Goal: Task Accomplishment & Management: Complete application form

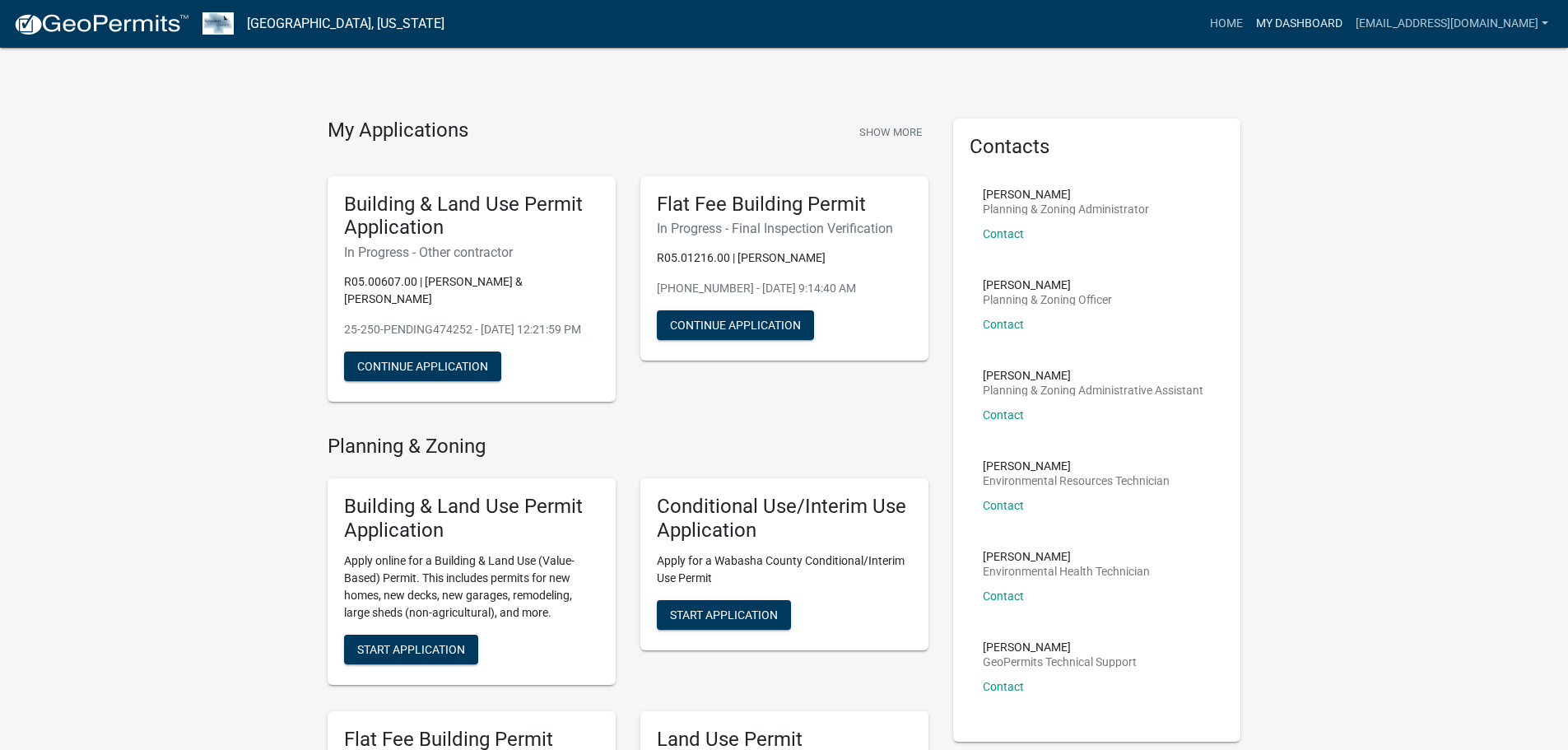
click at [1349, 22] on link "My Dashboard" at bounding box center [1299, 24] width 100 height 31
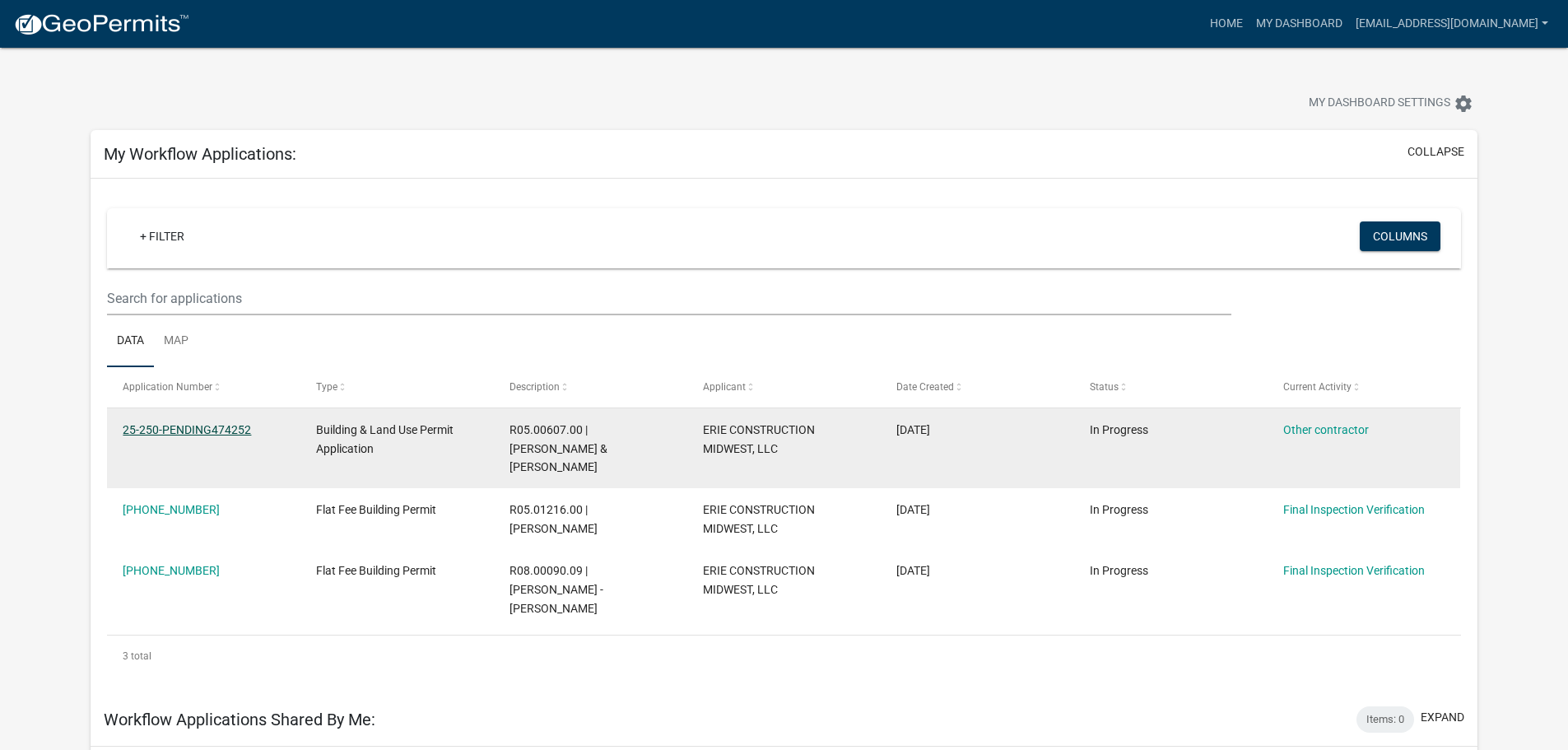
click at [208, 433] on link "25-250-PENDING474252" at bounding box center [186, 429] width 128 height 13
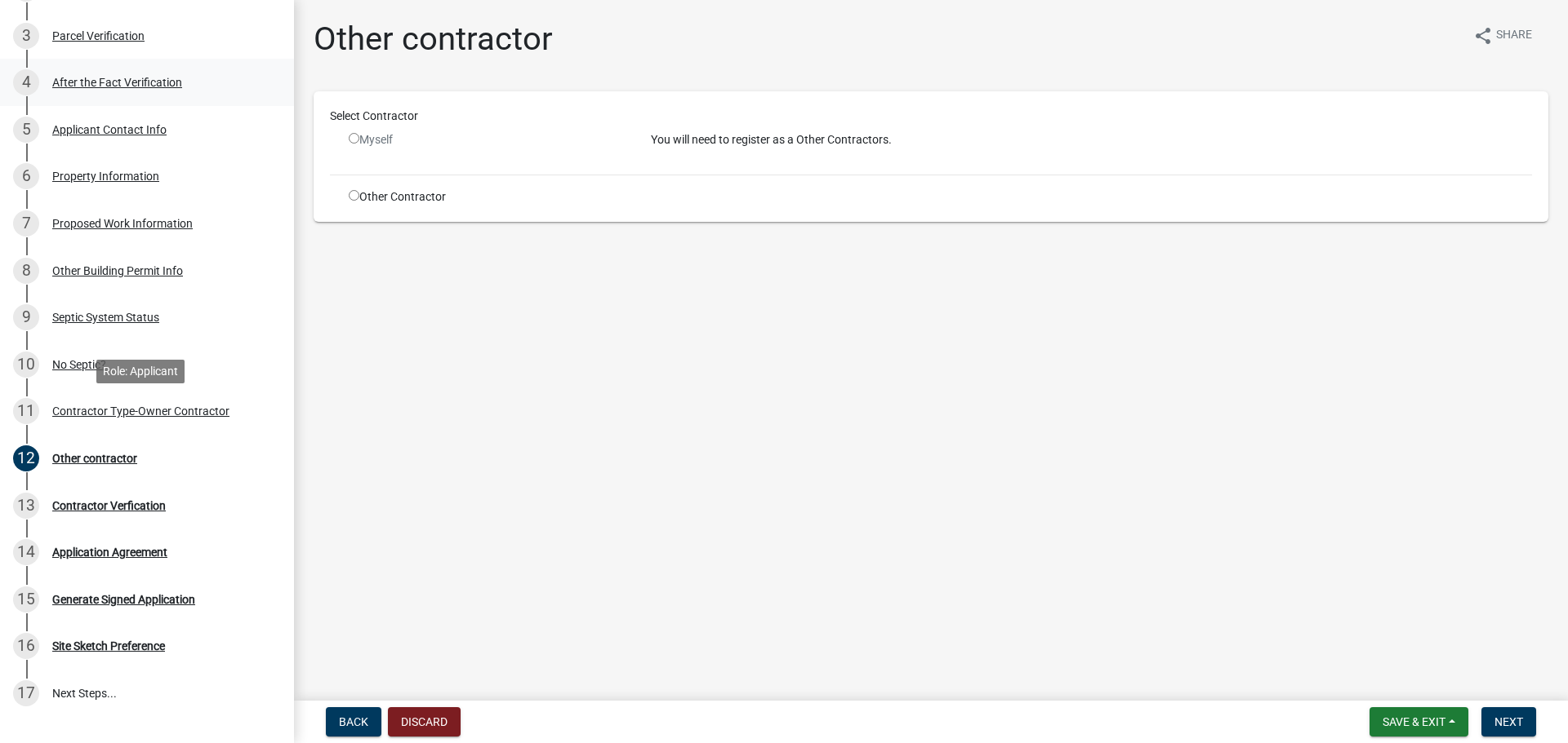
scroll to position [408, 0]
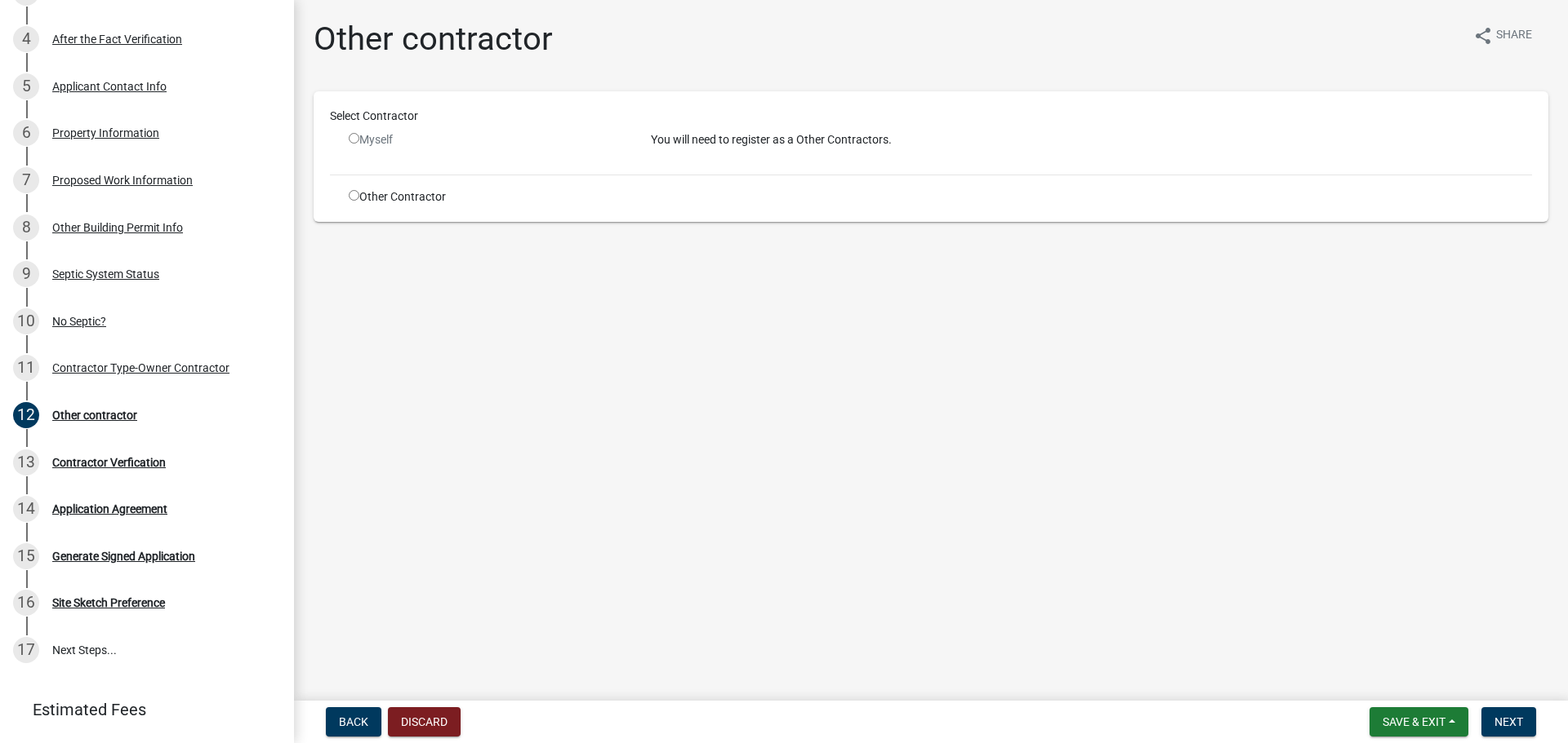
click at [353, 198] on input "radio" at bounding box center [354, 195] width 11 height 11
radio input "true"
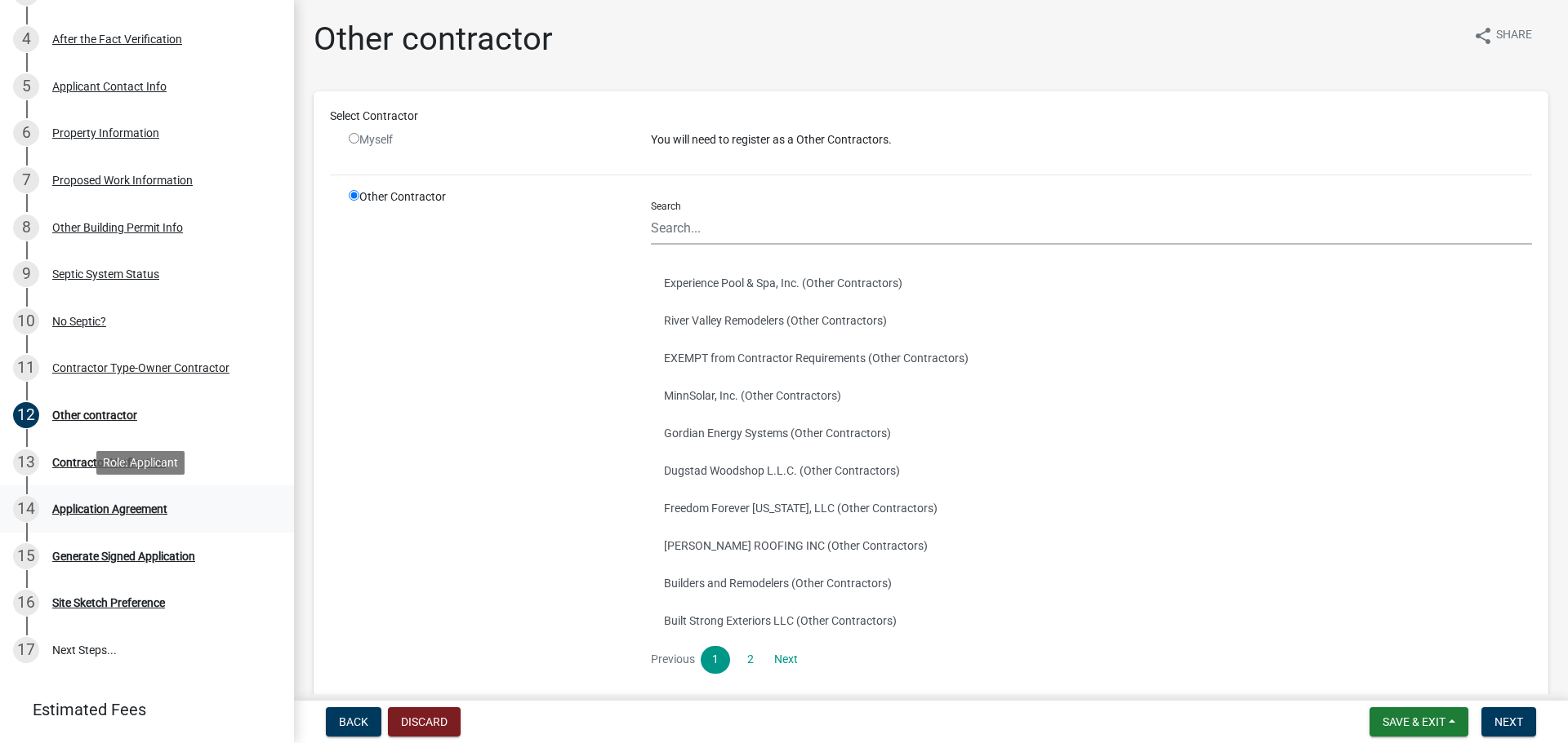
scroll to position [454, 0]
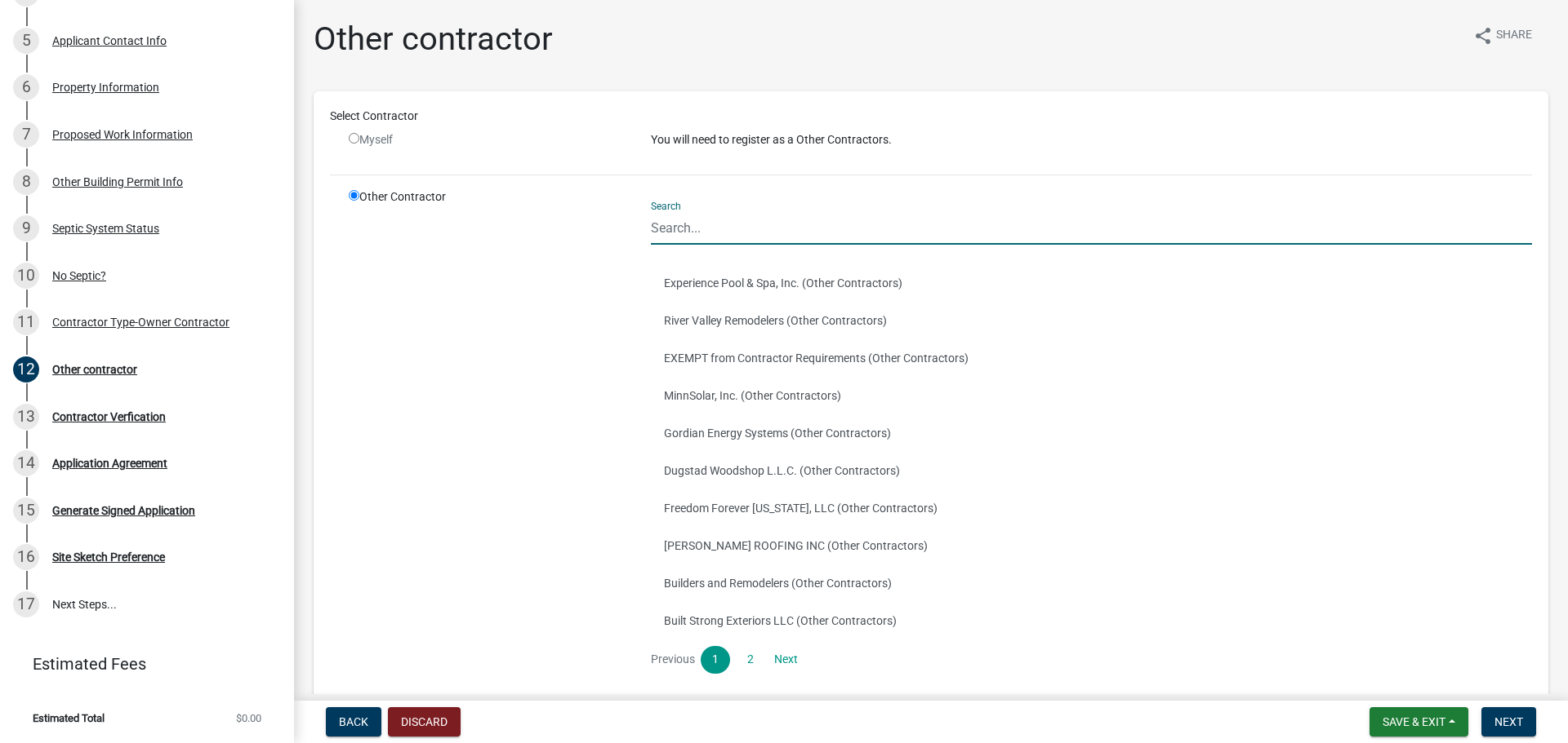
click at [722, 235] on input "Search" at bounding box center [1091, 229] width 881 height 34
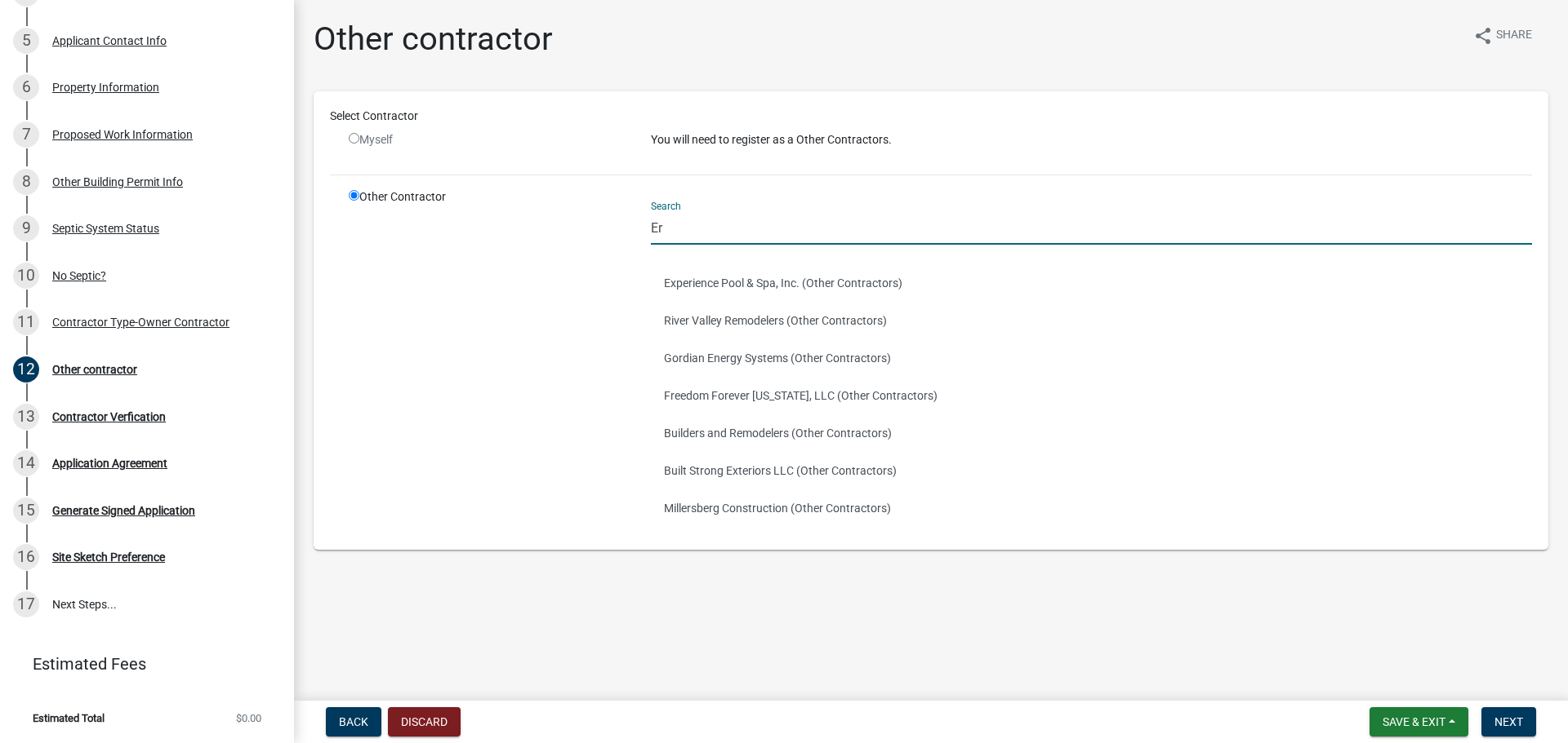
type input "Erie Construction"
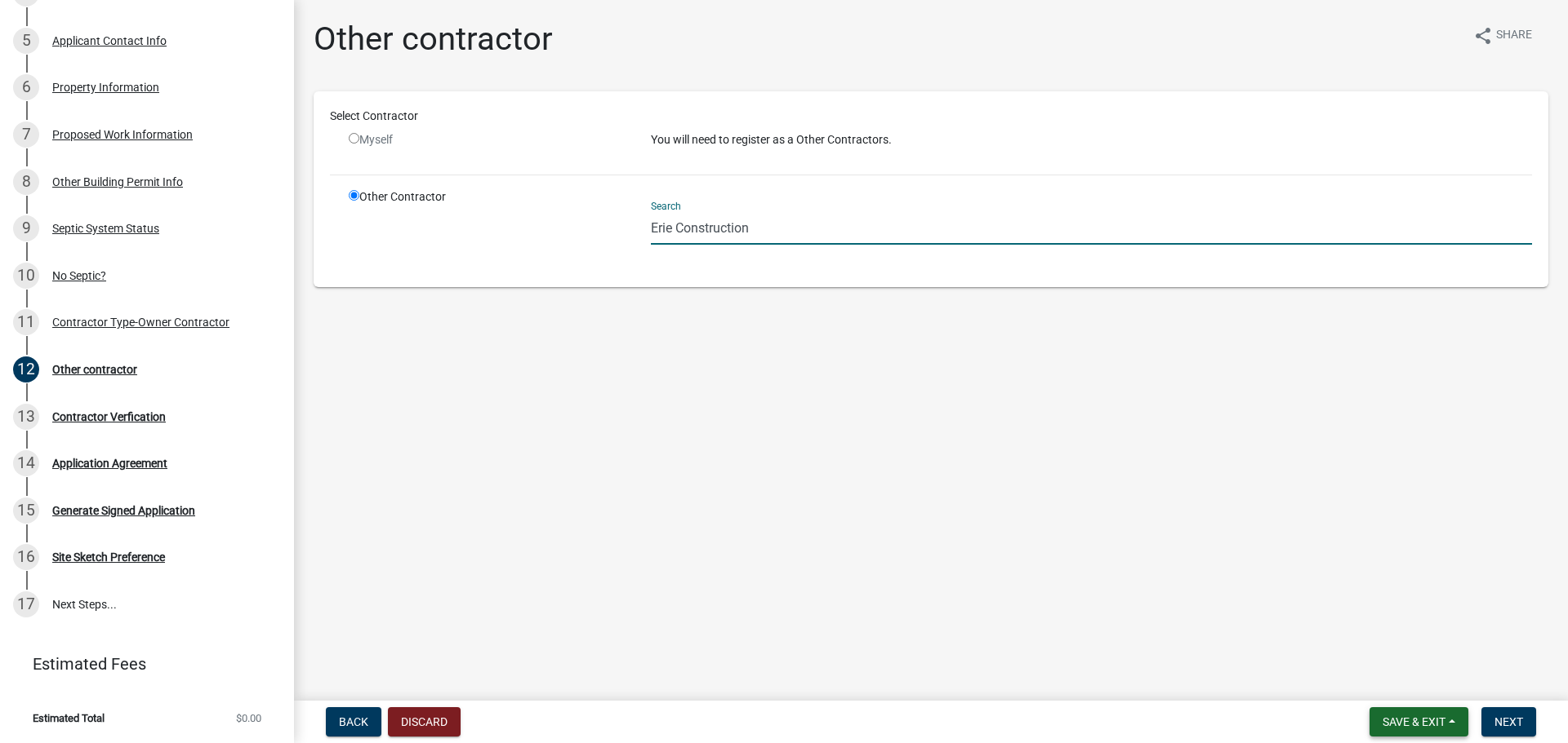
click at [1404, 715] on span "Save & Exit" at bounding box center [1414, 721] width 62 height 13
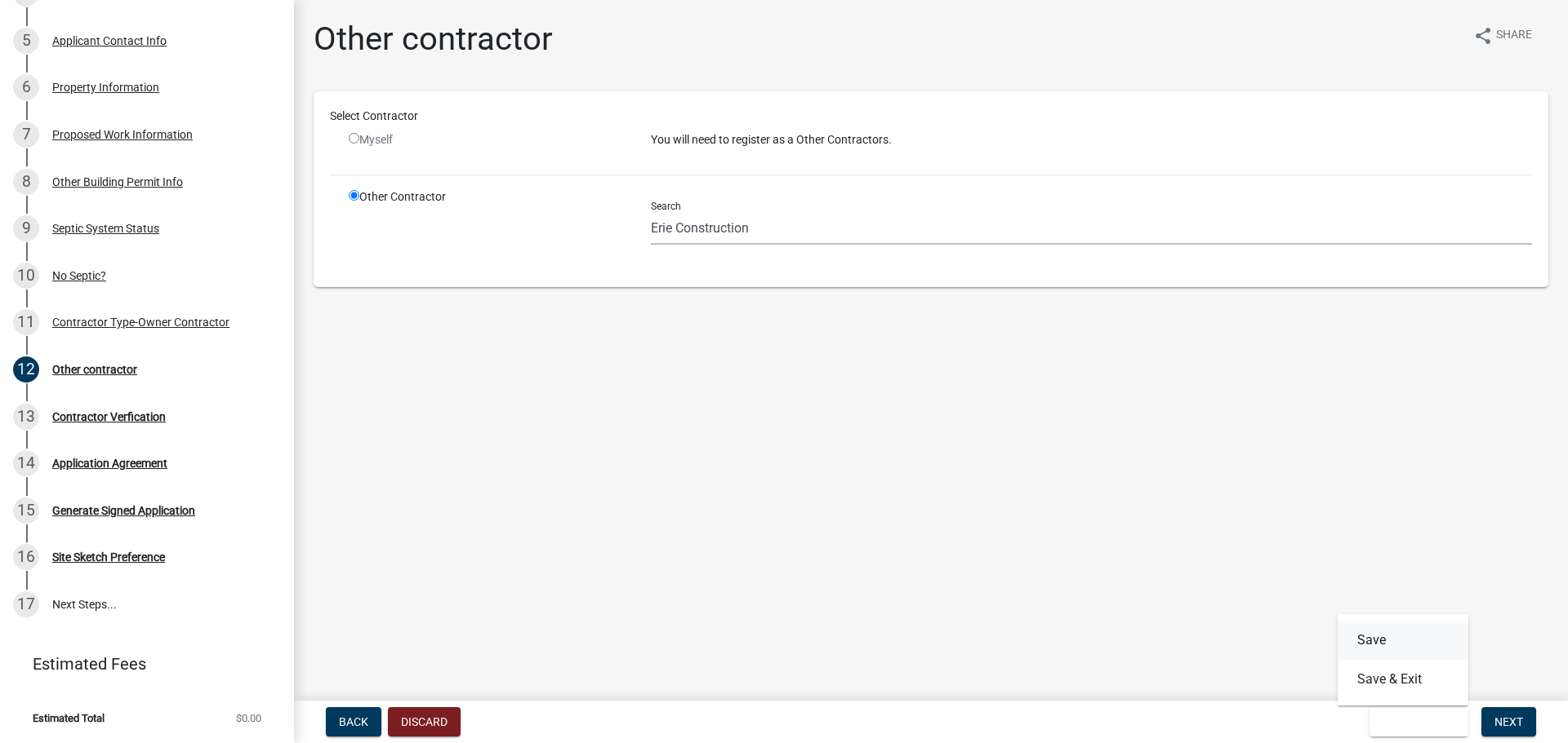
click at [1393, 647] on button "Save" at bounding box center [1403, 640] width 131 height 39
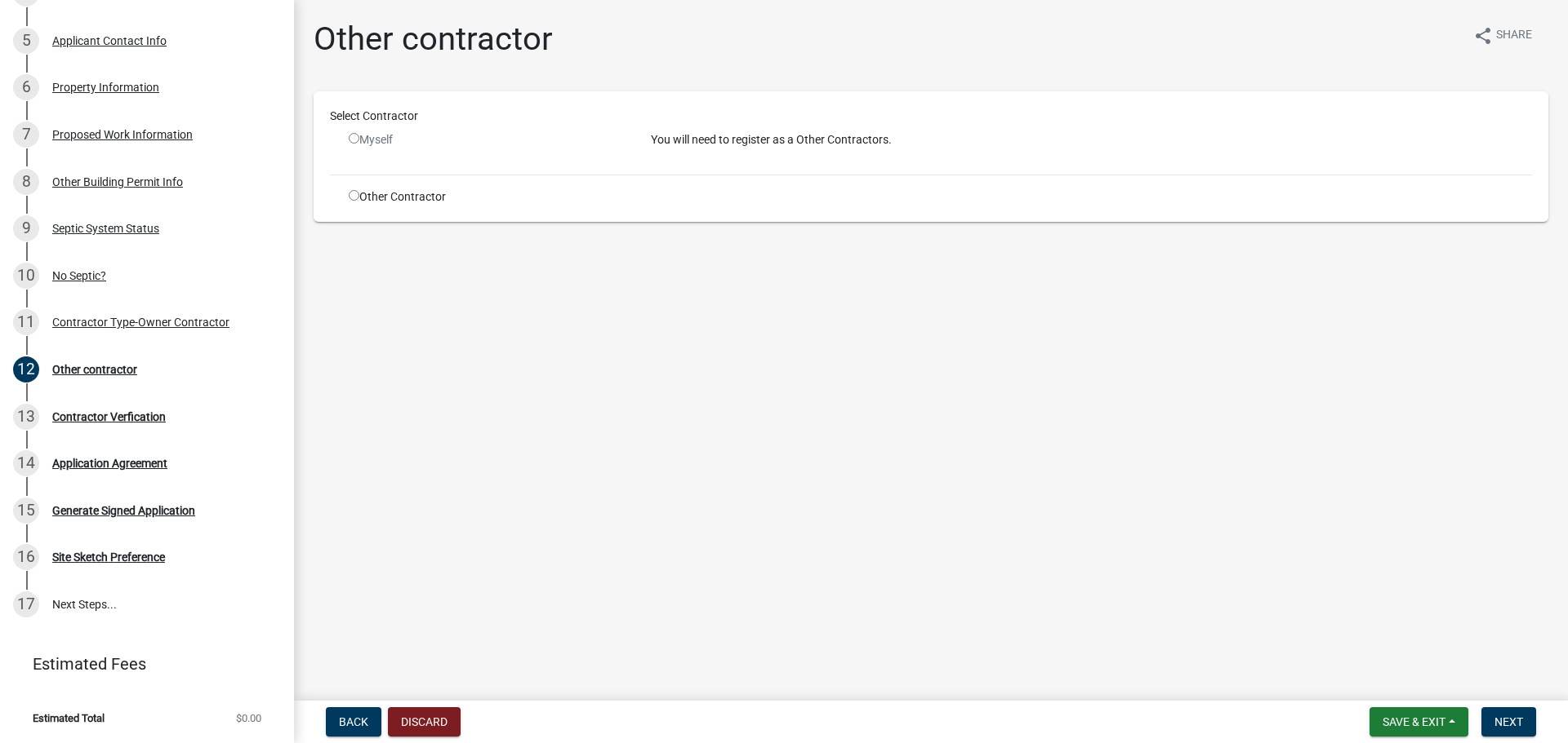
click at [352, 196] on input "radio" at bounding box center [354, 195] width 11 height 11
radio input "true"
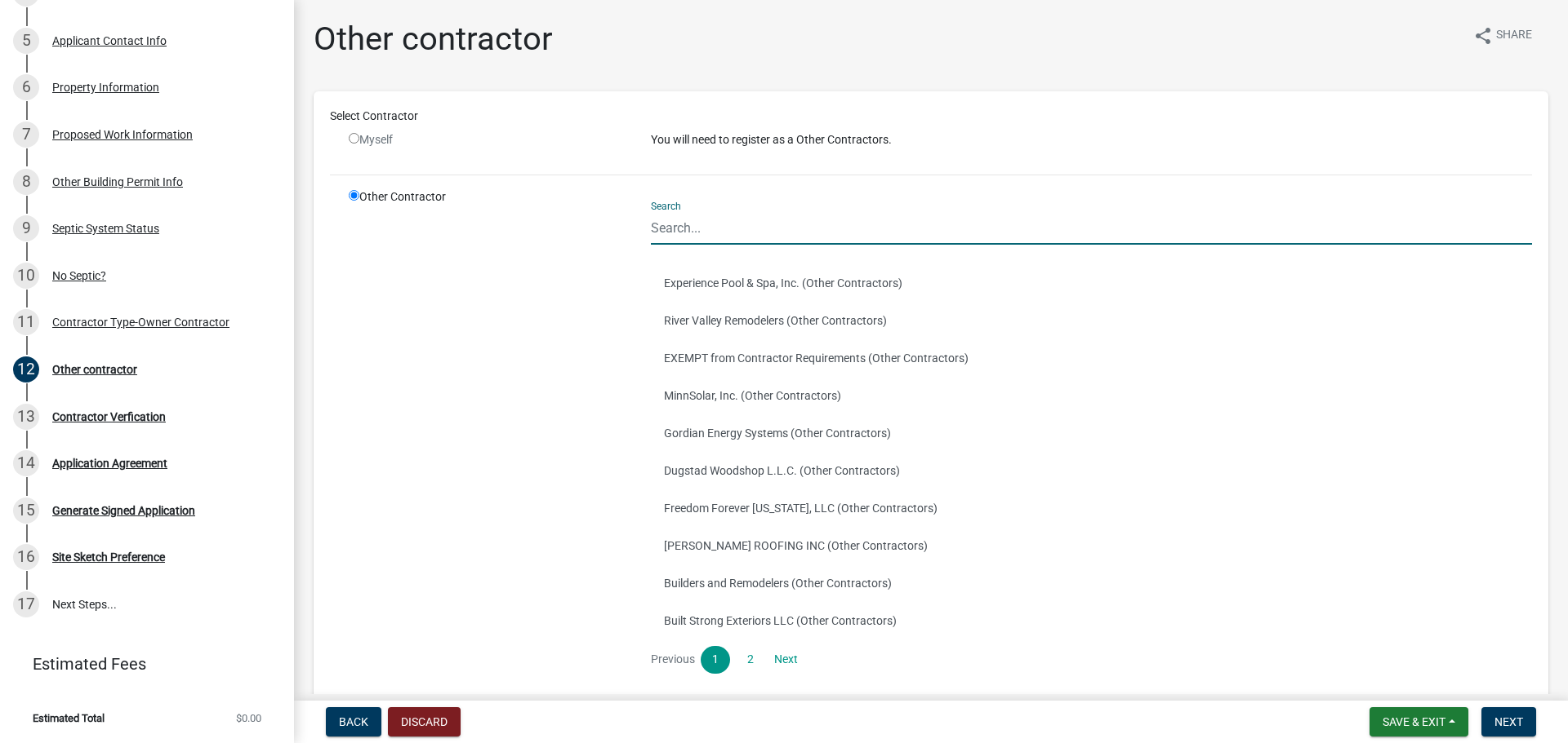
click at [681, 218] on input "Search" at bounding box center [1091, 229] width 881 height 34
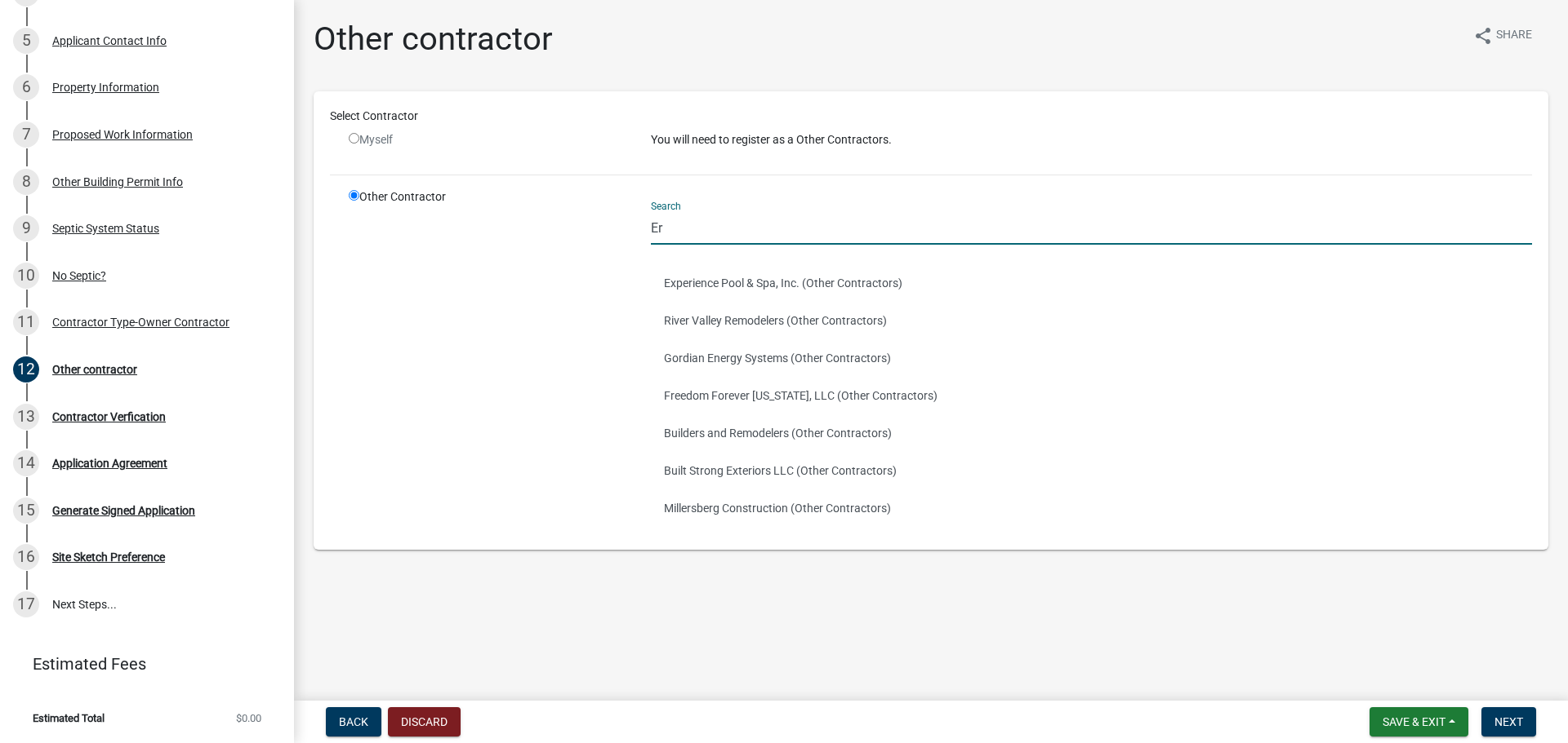
type input "Erie Construction"
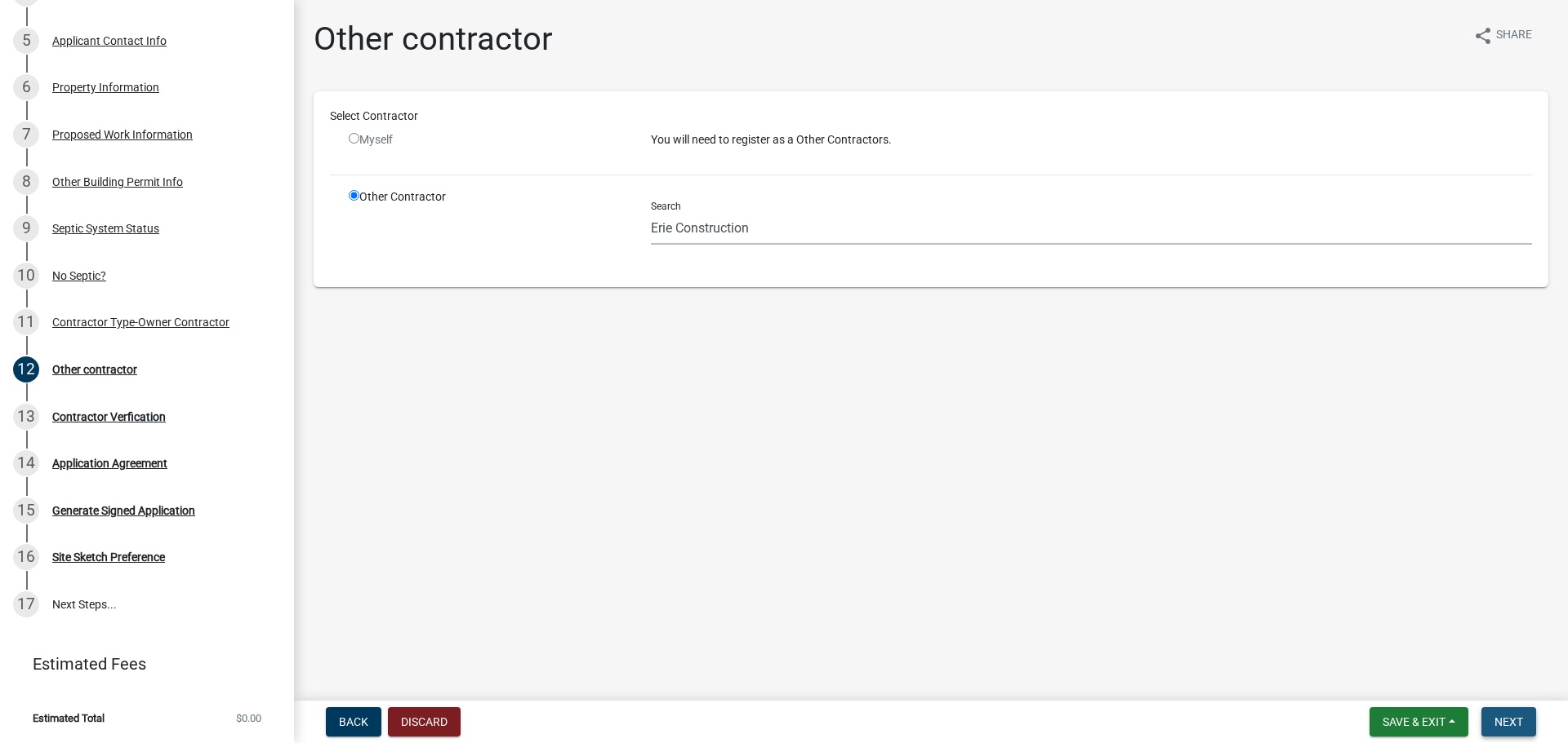
click at [1495, 720] on span "Next" at bounding box center [1509, 721] width 29 height 13
click at [1495, 721] on span "Next" at bounding box center [1509, 721] width 29 height 13
click at [1365, 711] on form "Save & Exit Save Save & Exit Next" at bounding box center [1452, 722] width 180 height 30
click at [1398, 710] on button "Save & Exit" at bounding box center [1418, 722] width 99 height 30
click at [1393, 642] on button "Save" at bounding box center [1403, 640] width 131 height 39
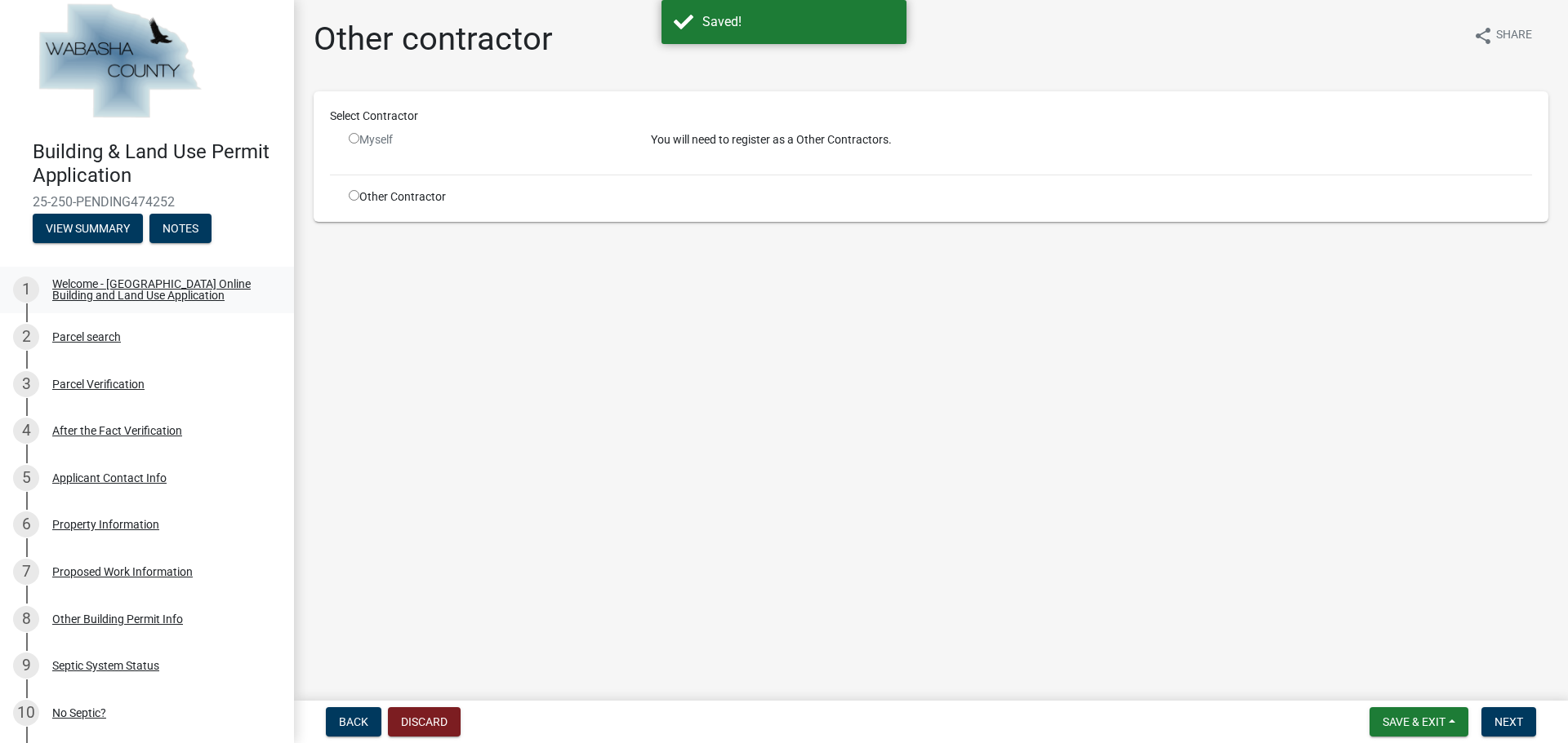
scroll to position [0, 0]
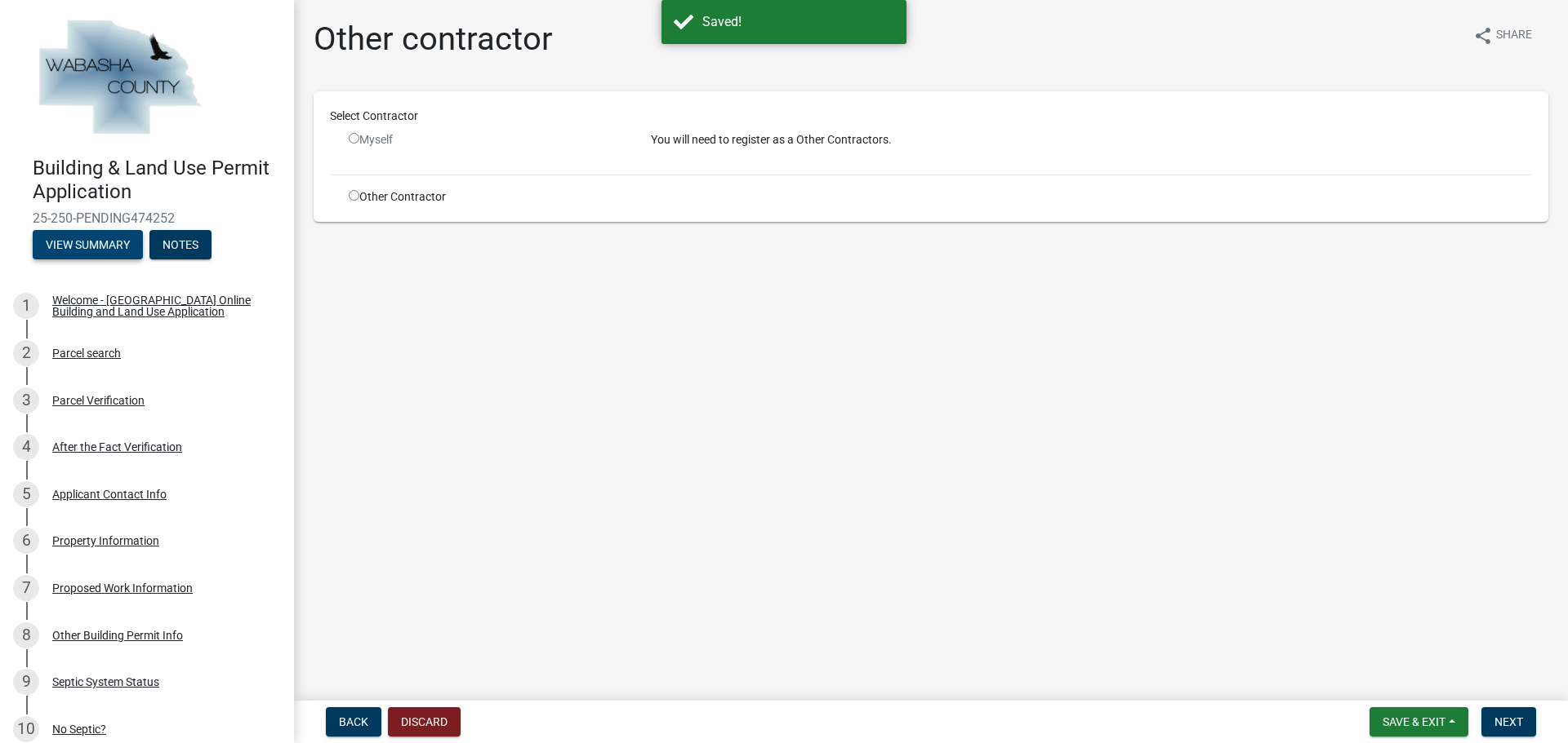
click at [104, 243] on button "View Summary" at bounding box center [88, 245] width 111 height 30
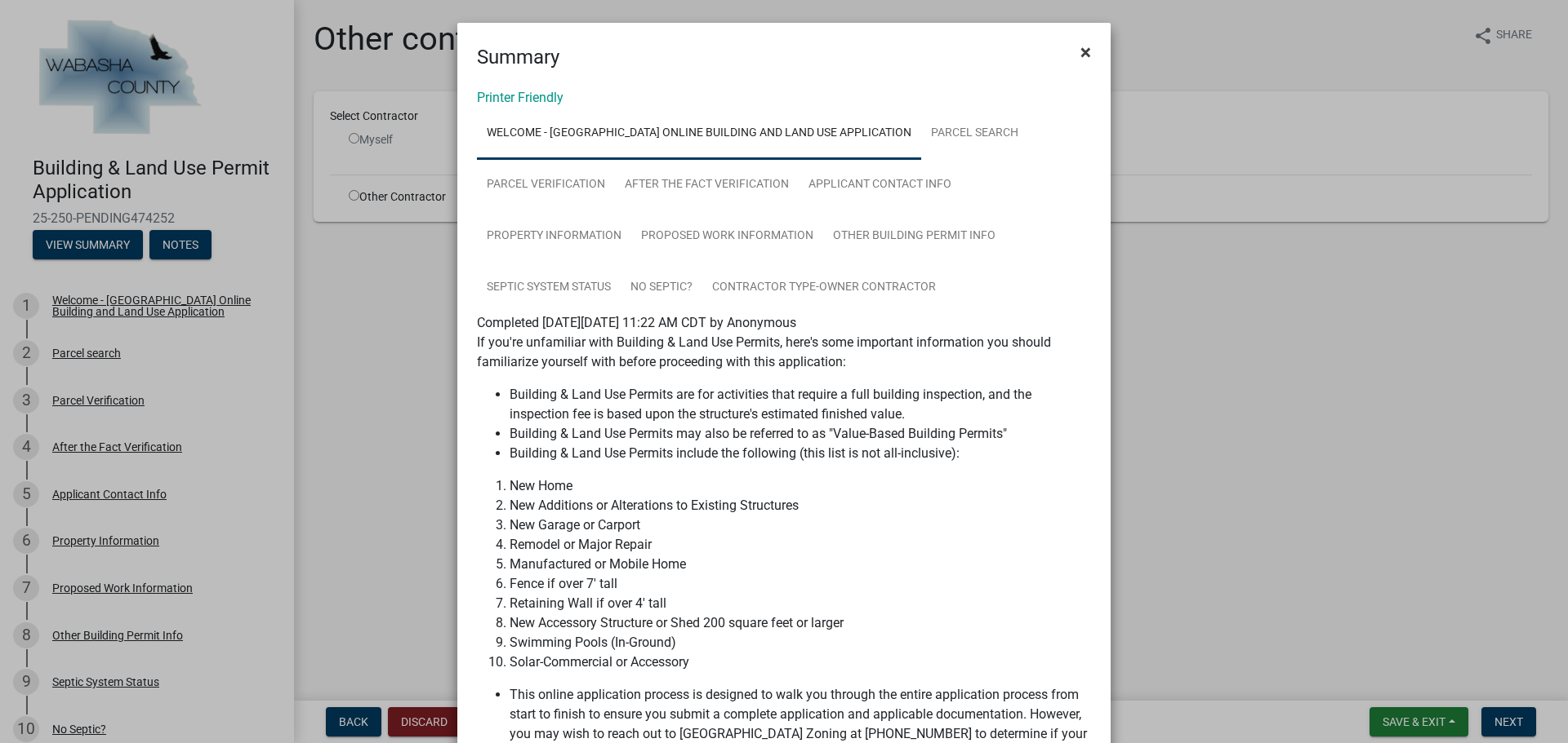
click at [1081, 59] on span "×" at bounding box center [1085, 51] width 11 height 23
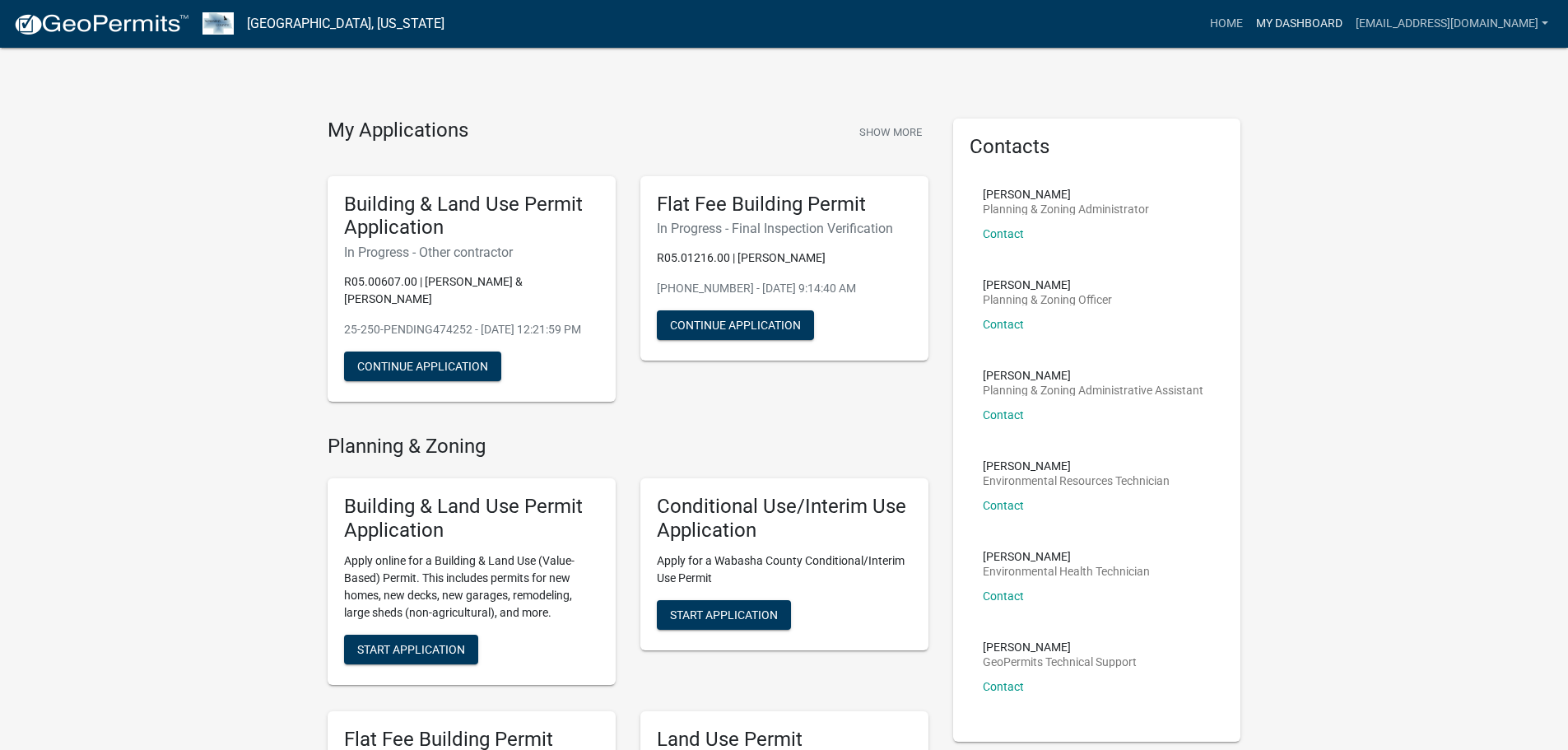
click at [1319, 20] on link "My Dashboard" at bounding box center [1299, 24] width 100 height 31
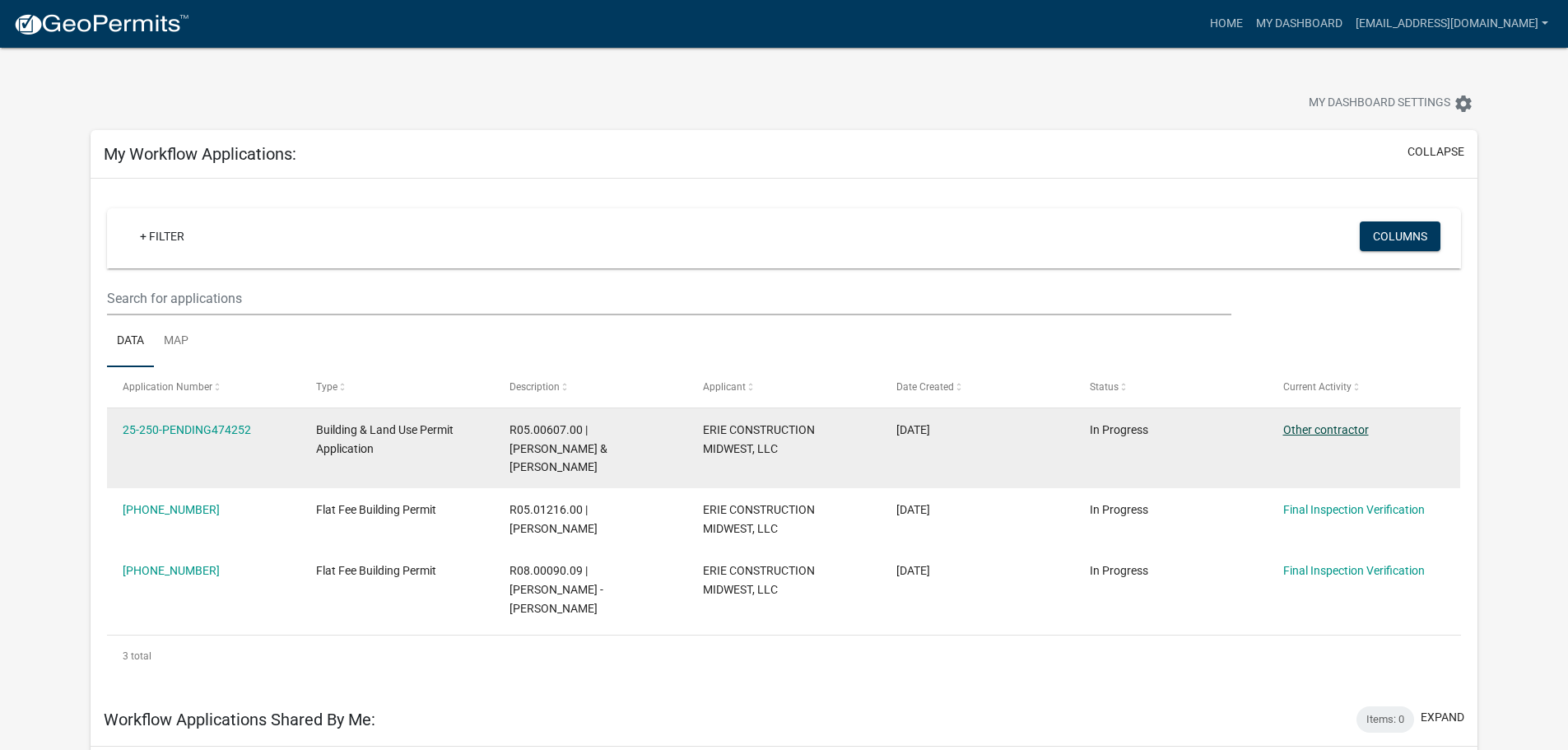
click at [1331, 427] on link "Other contractor" at bounding box center [1326, 429] width 86 height 13
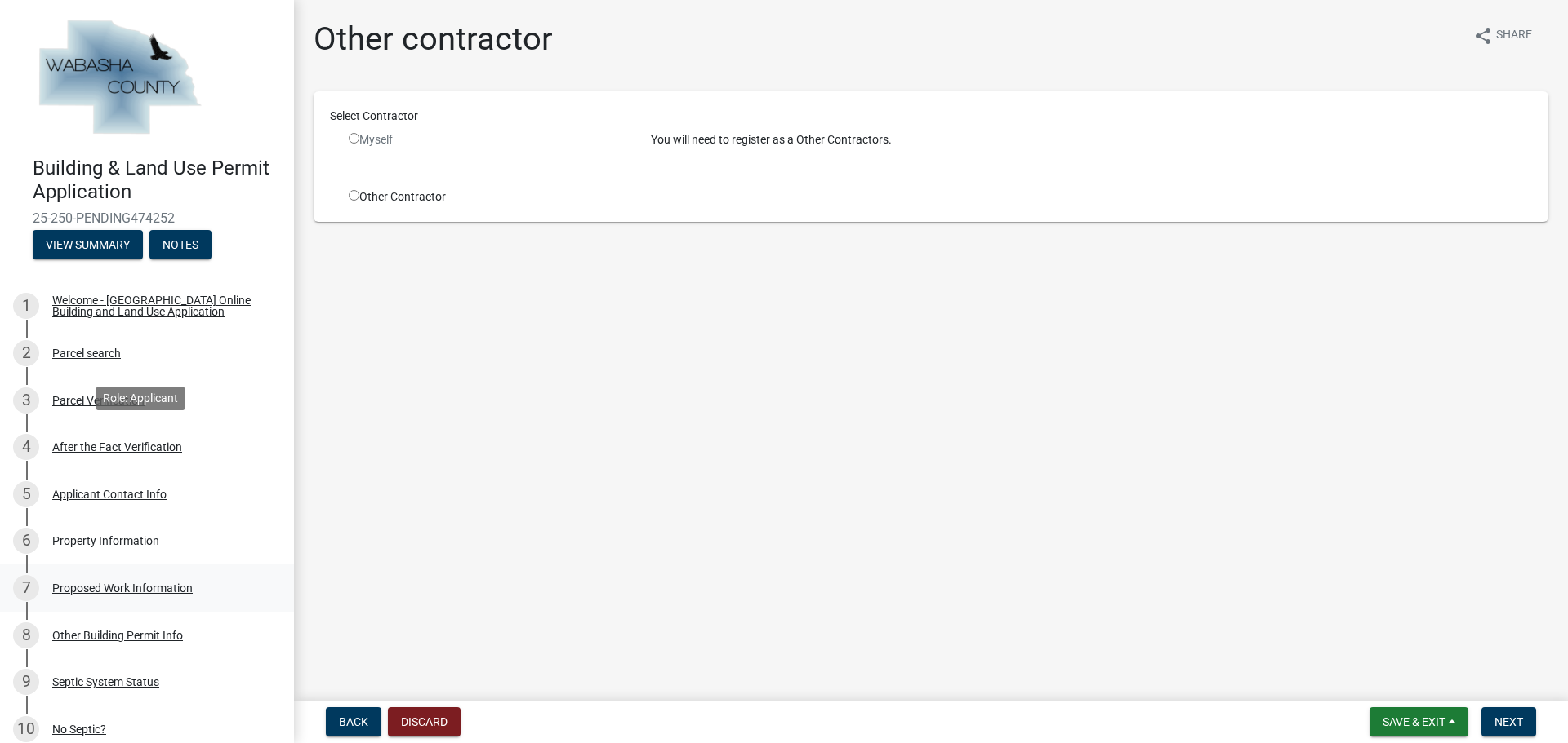
scroll to position [454, 0]
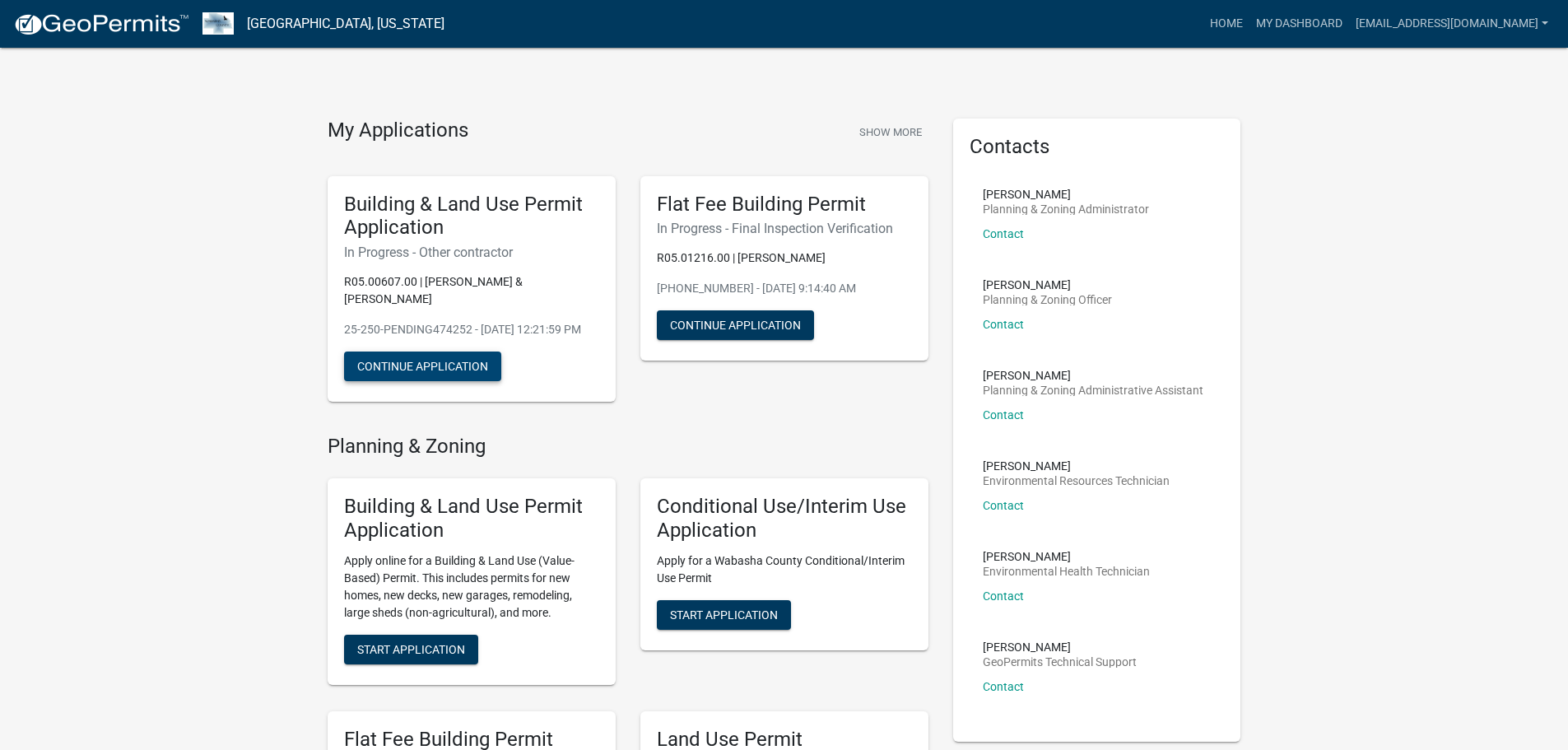
click at [402, 381] on button "Continue Application" at bounding box center [422, 366] width 157 height 30
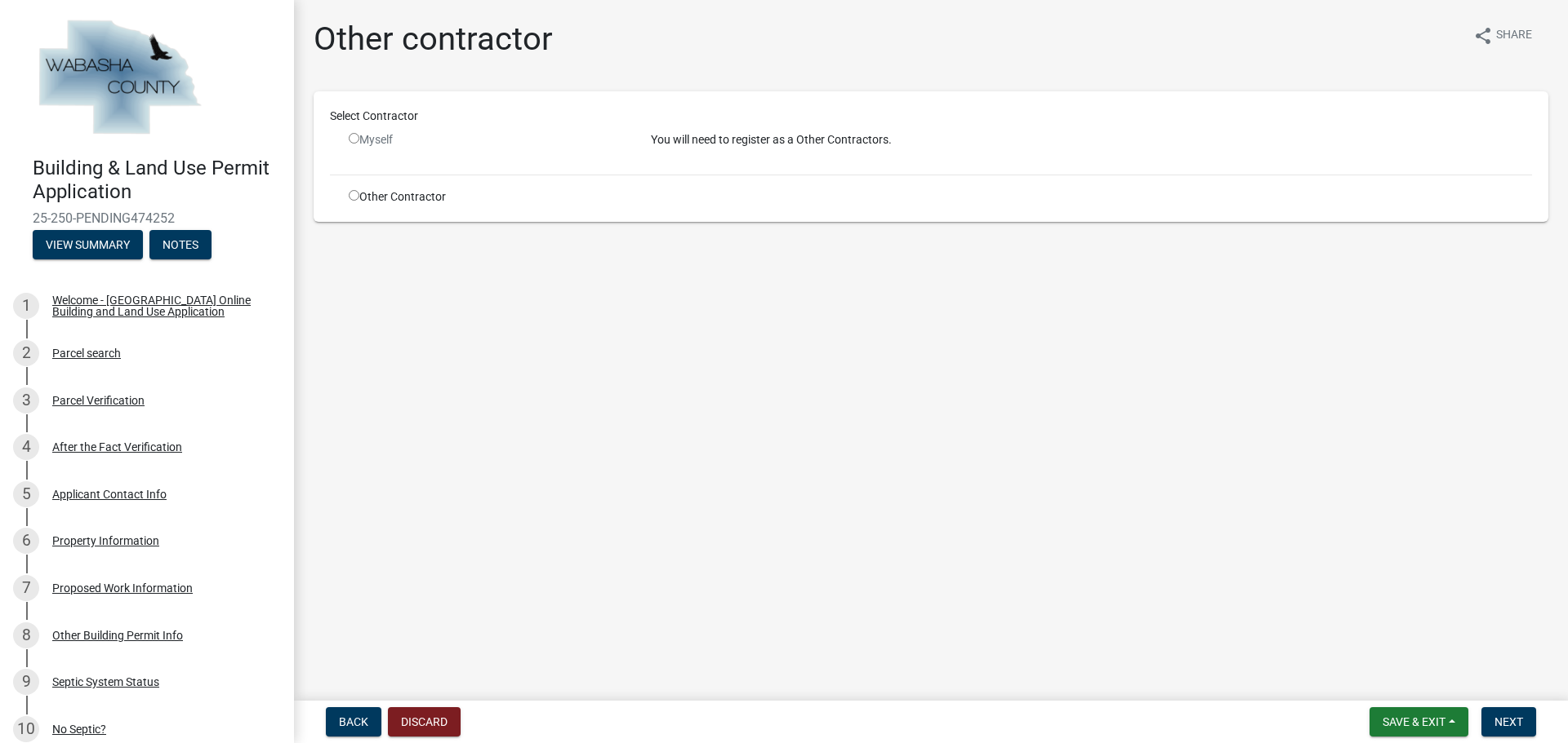
click at [351, 197] on input "radio" at bounding box center [354, 195] width 11 height 11
radio input "true"
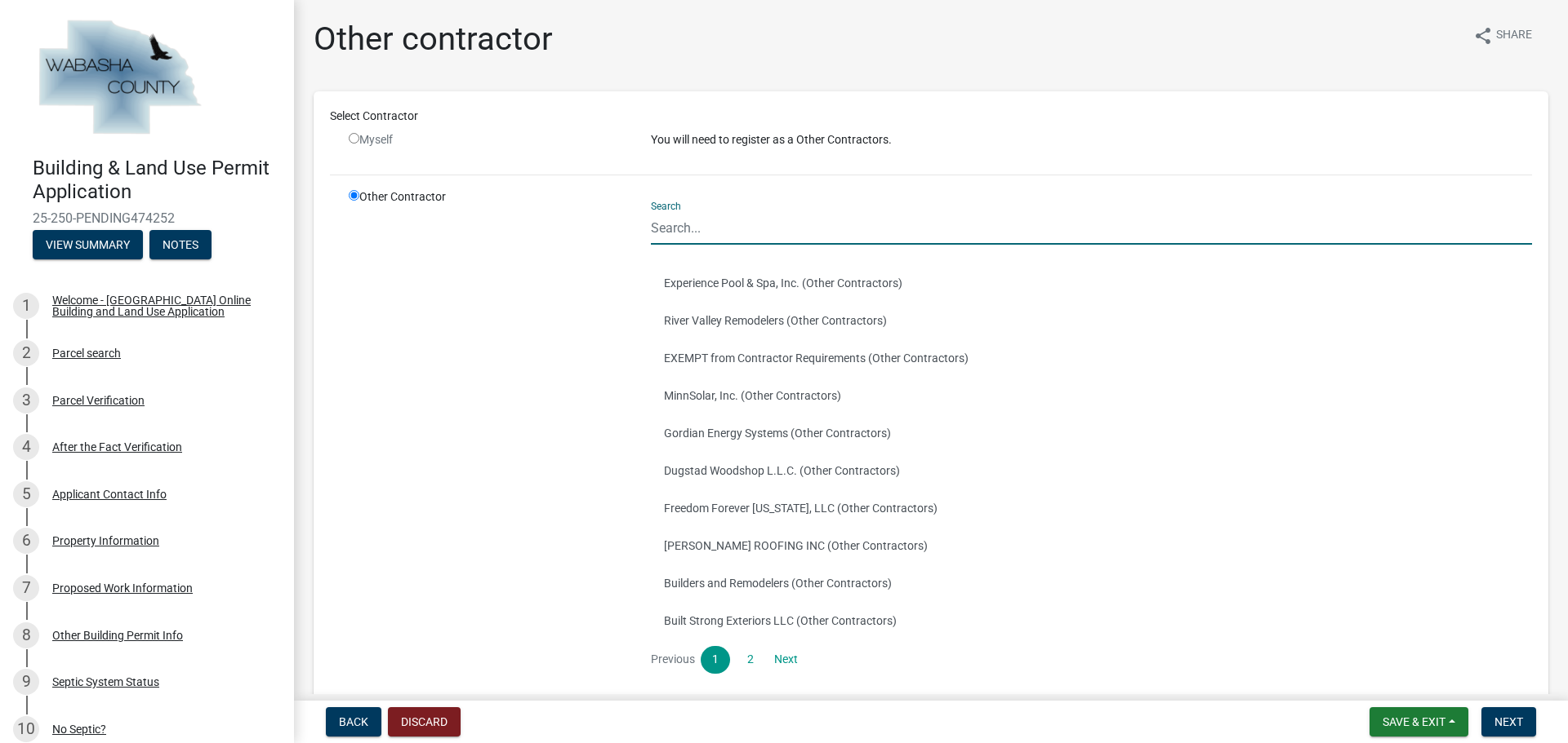
click at [767, 213] on input "Search" at bounding box center [1091, 229] width 881 height 34
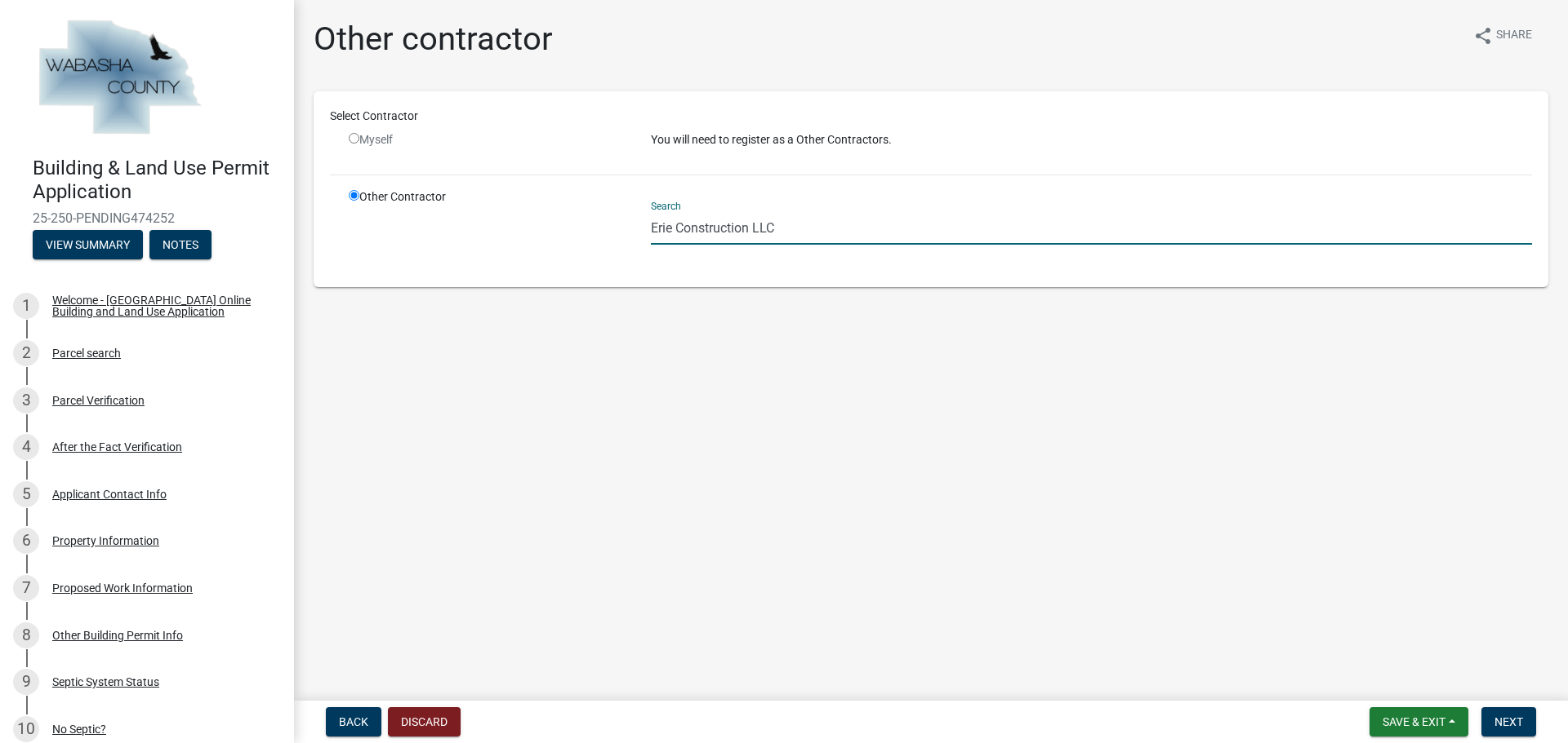
type input "Erie Construction LLC"
click at [349, 138] on input "radio" at bounding box center [354, 138] width 11 height 11
radio input "false"
radio input "true"
click at [349, 138] on input "radio" at bounding box center [354, 138] width 11 height 11
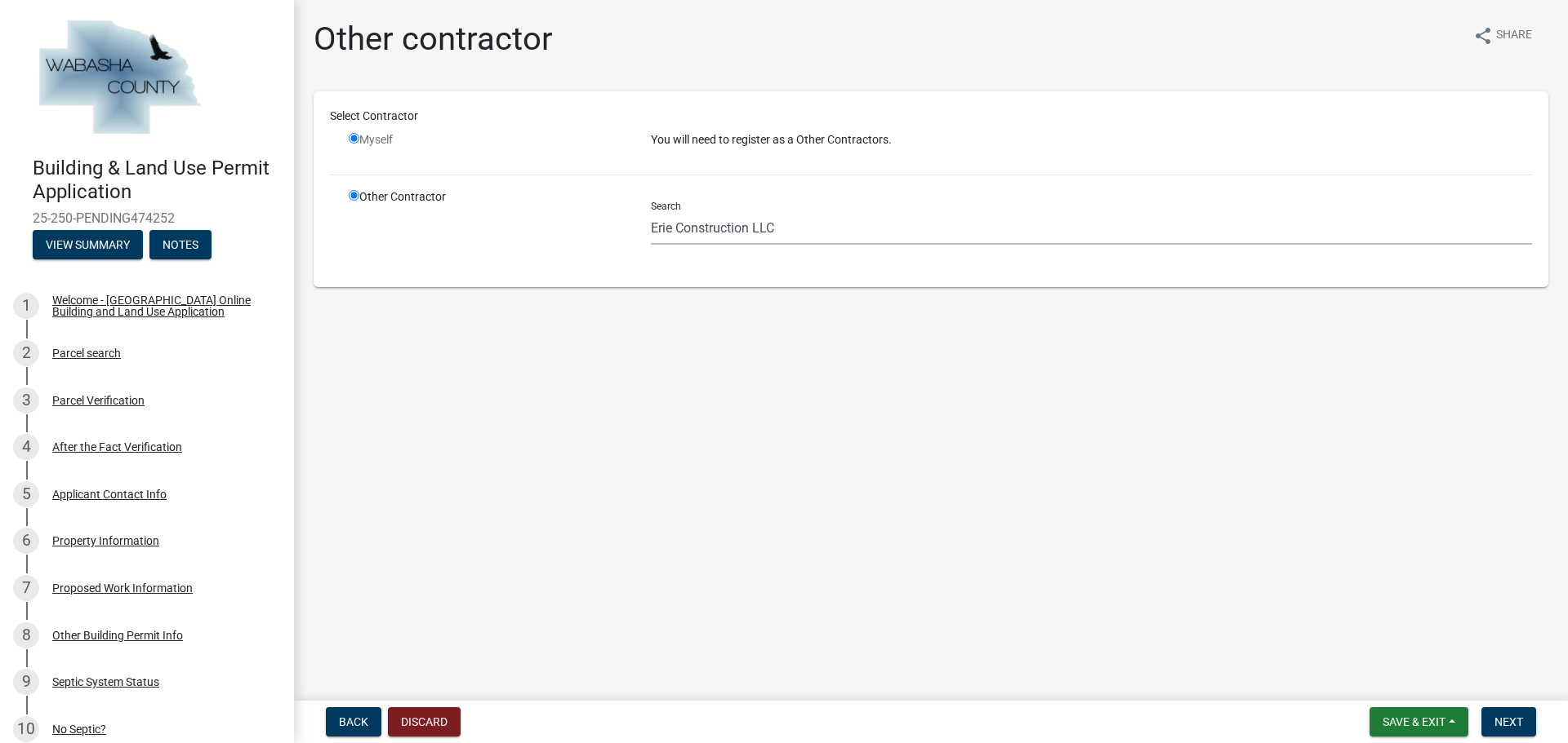
radio input "false"
radio input "true"
click at [352, 138] on input "radio" at bounding box center [354, 138] width 11 height 11
radio input "false"
radio input "true"
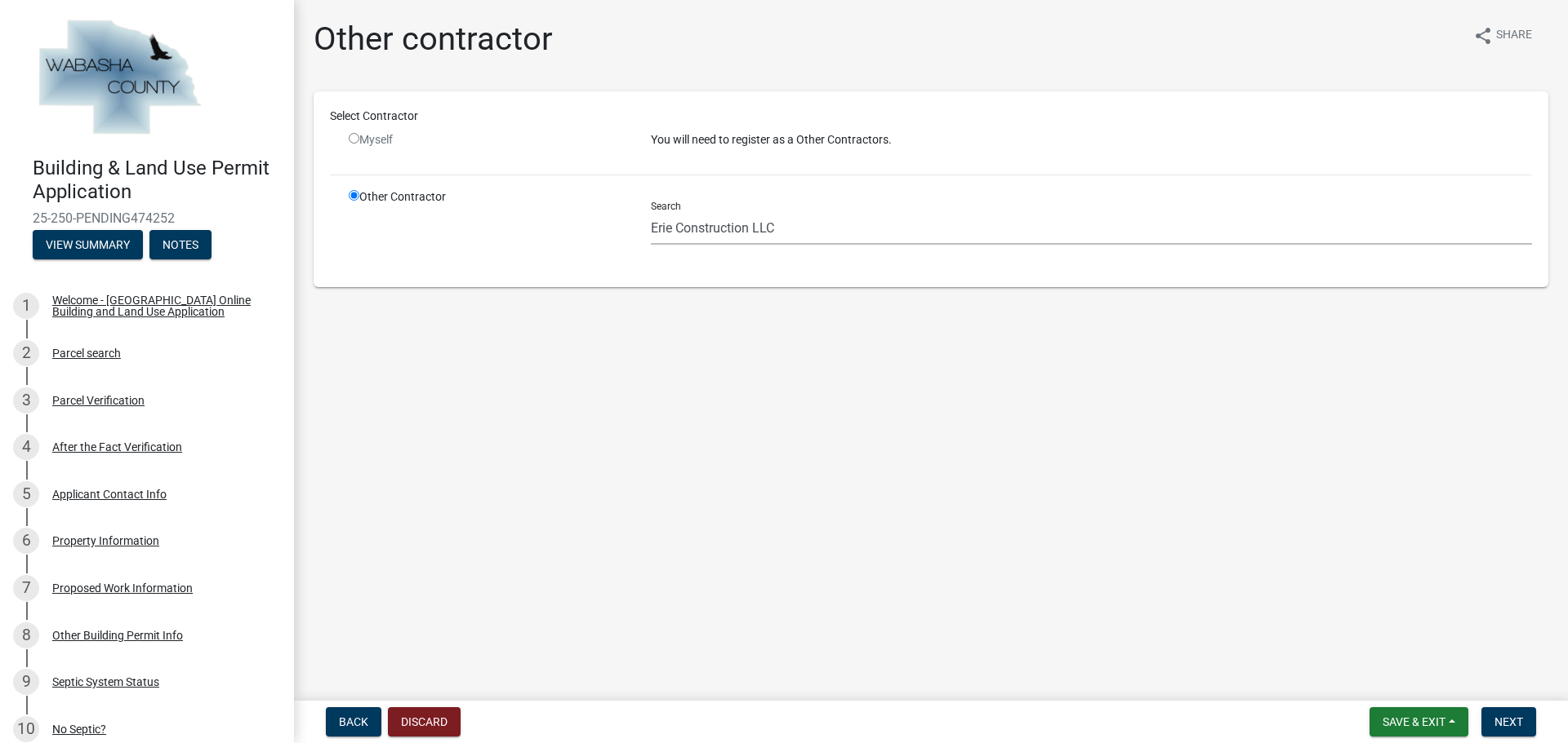
click at [352, 138] on input "radio" at bounding box center [354, 138] width 11 height 11
radio input "false"
radio input "true"
click at [352, 138] on input "radio" at bounding box center [354, 138] width 11 height 11
radio input "false"
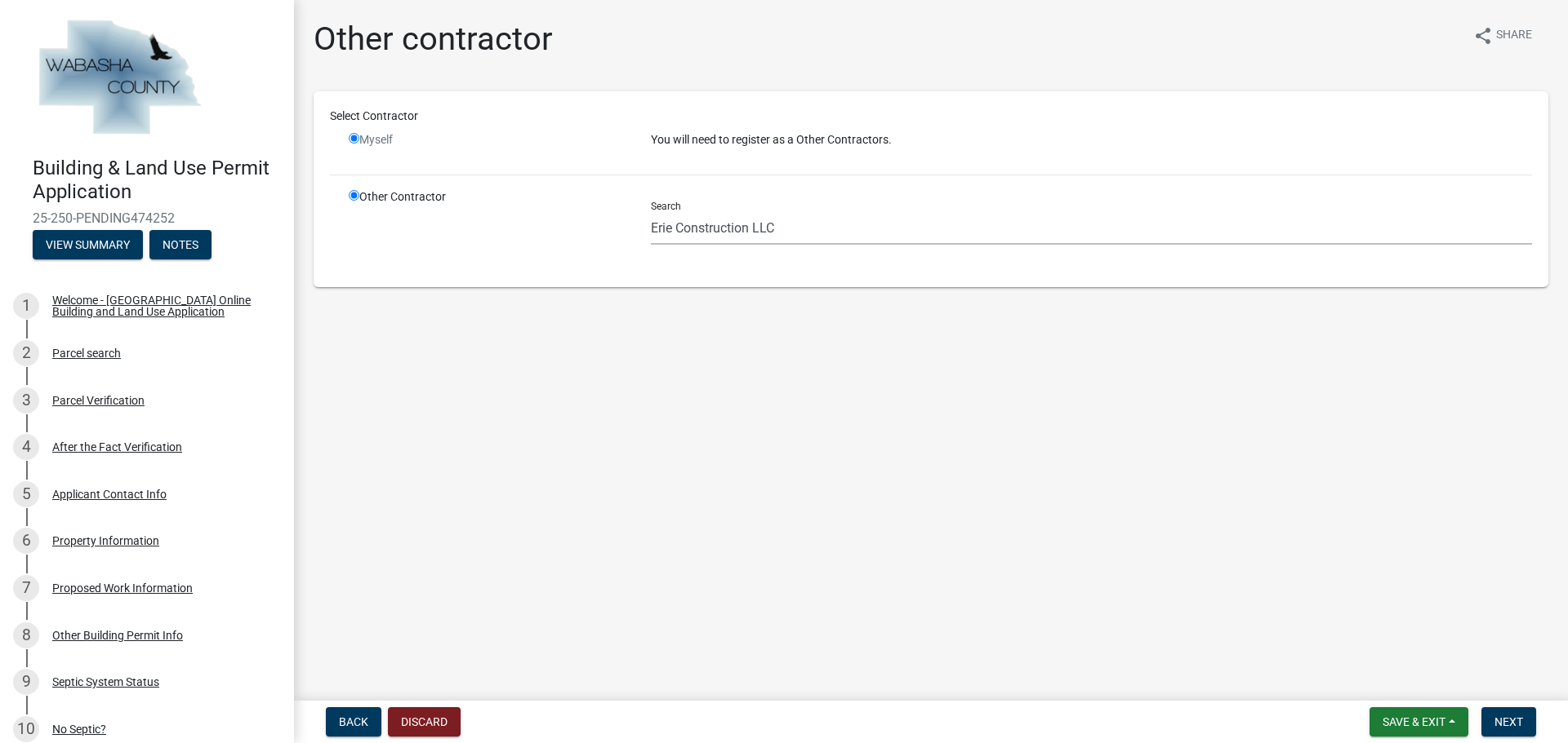
radio input "true"
click at [352, 138] on input "radio" at bounding box center [354, 138] width 11 height 11
radio input "false"
radio input "true"
drag, startPoint x: 822, startPoint y: 237, endPoint x: 460, endPoint y: 212, distance: 362.9
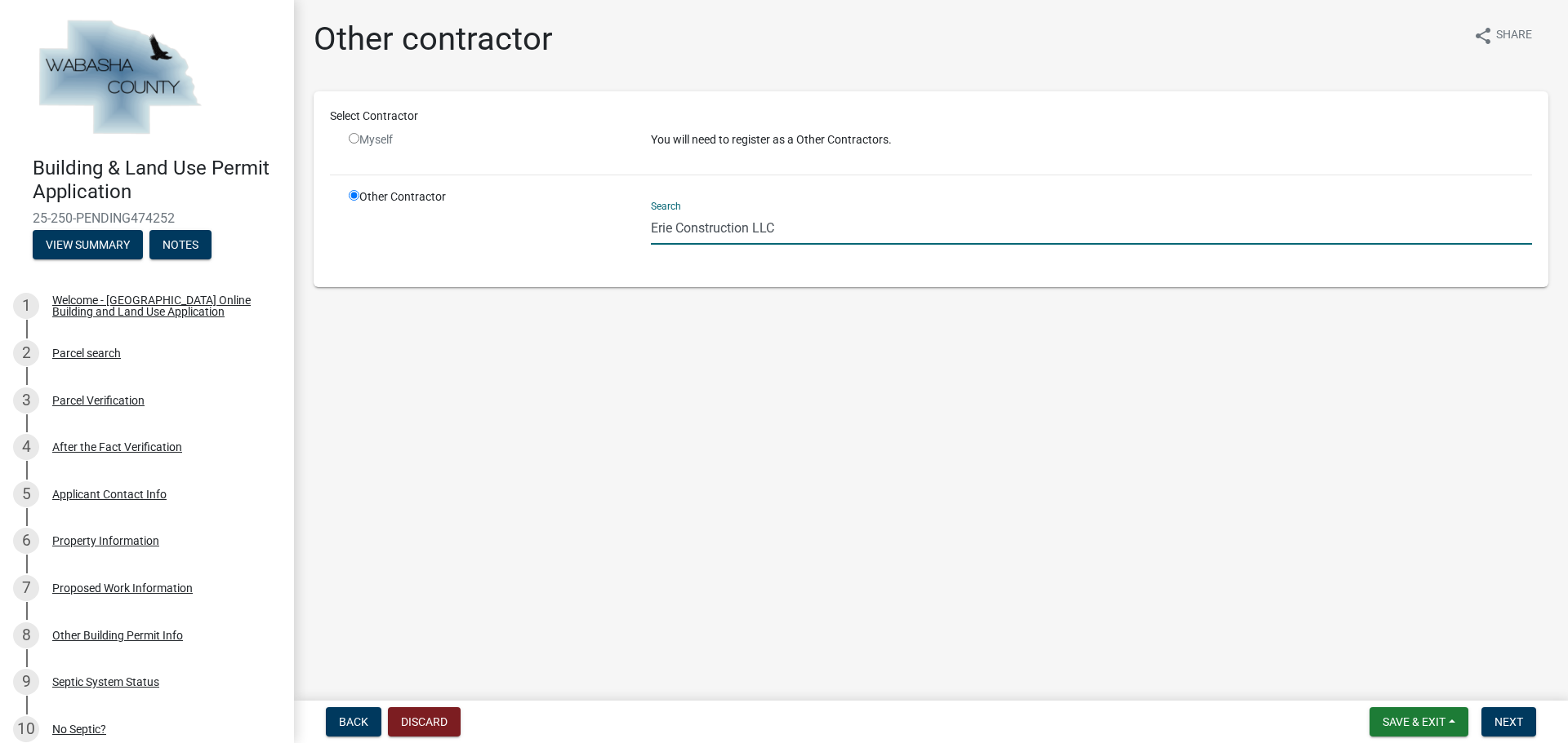
click at [460, 212] on div "Other Contractor Search Erie Construction LLC" at bounding box center [940, 229] width 1208 height 83
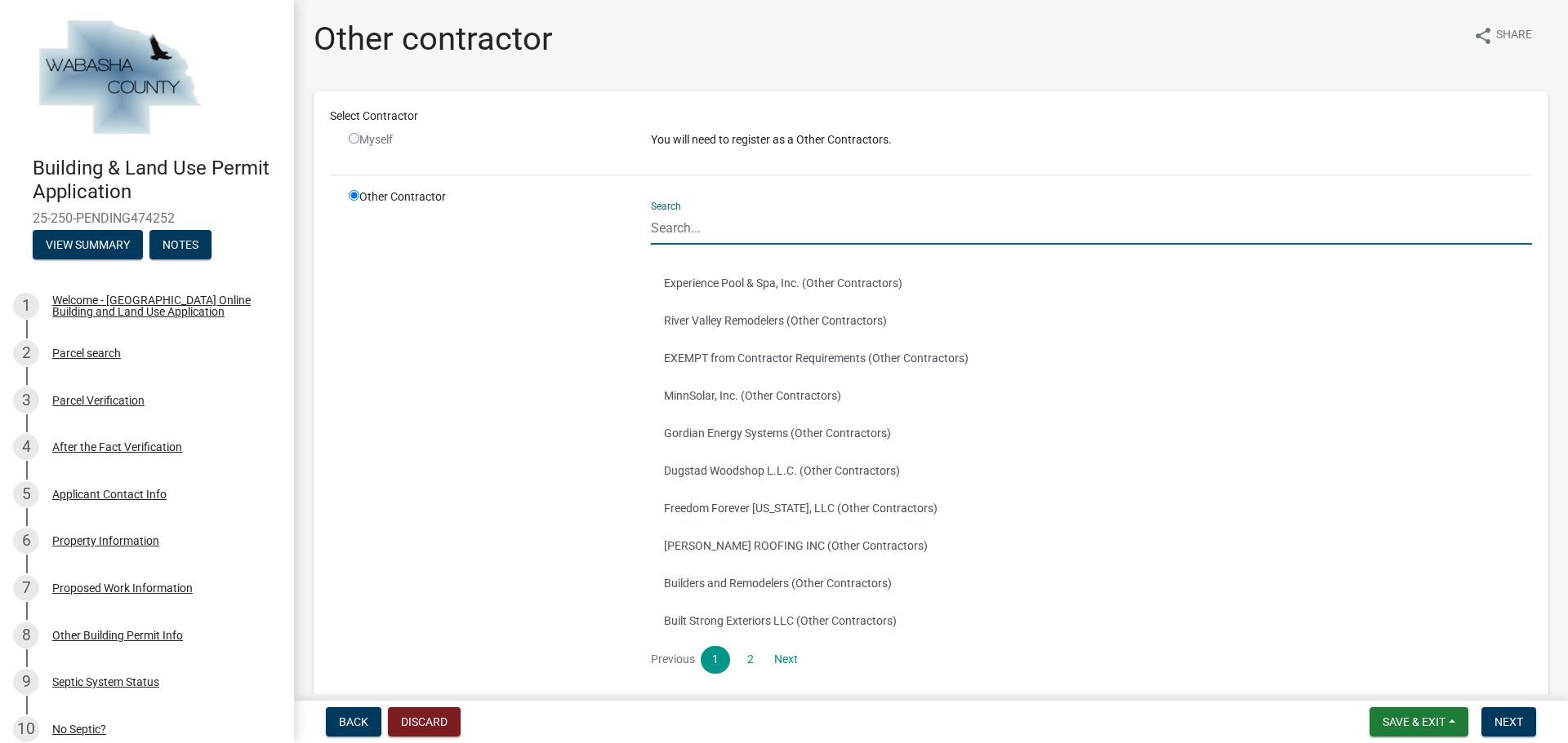
click at [349, 138] on input "radio" at bounding box center [354, 138] width 11 height 11
radio input "false"
radio input "true"
click at [351, 138] on input "radio" at bounding box center [354, 138] width 11 height 11
radio input "false"
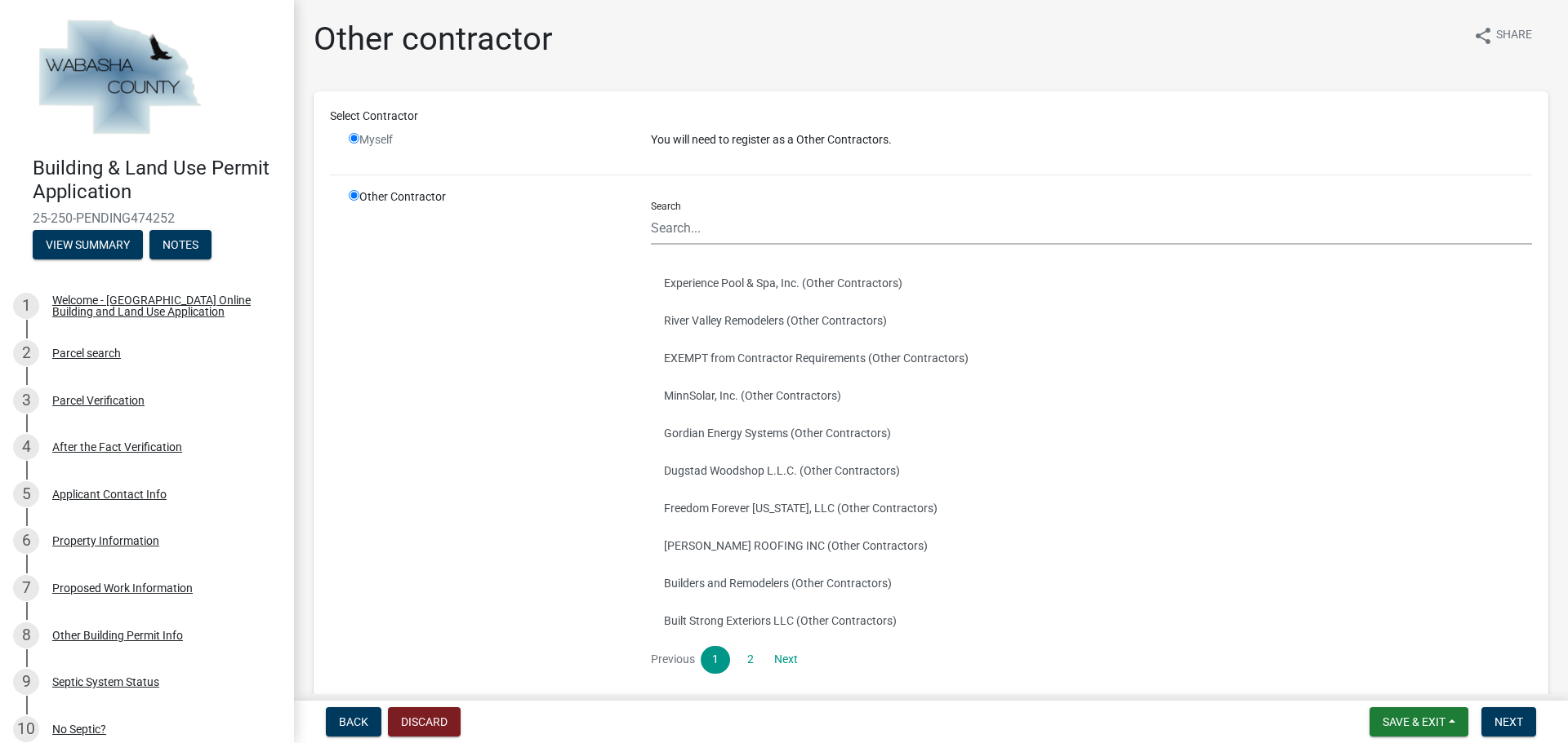
radio input "true"
click at [351, 138] on input "radio" at bounding box center [354, 138] width 11 height 11
radio input "false"
radio input "true"
click at [351, 138] on input "radio" at bounding box center [354, 138] width 11 height 11
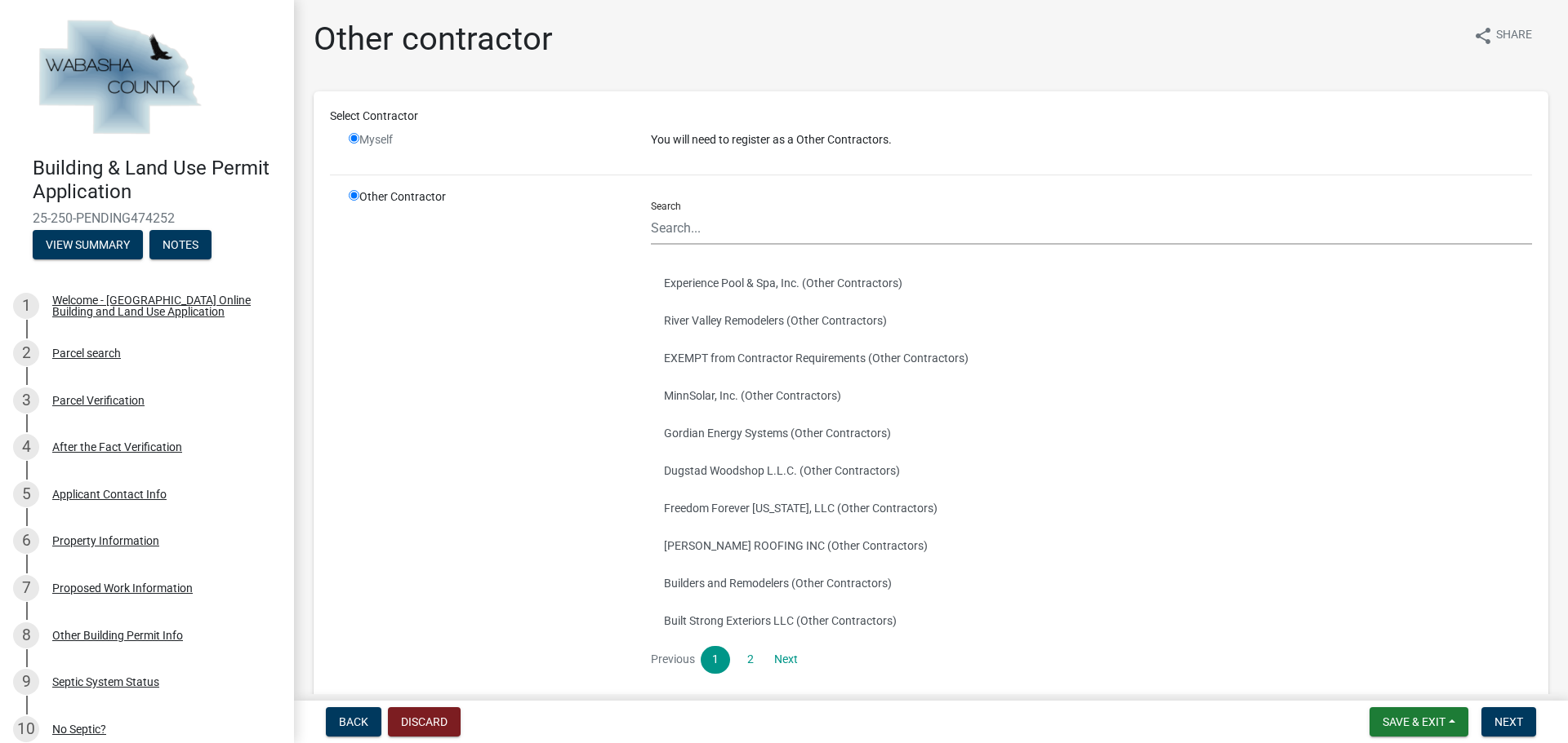
radio input "false"
radio input "true"
click at [789, 659] on link "Next" at bounding box center [786, 660] width 30 height 28
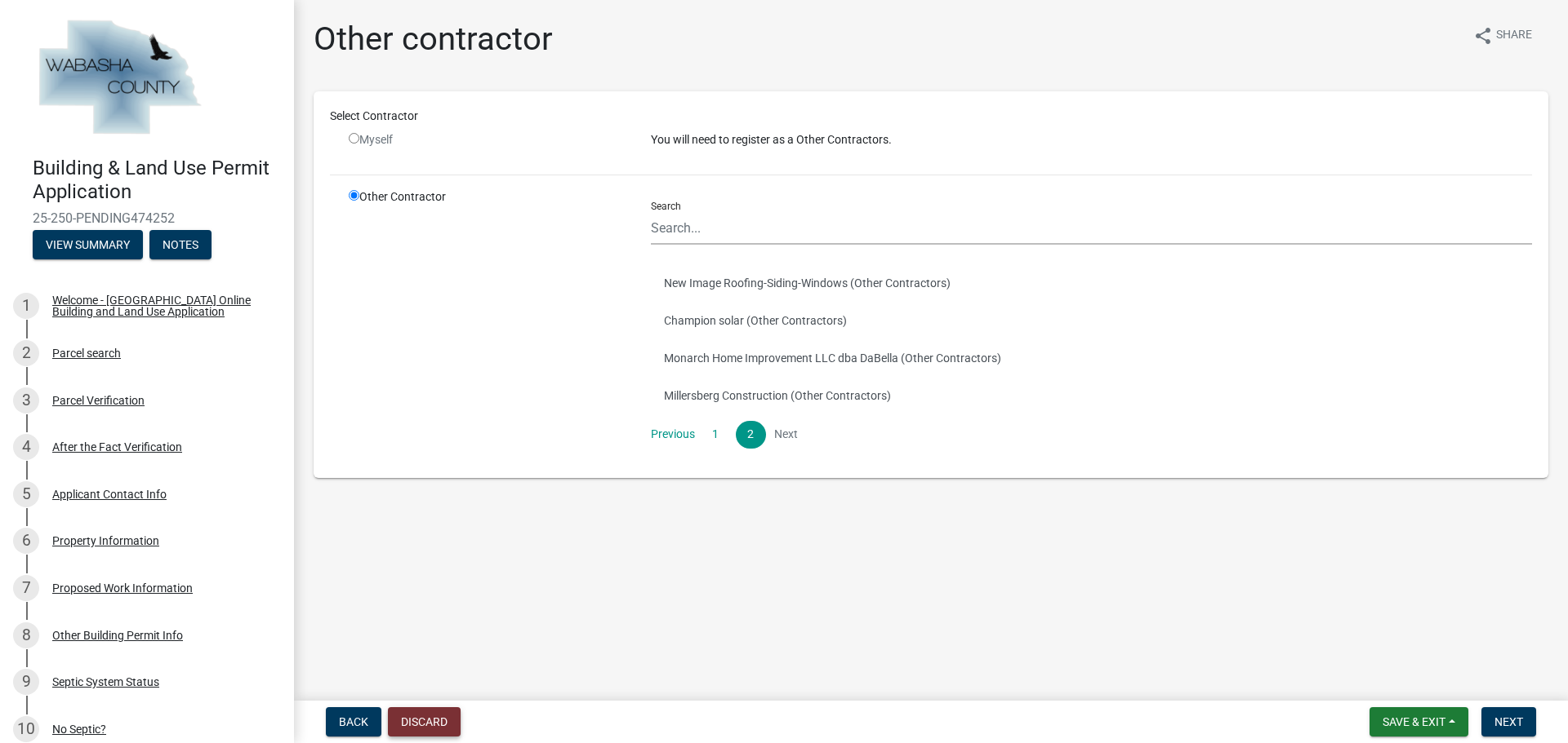
click at [435, 710] on button "Discard" at bounding box center [424, 722] width 73 height 30
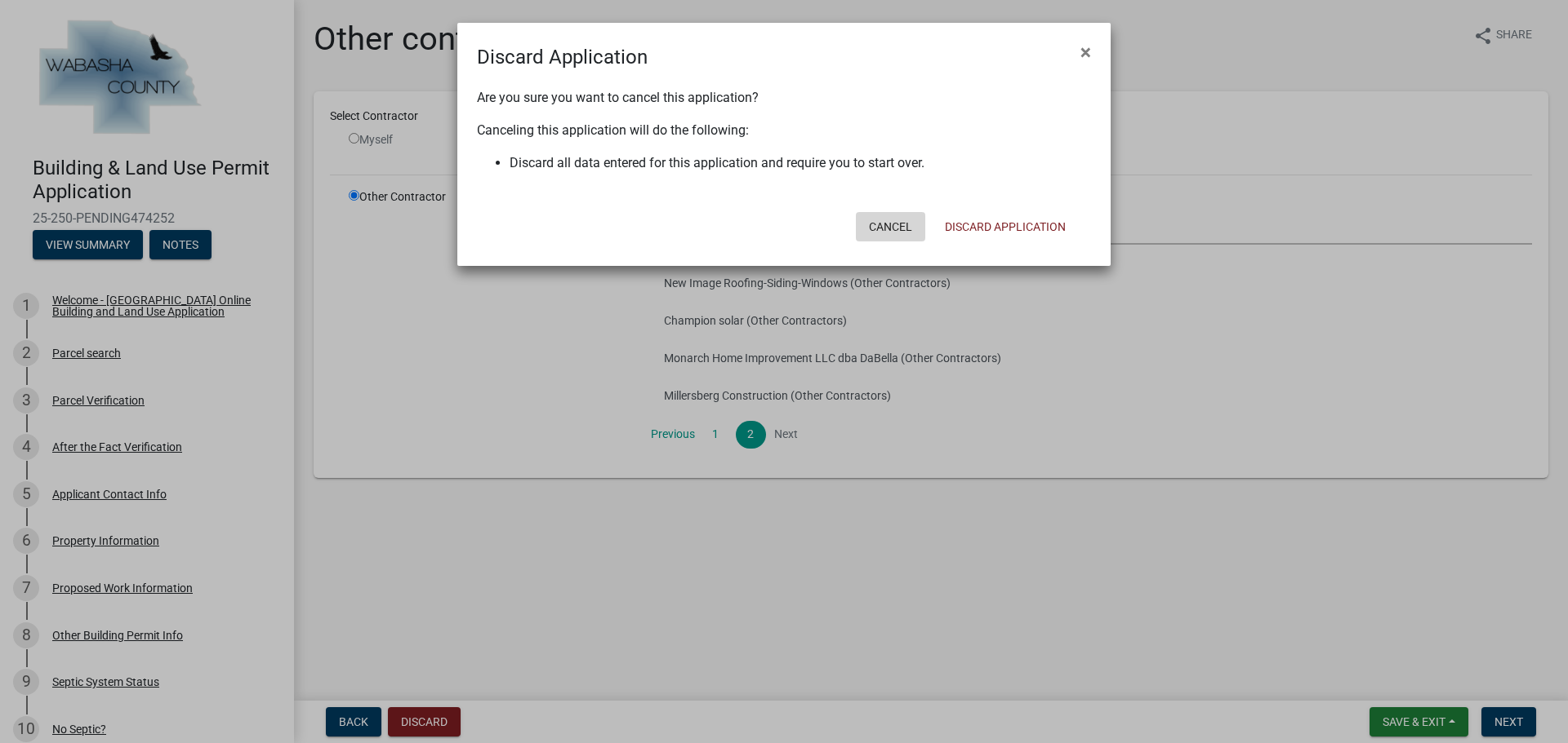
click at [899, 224] on button "Cancel" at bounding box center [890, 227] width 69 height 30
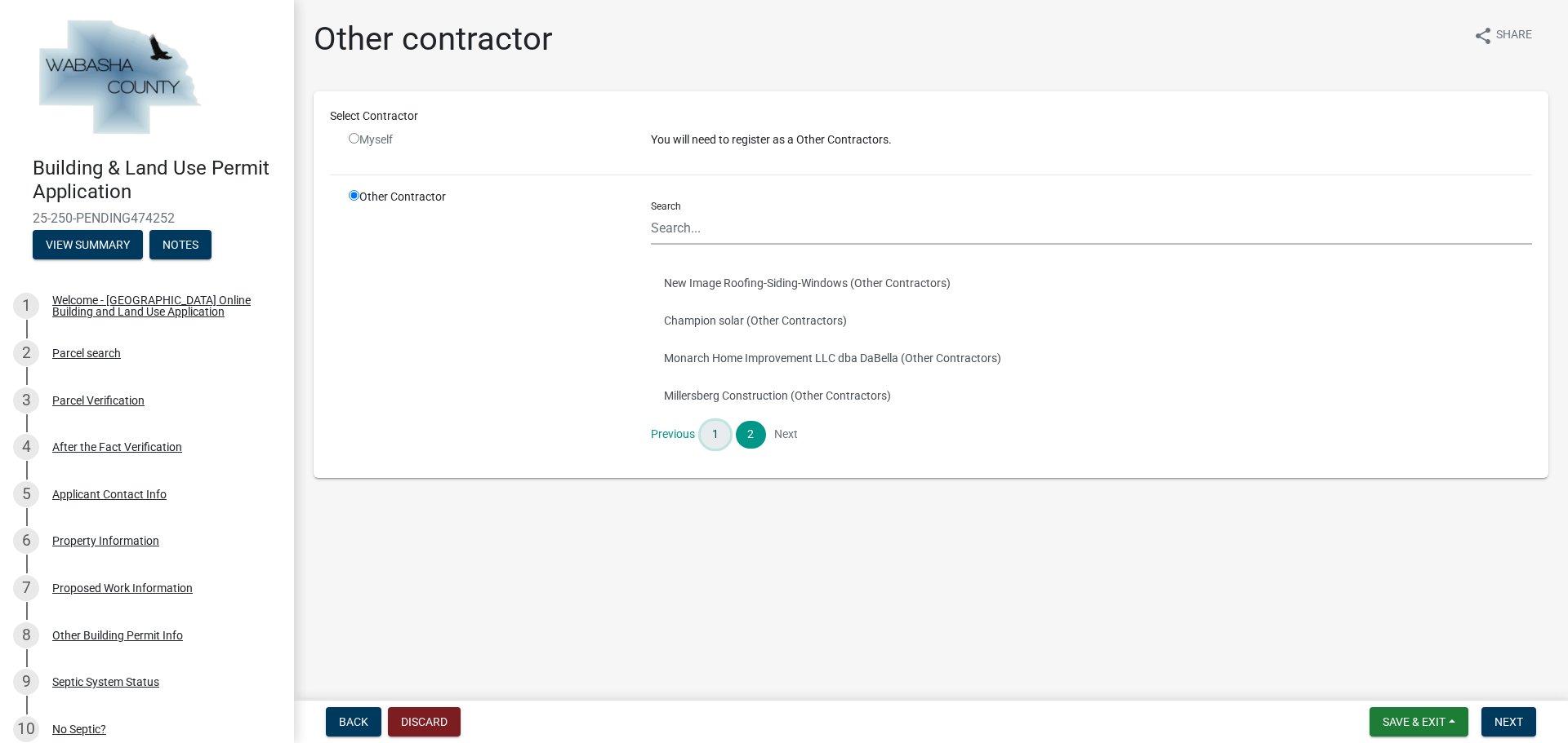
click at [717, 439] on link "1" at bounding box center [715, 434] width 30 height 28
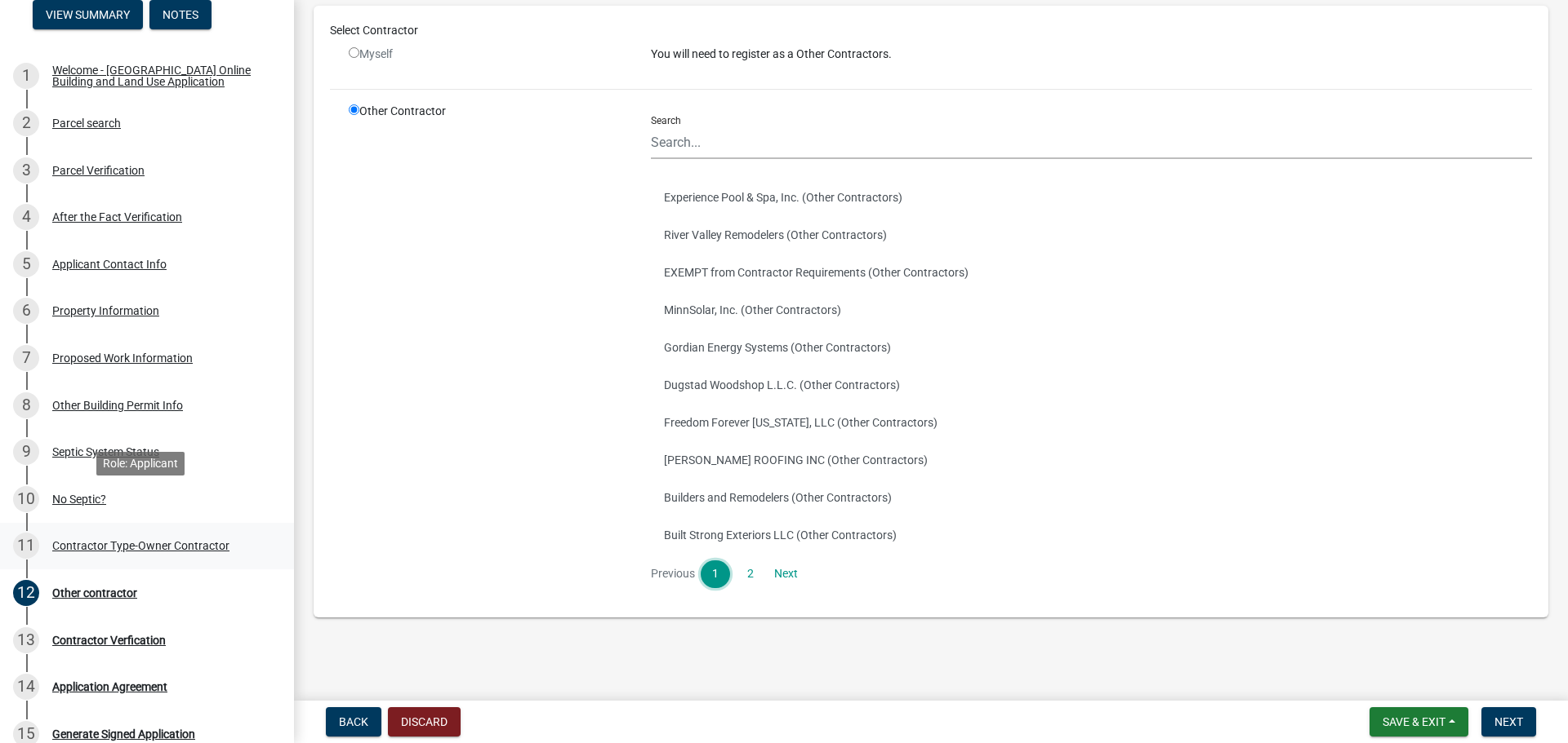
scroll to position [408, 0]
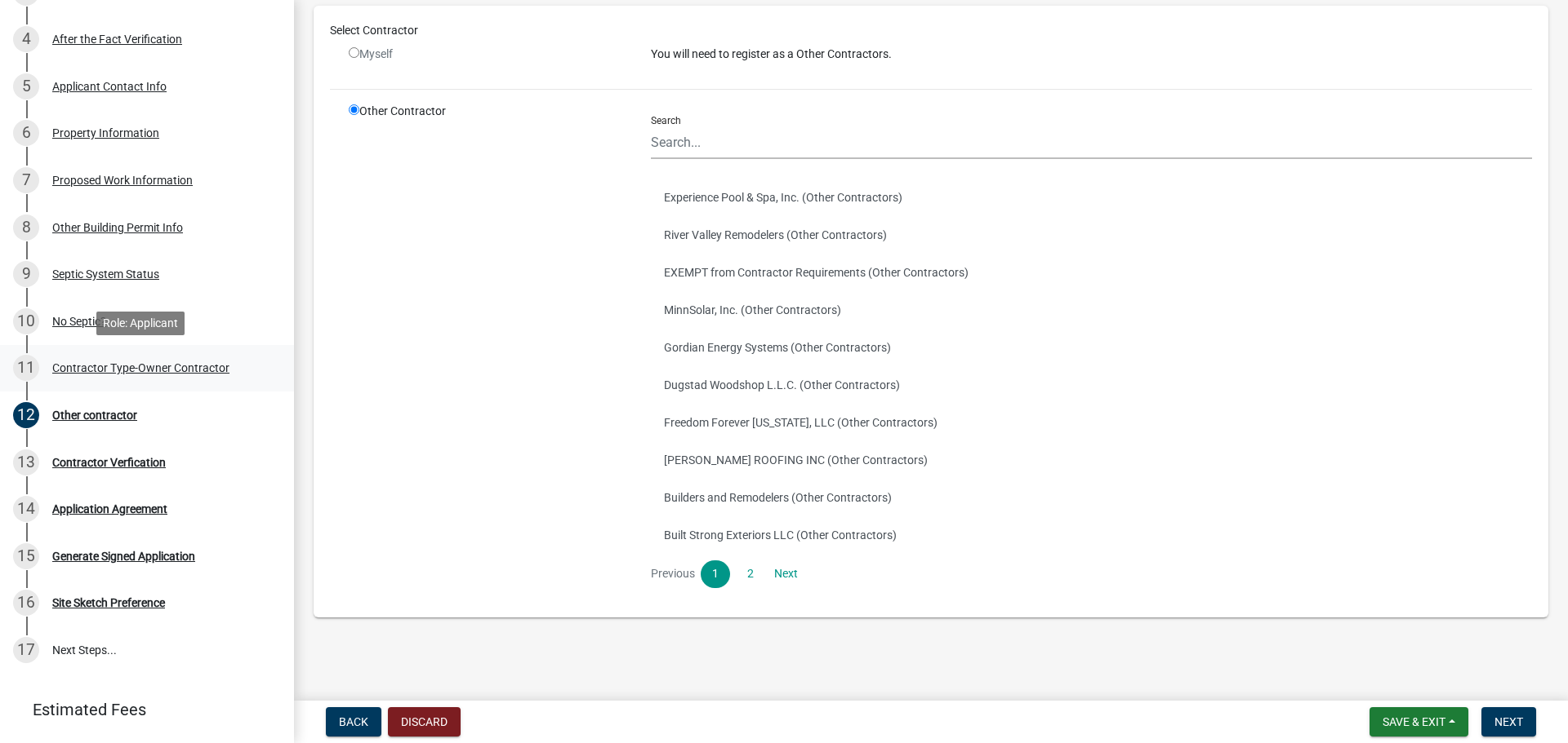
click at [123, 368] on div "Contractor Type-Owner Contractor" at bounding box center [141, 369] width 177 height 12
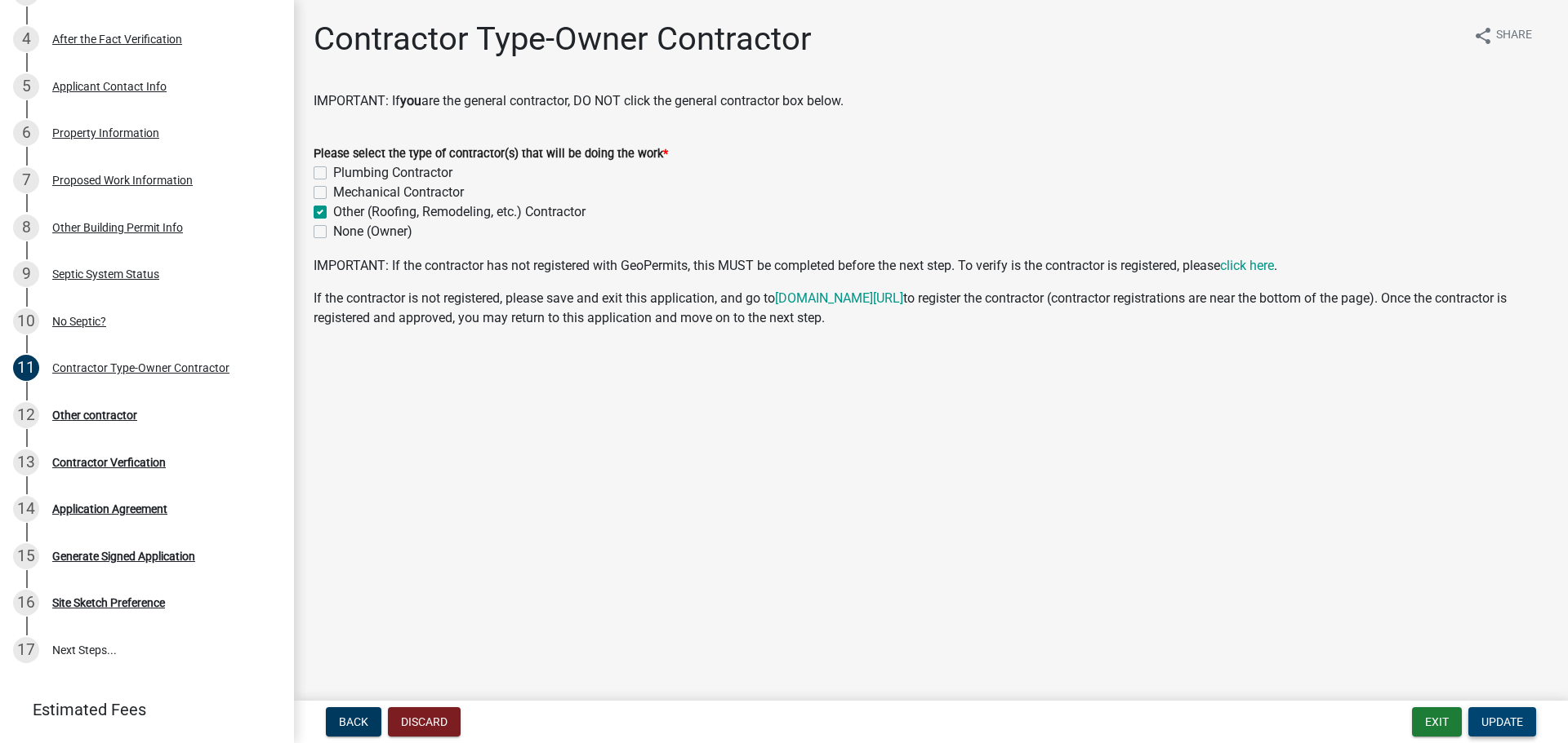
click at [1495, 730] on button "Update" at bounding box center [1502, 722] width 68 height 30
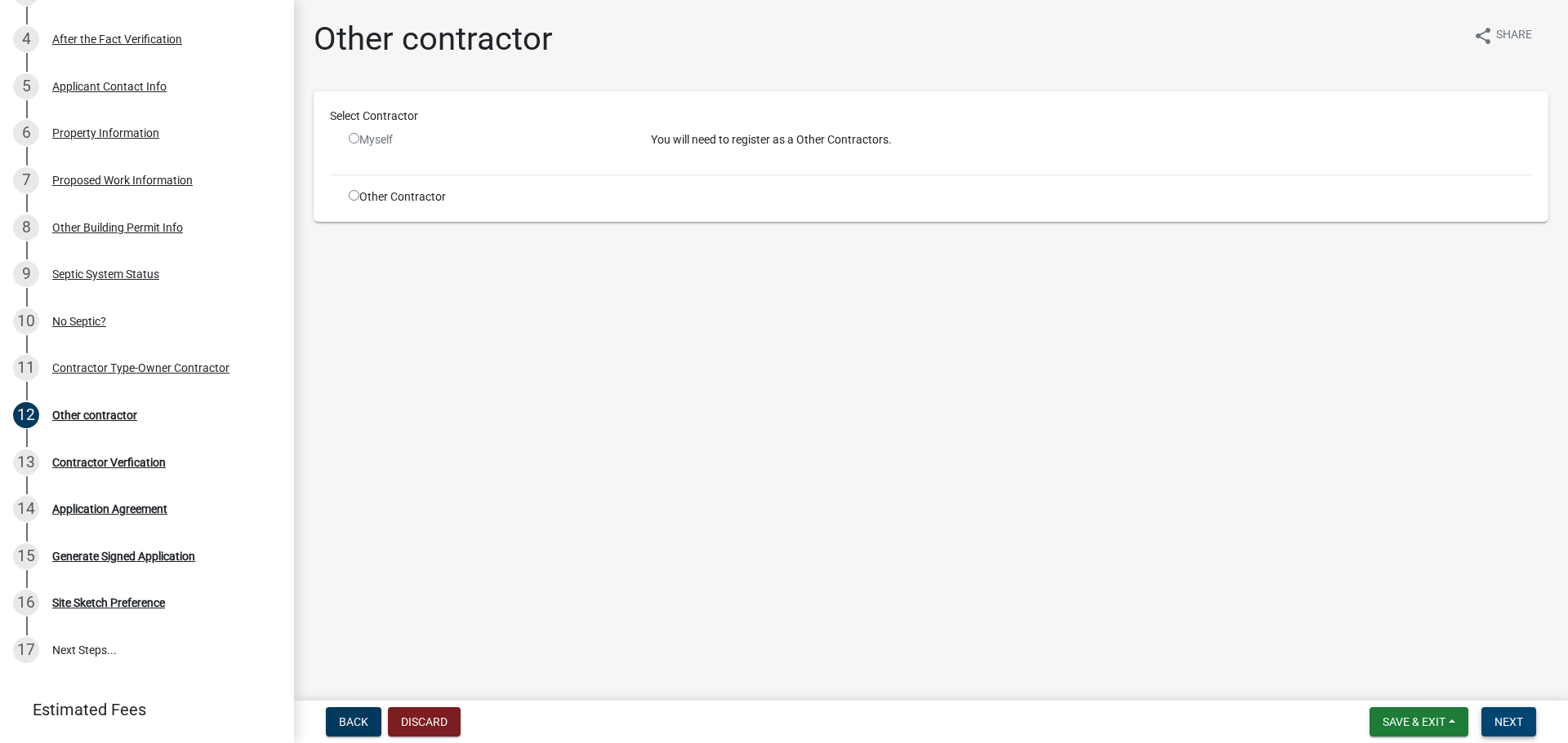
click at [1495, 730] on button "Next" at bounding box center [1508, 722] width 55 height 30
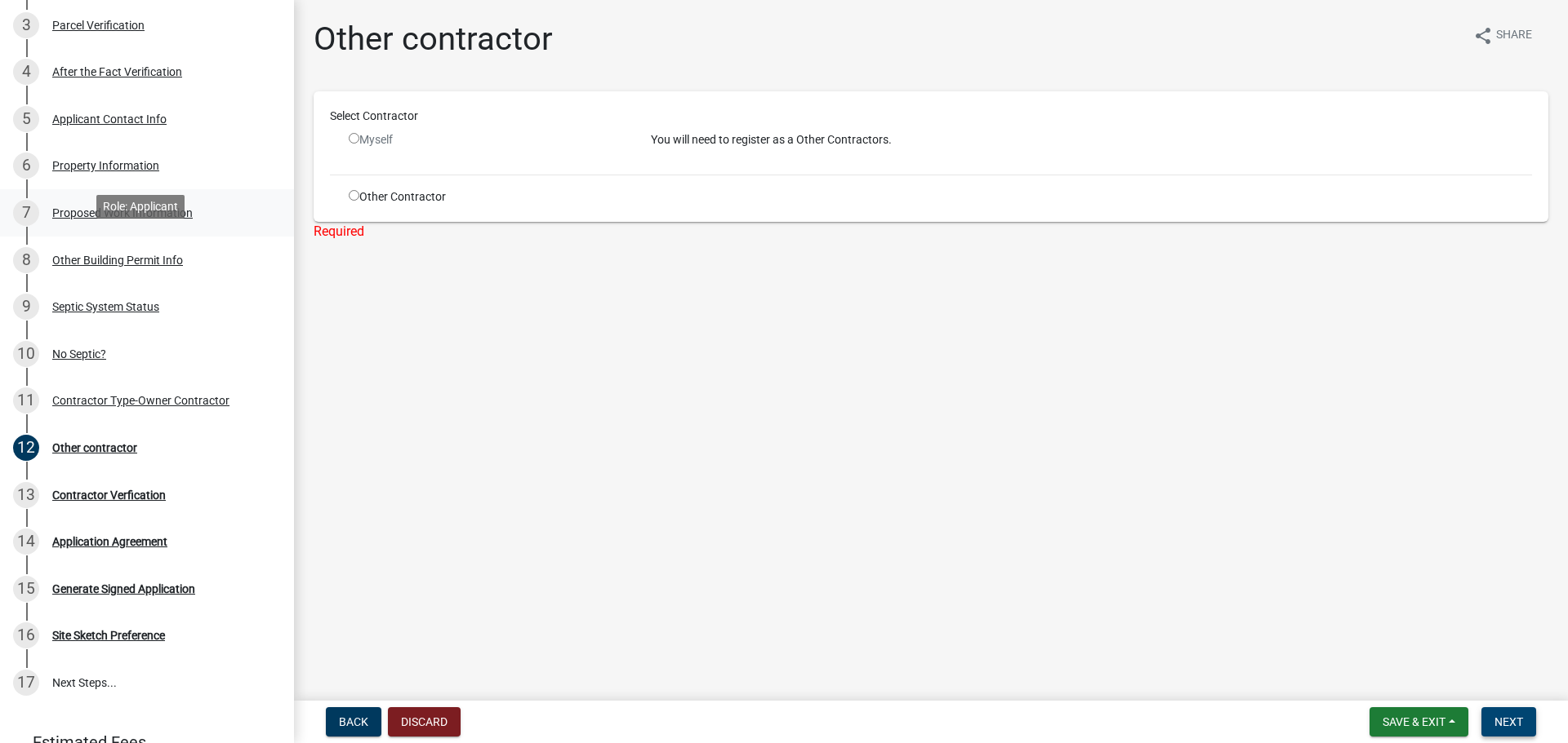
scroll to position [408, 0]
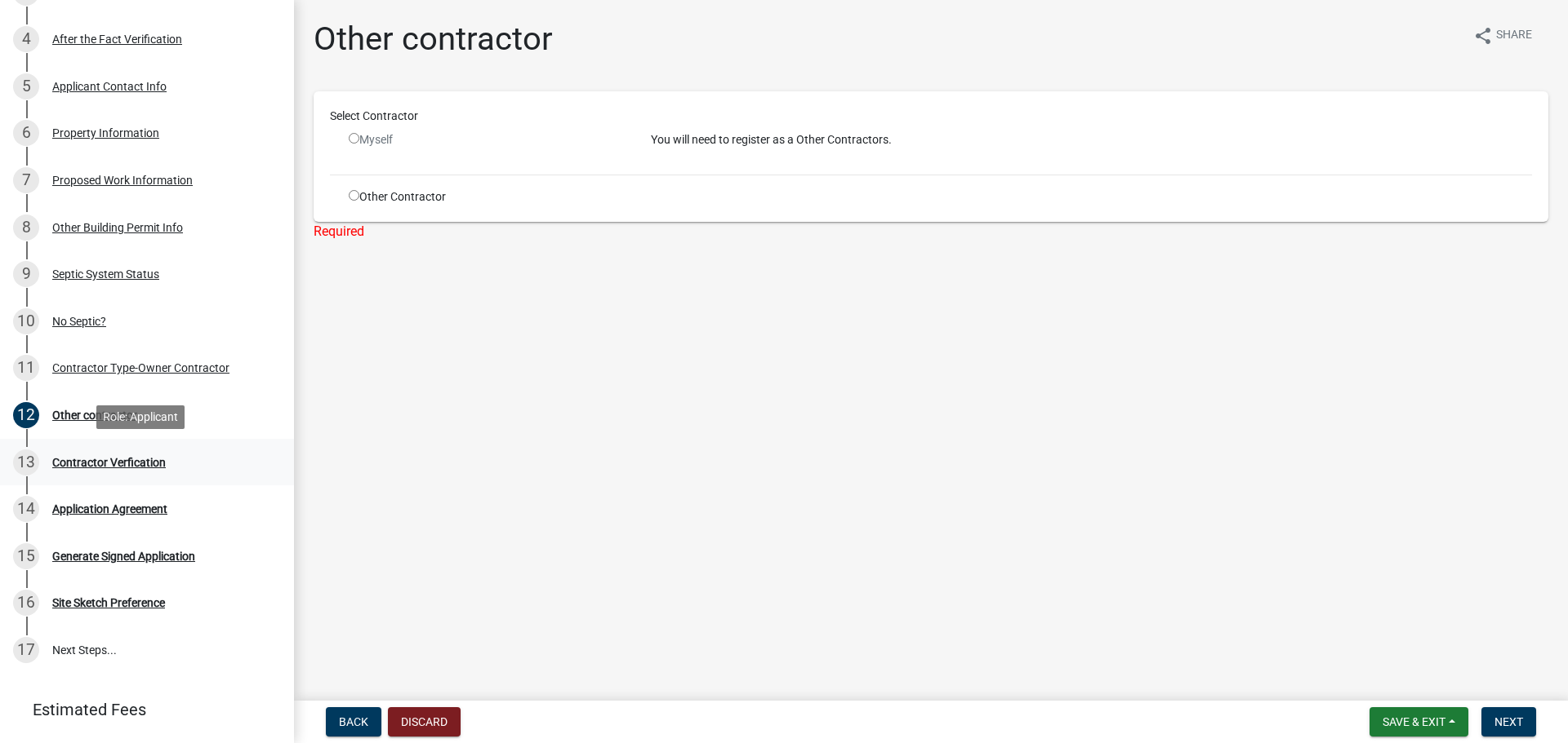
click at [78, 460] on div "Contractor Verfication" at bounding box center [109, 463] width 113 height 12
click at [82, 510] on div "Application Agreement" at bounding box center [110, 509] width 115 height 12
click at [101, 563] on div "Generate Signed Application" at bounding box center [123, 557] width 143 height 12
click at [91, 603] on div "Site Sketch Preference" at bounding box center [109, 603] width 113 height 12
click at [93, 650] on link "17 Next Steps..." at bounding box center [147, 650] width 294 height 47
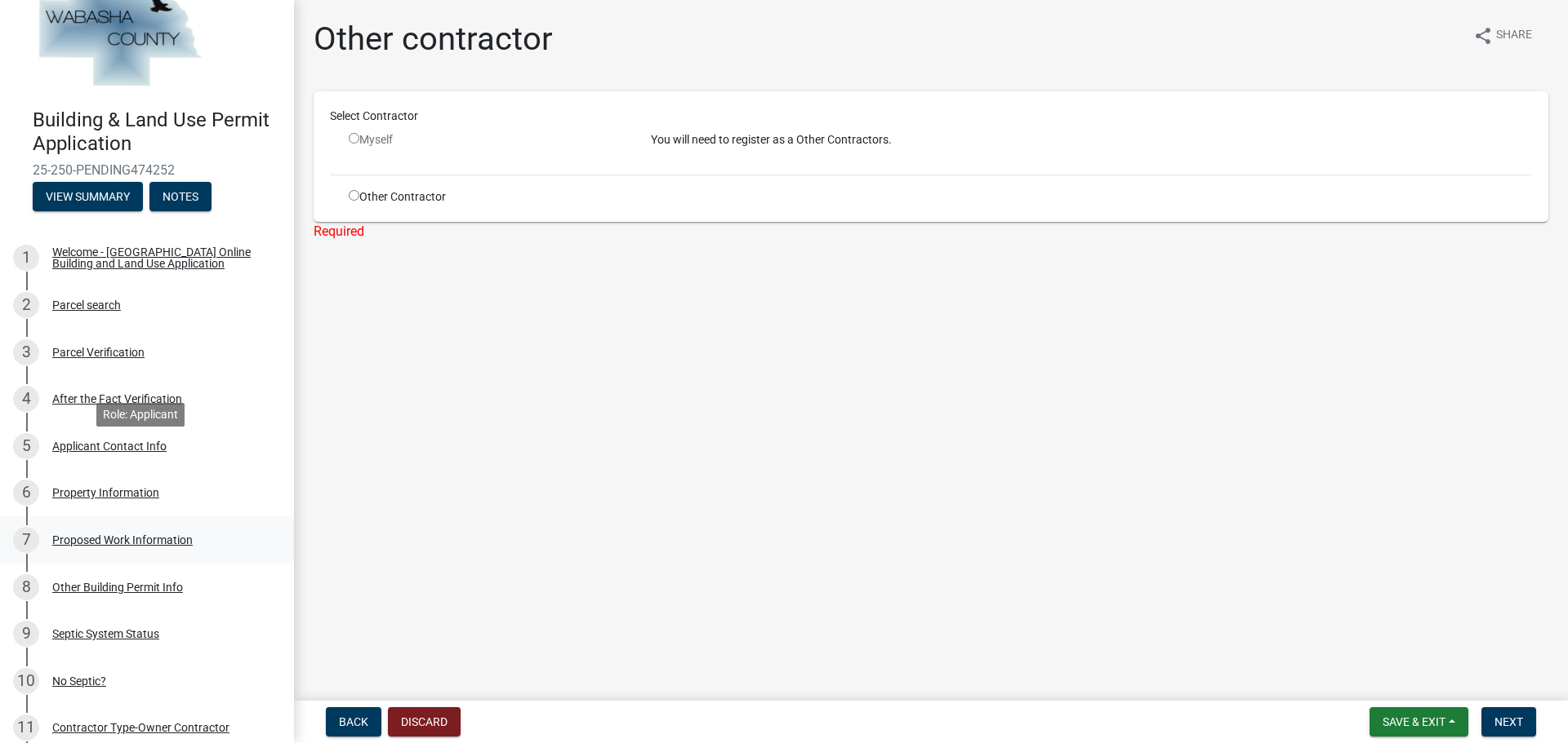
scroll to position [82, 0]
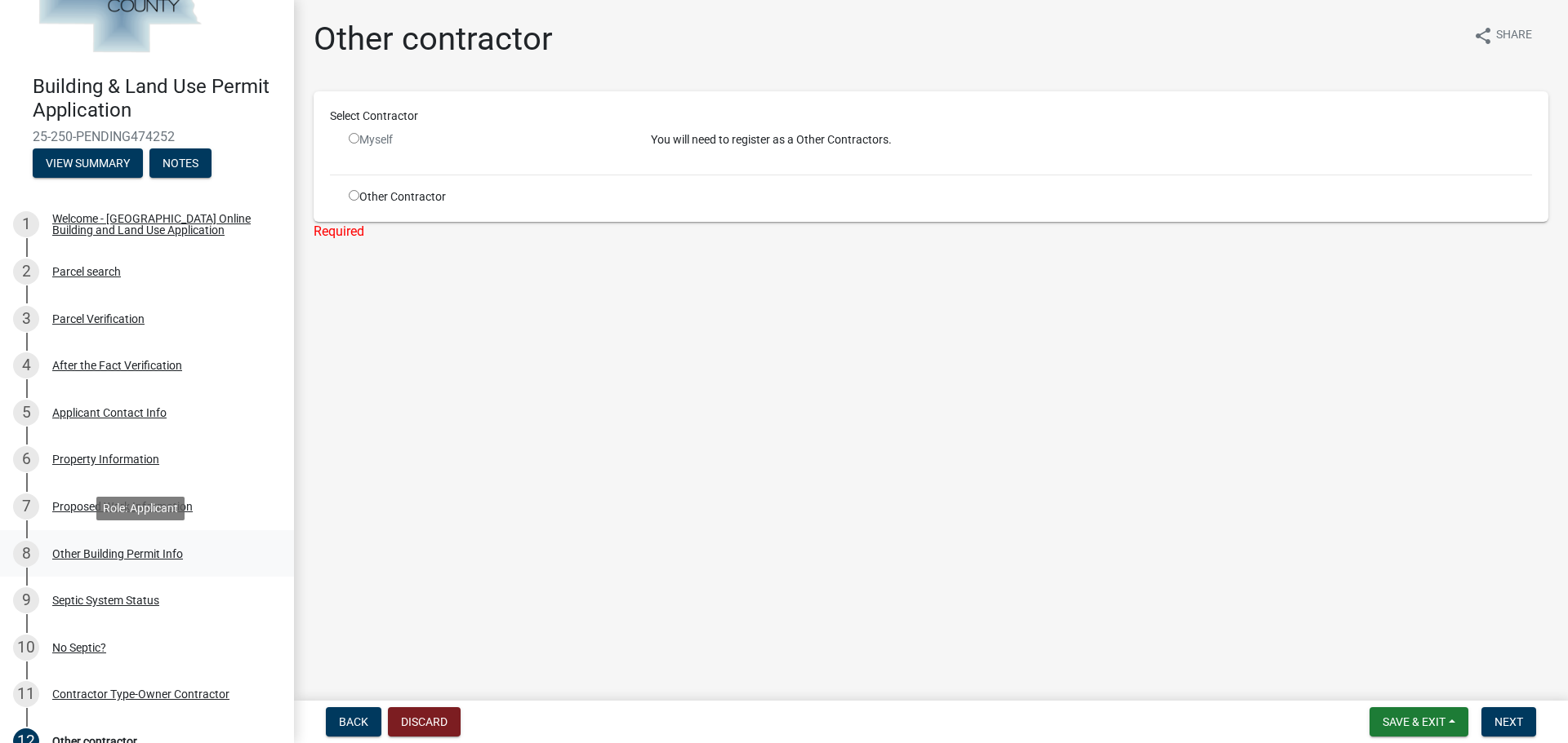
click at [145, 548] on div "Other Building Permit Info" at bounding box center [117, 554] width 131 height 12
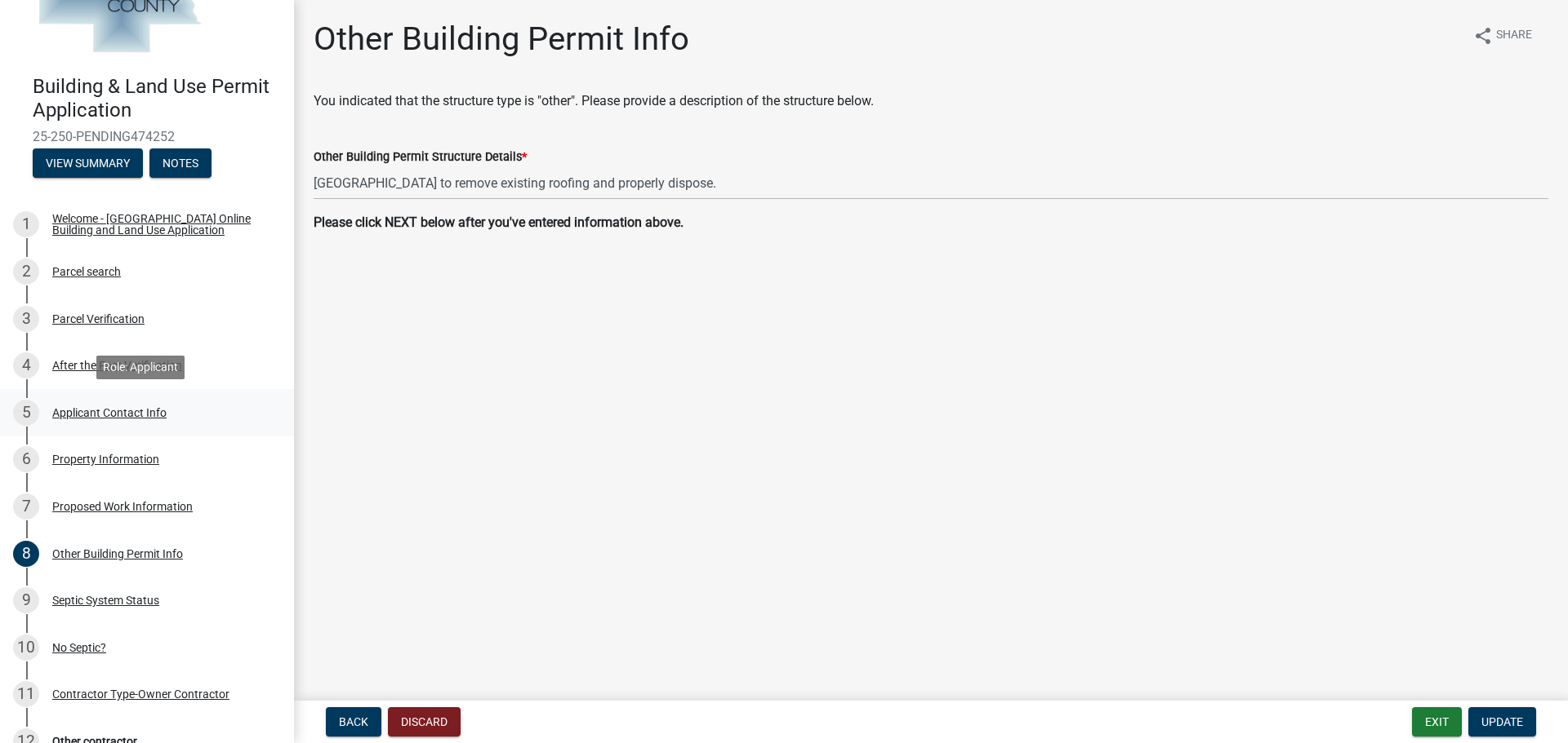
click at [102, 409] on div "Applicant Contact Info" at bounding box center [109, 413] width 114 height 12
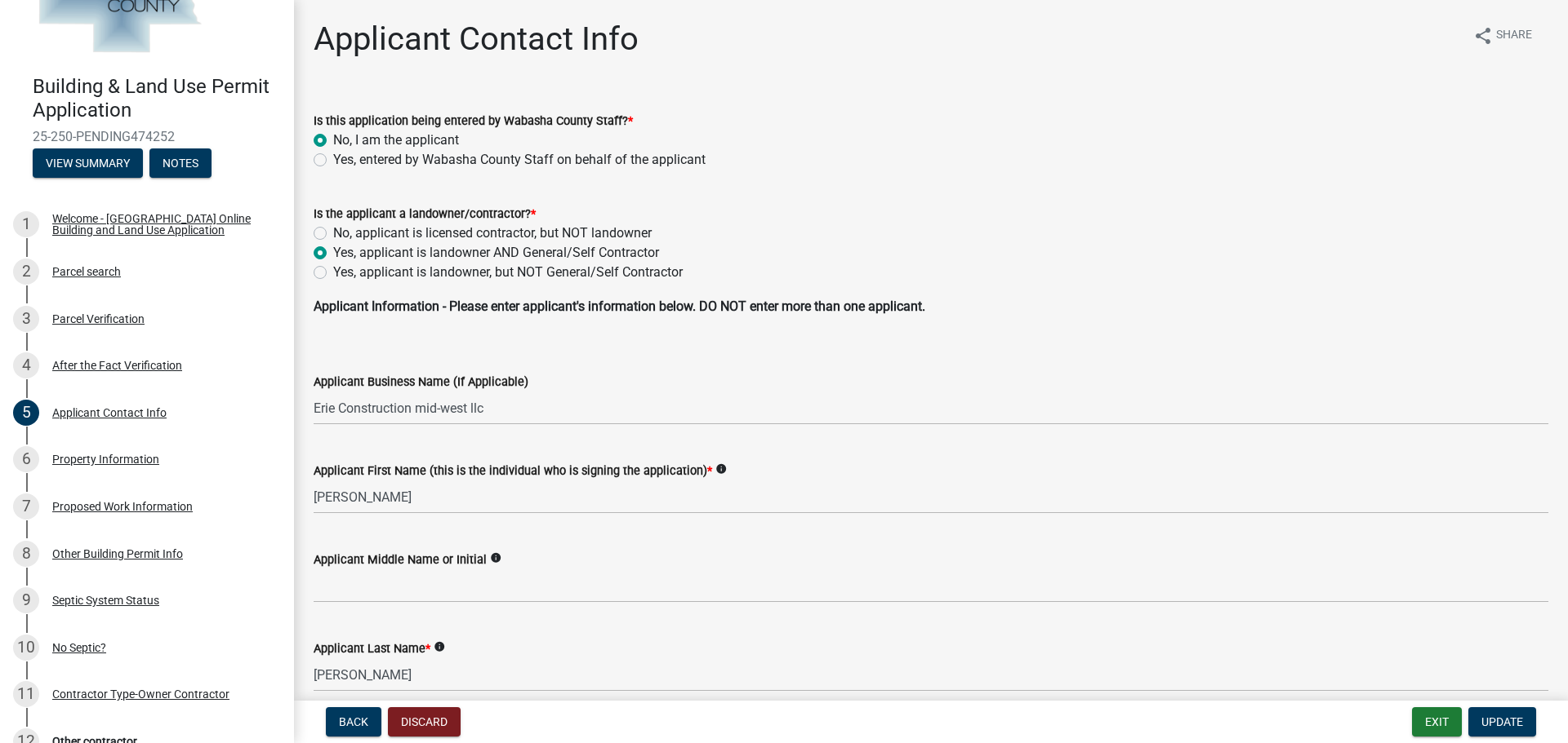
click at [333, 233] on label "No, applicant is licensed contractor, but NOT landowner" at bounding box center [492, 233] width 318 height 19
click at [333, 233] on input "No, applicant is licensed contractor, but NOT landowner" at bounding box center [338, 229] width 11 height 11
radio input "true"
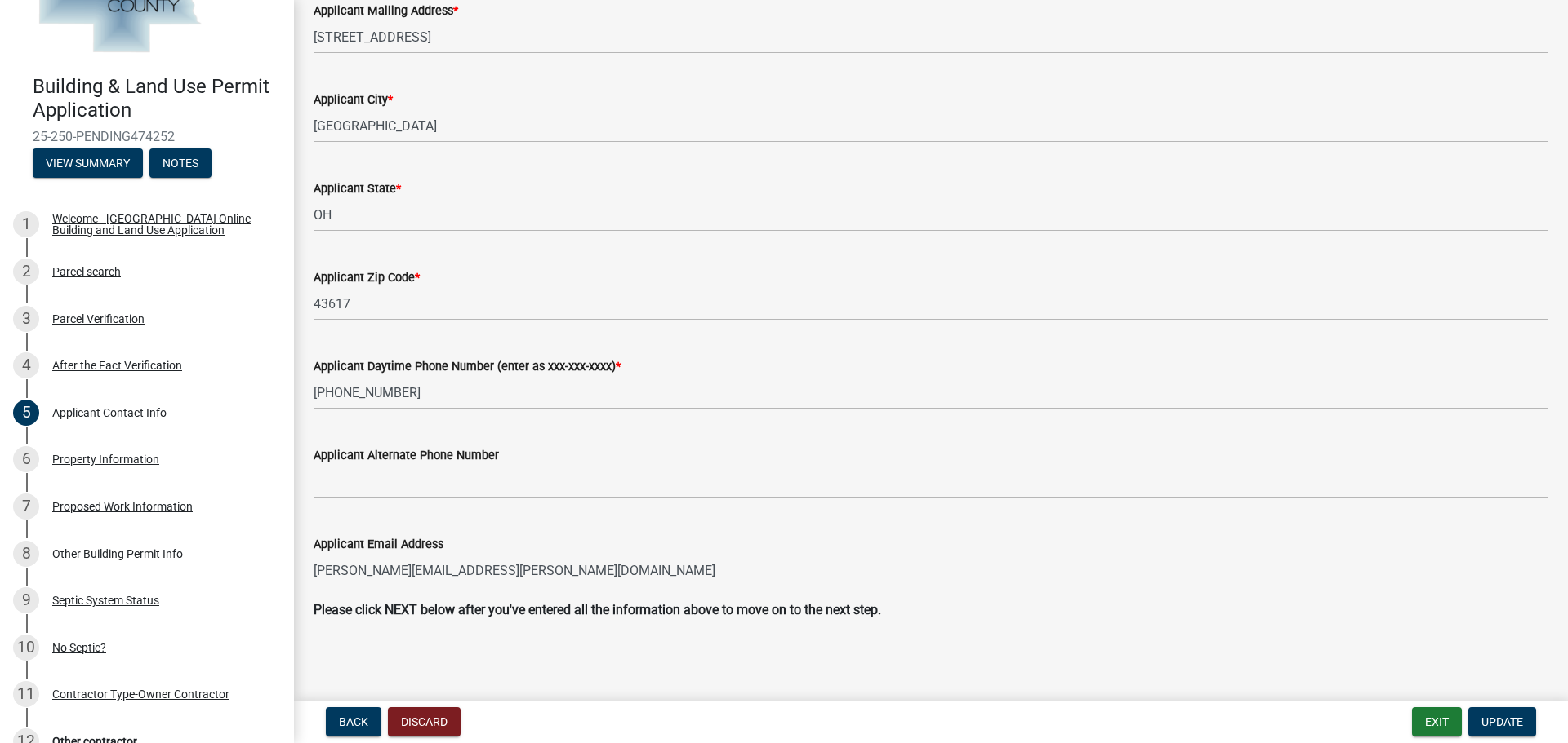
scroll to position [818, 0]
click at [1517, 730] on button "Update" at bounding box center [1502, 722] width 68 height 30
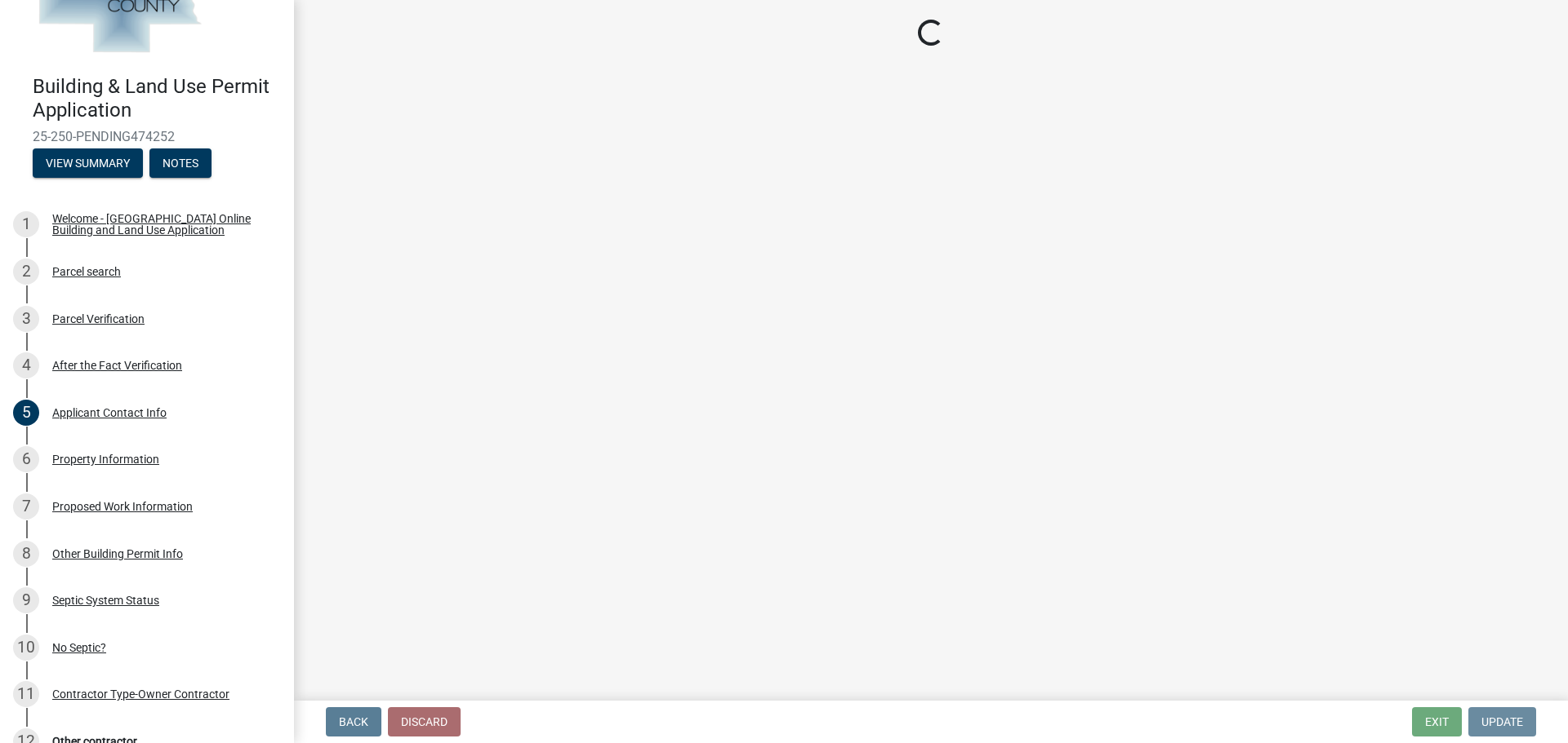
scroll to position [0, 0]
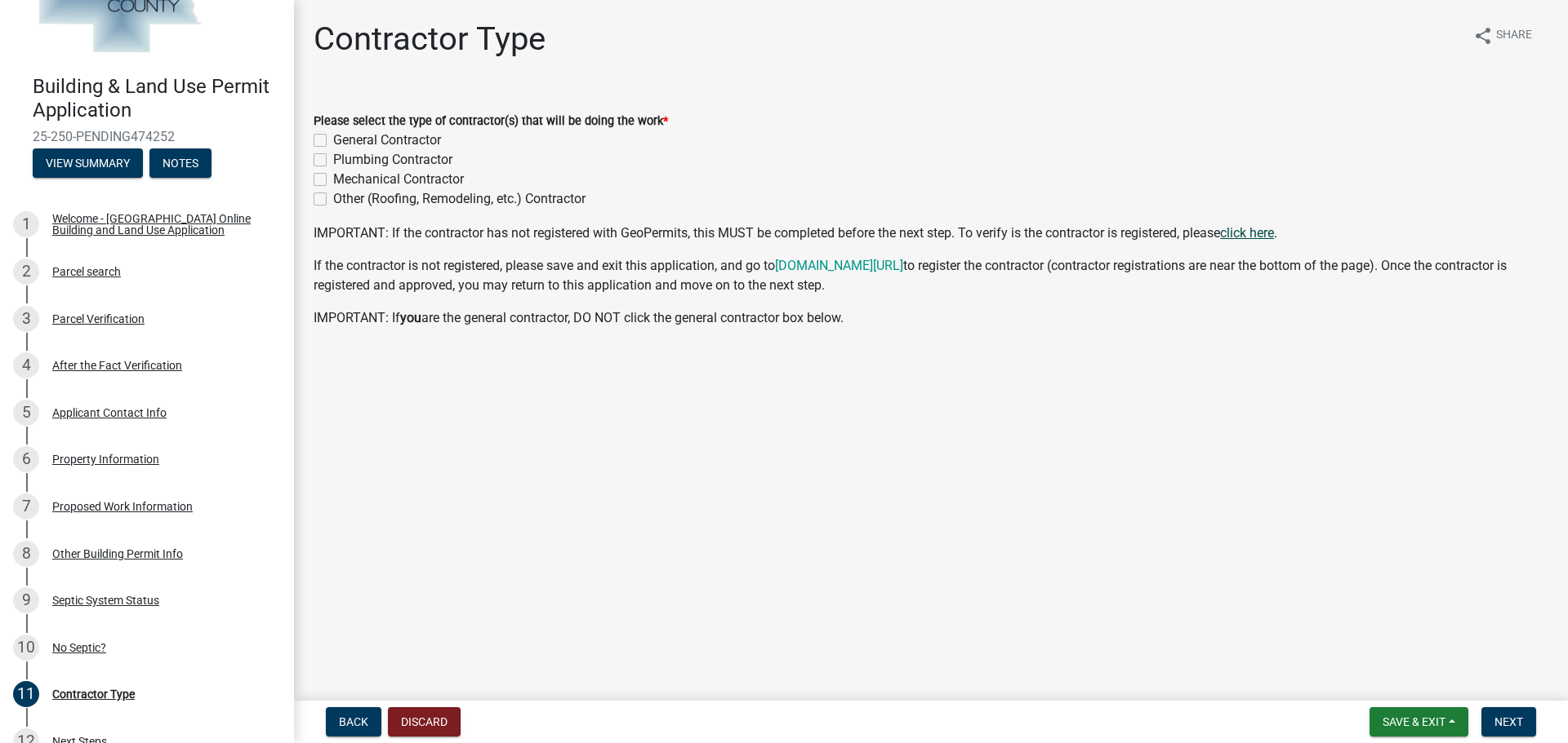
click at [1265, 236] on link "click here" at bounding box center [1246, 233] width 54 height 15
click at [333, 138] on label "General Contractor" at bounding box center [387, 140] width 108 height 19
click at [333, 138] on input "General Contractor" at bounding box center [338, 136] width 11 height 11
checkbox input "true"
checkbox input "false"
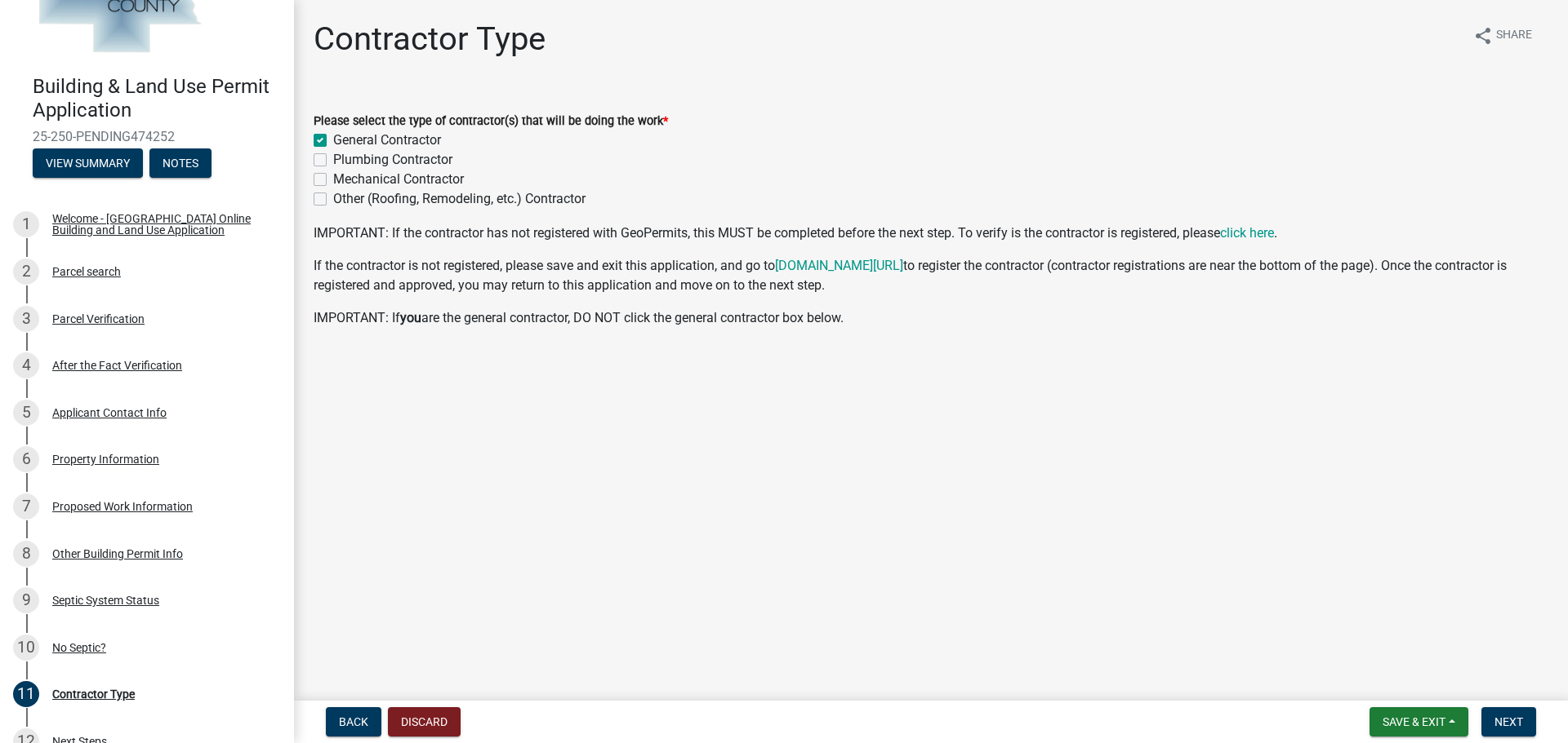
checkbox input "false"
click at [1496, 719] on span "Next" at bounding box center [1509, 721] width 29 height 13
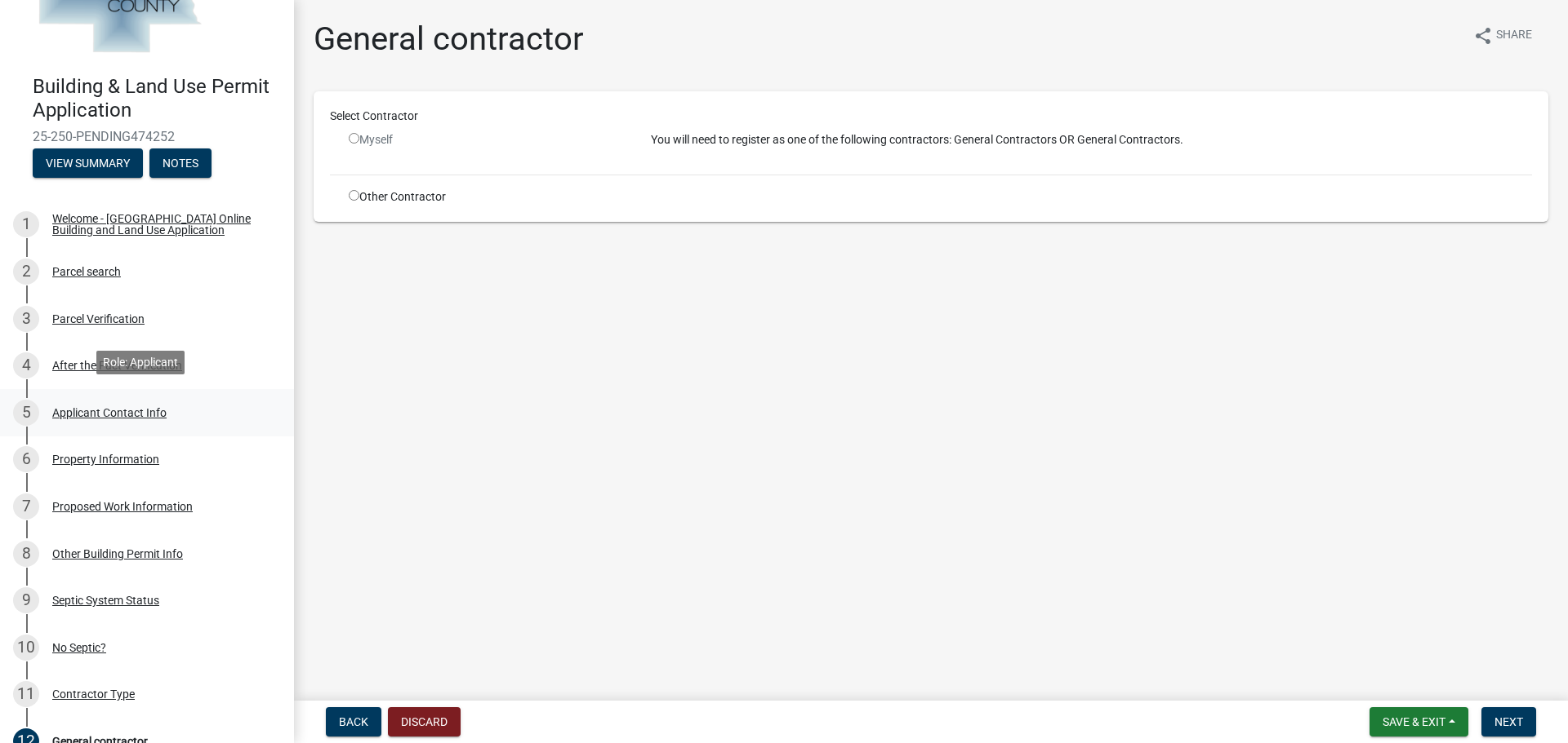
scroll to position [163, 0]
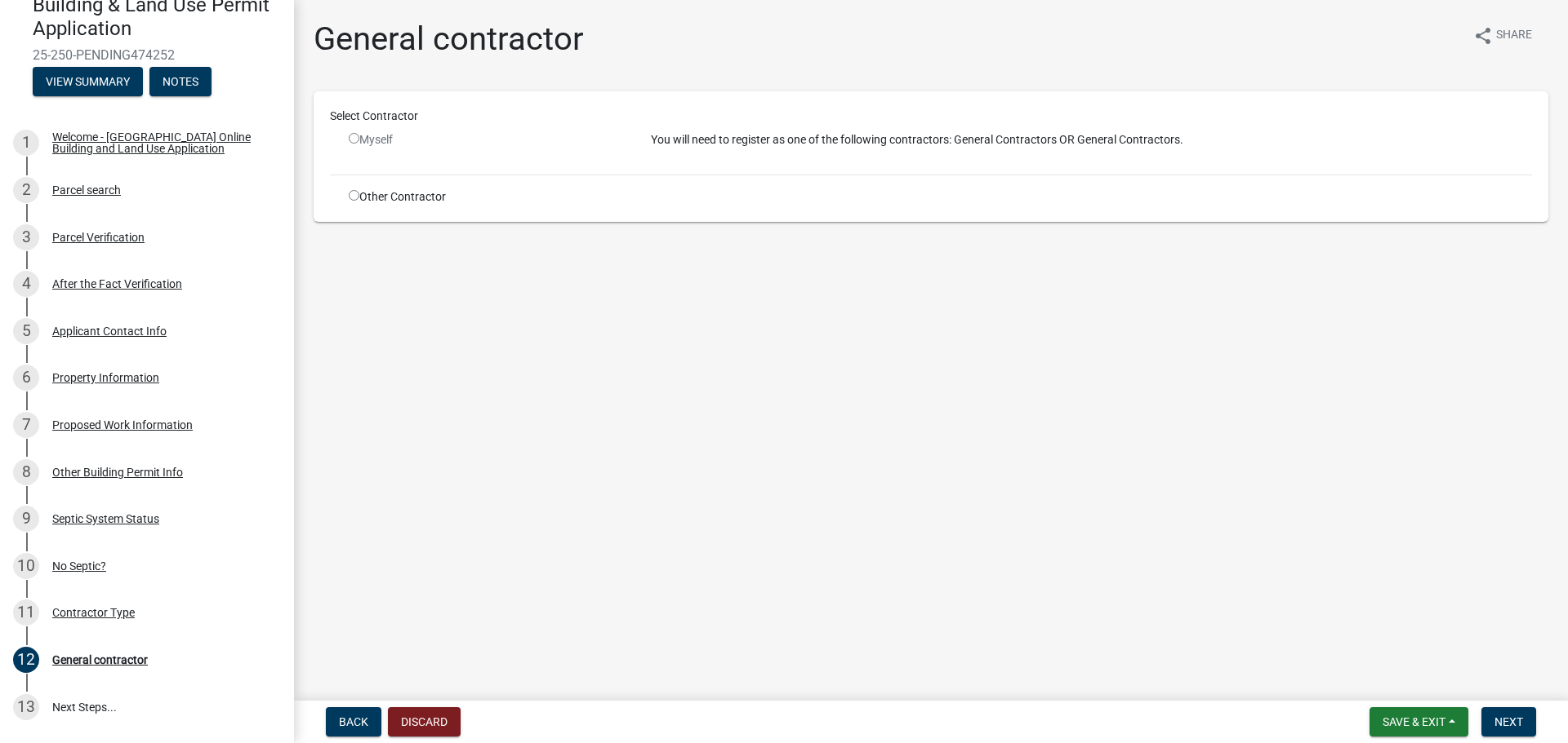
click at [356, 197] on input "radio" at bounding box center [354, 195] width 11 height 11
radio input "true"
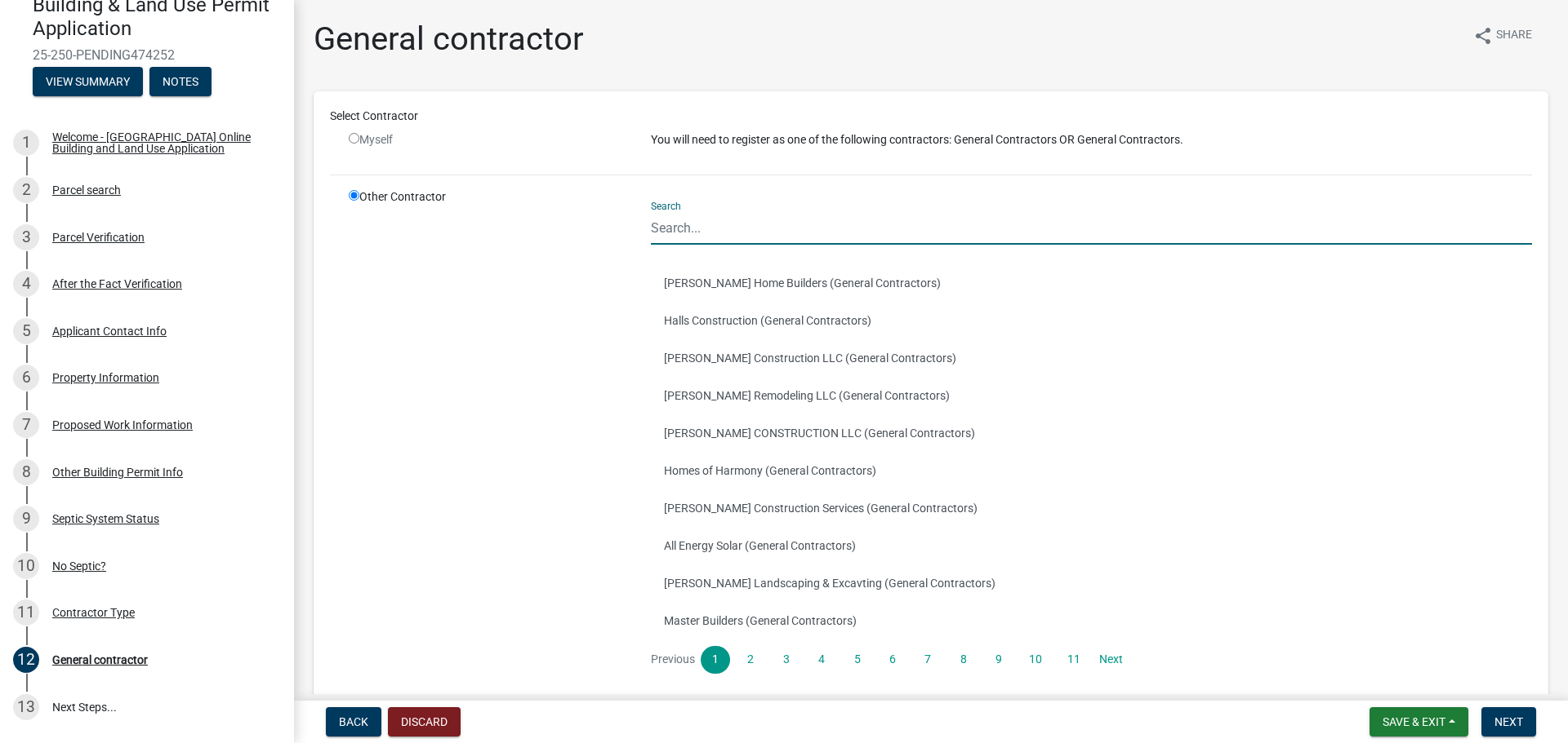
click at [741, 238] on input "Search" at bounding box center [1091, 229] width 881 height 34
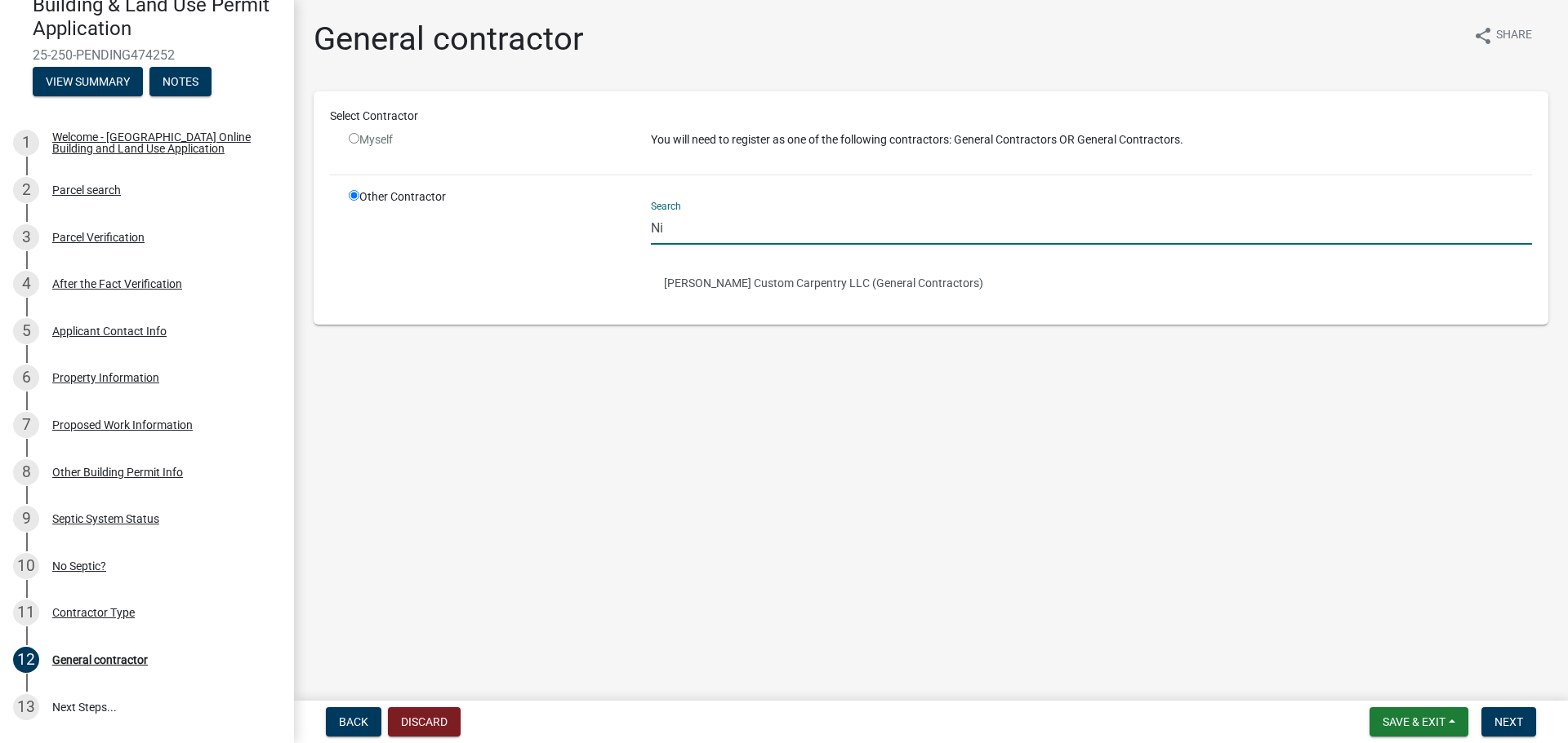
type input "N"
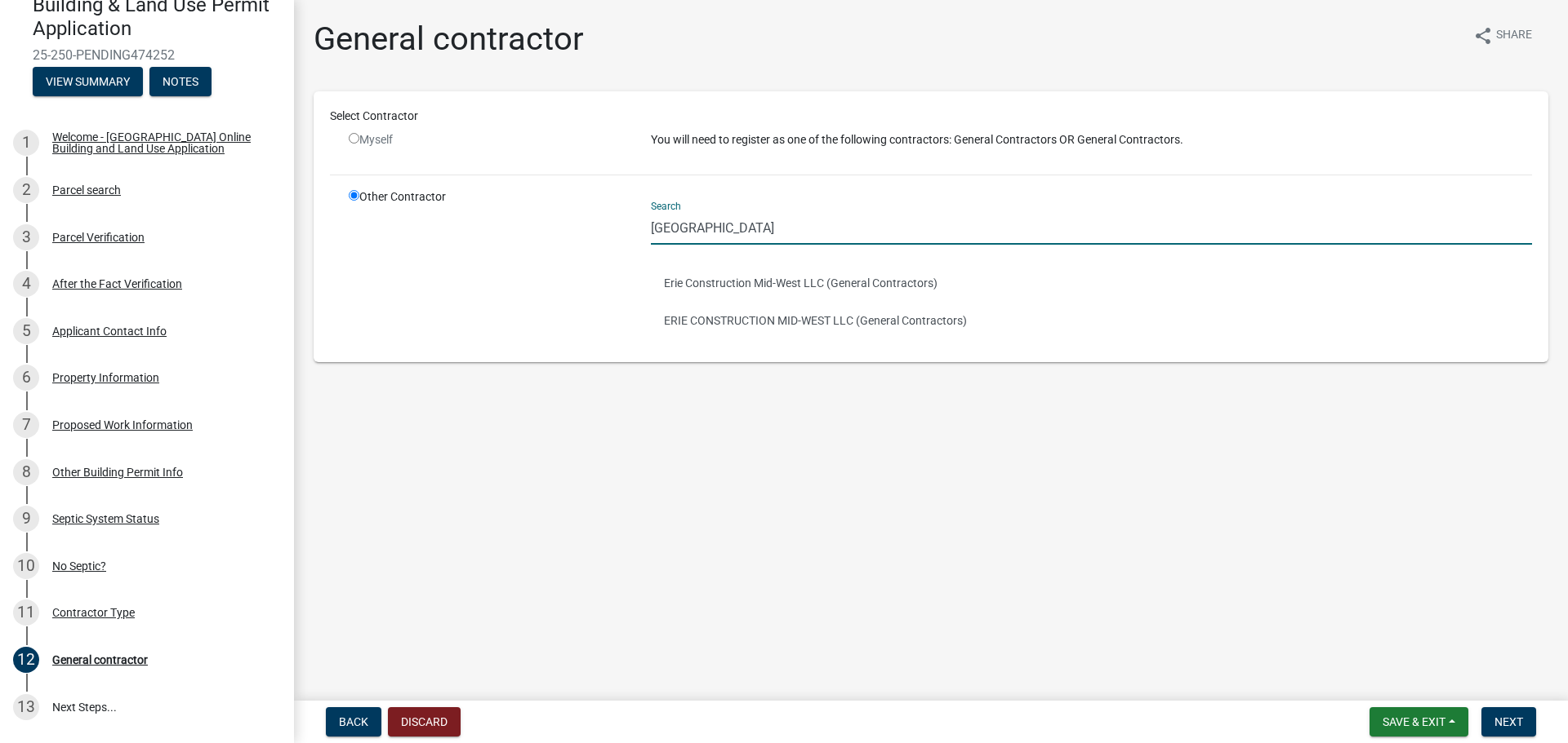
type input "Erie"
click at [914, 421] on main "General contractor share Share Select Contractor Myself You will need to regist…" at bounding box center [930, 347] width 1273 height 694
click at [829, 285] on button "Erie Construction Mid-West LLC (General Contractors)" at bounding box center [1091, 283] width 881 height 38
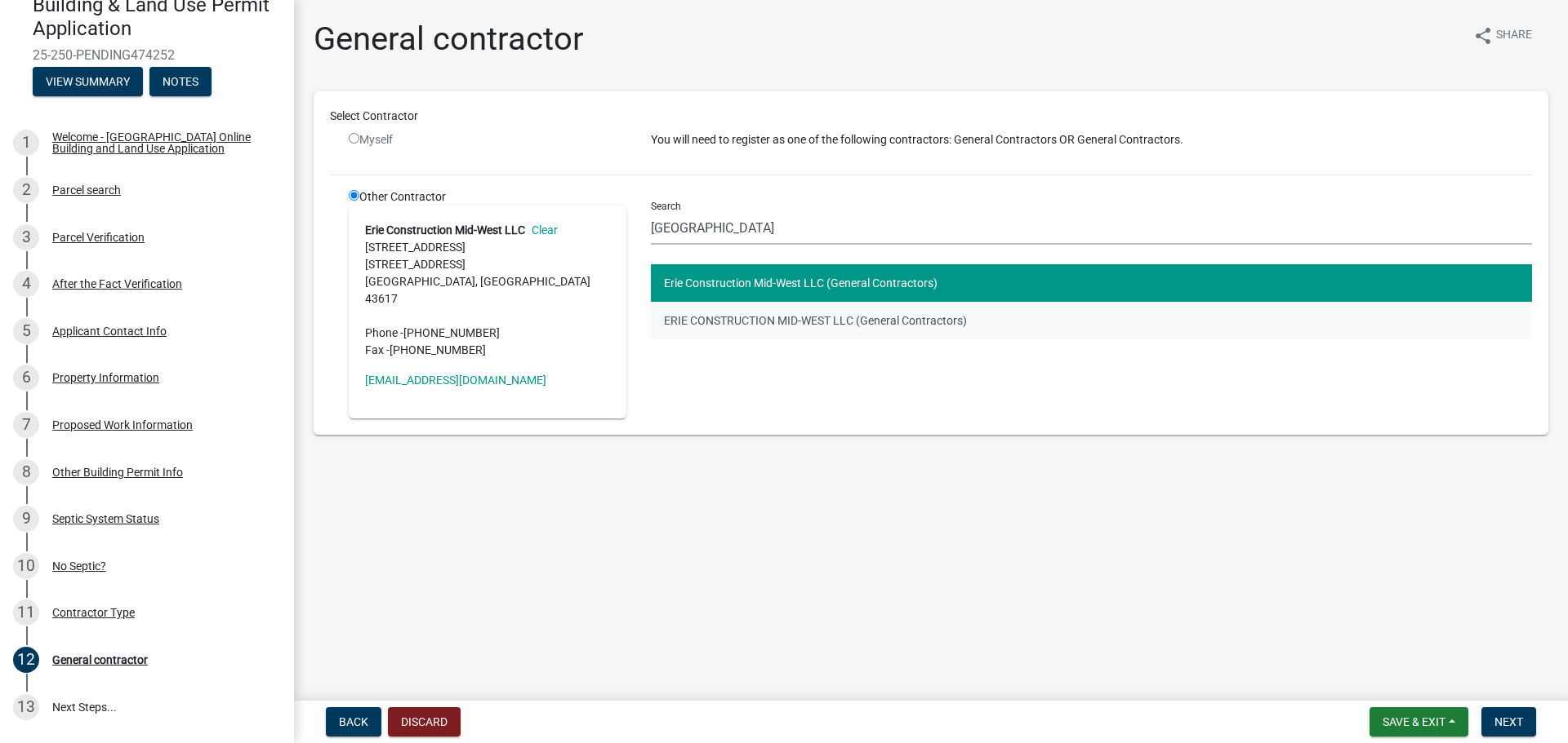
click at [789, 326] on button "ERIE CONSTRUCTION MID-WEST LLC (General Contractors)" at bounding box center [1091, 320] width 881 height 38
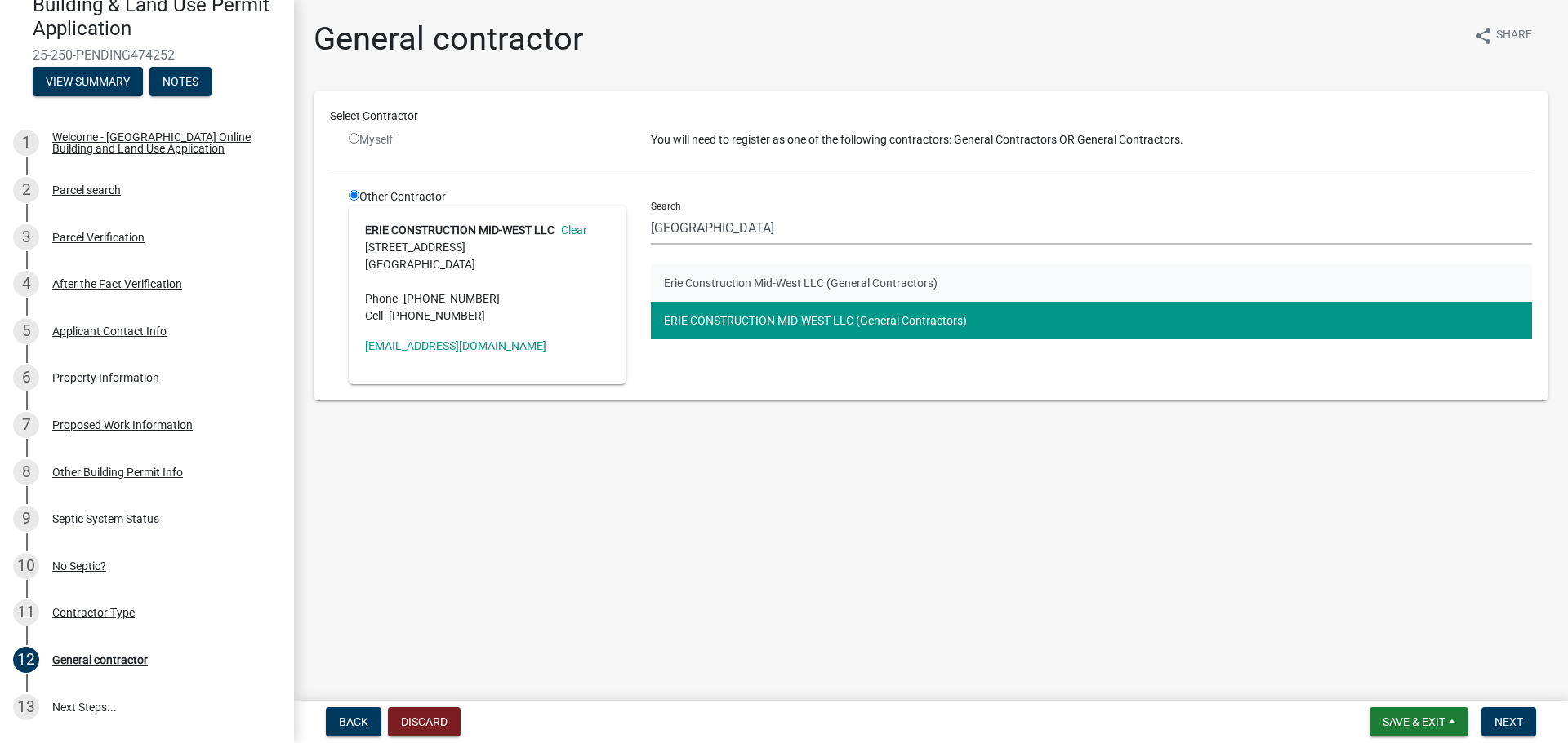
click at [781, 287] on button "Erie Construction Mid-West LLC (General Contractors)" at bounding box center [1091, 283] width 881 height 38
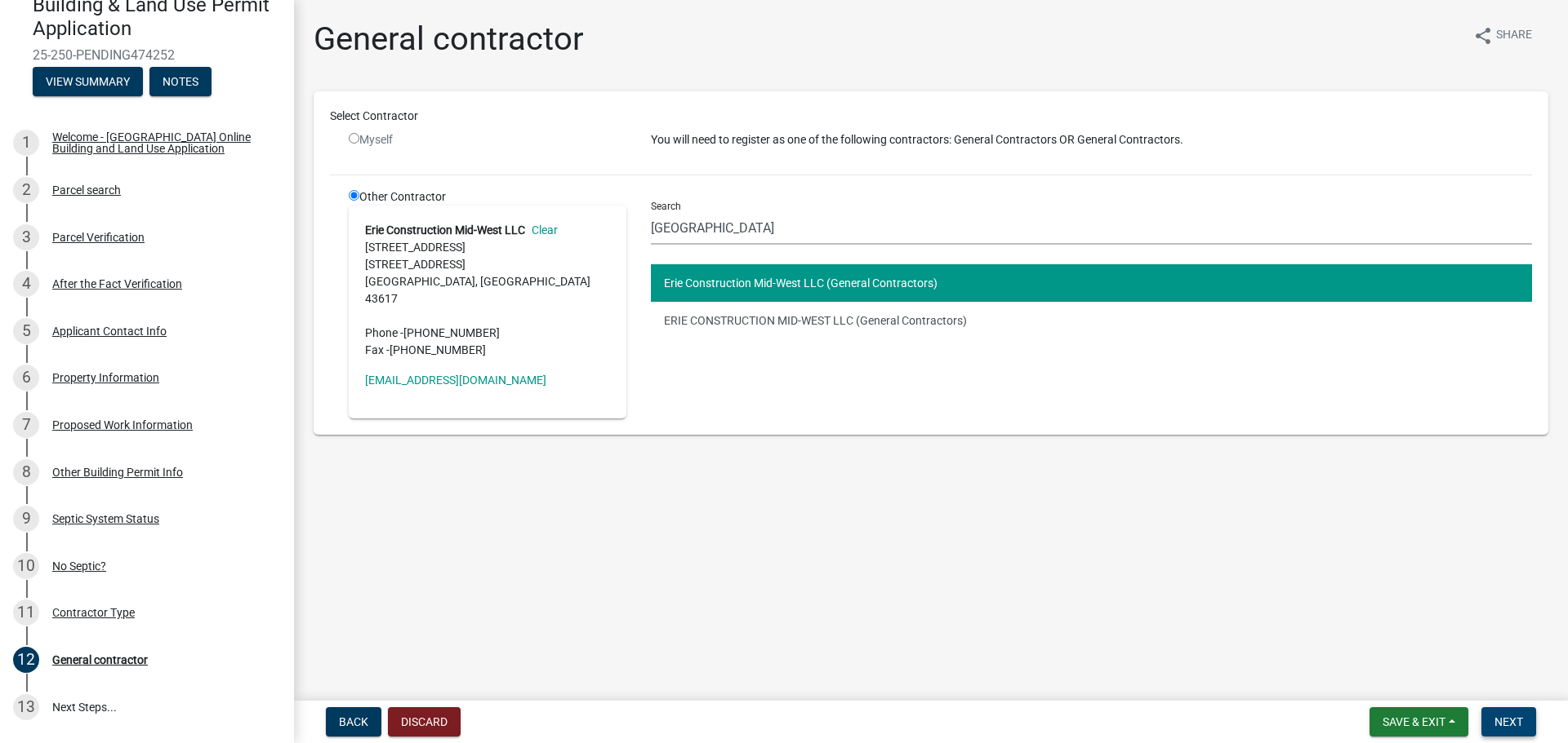
click at [1512, 722] on span "Next" at bounding box center [1509, 721] width 29 height 13
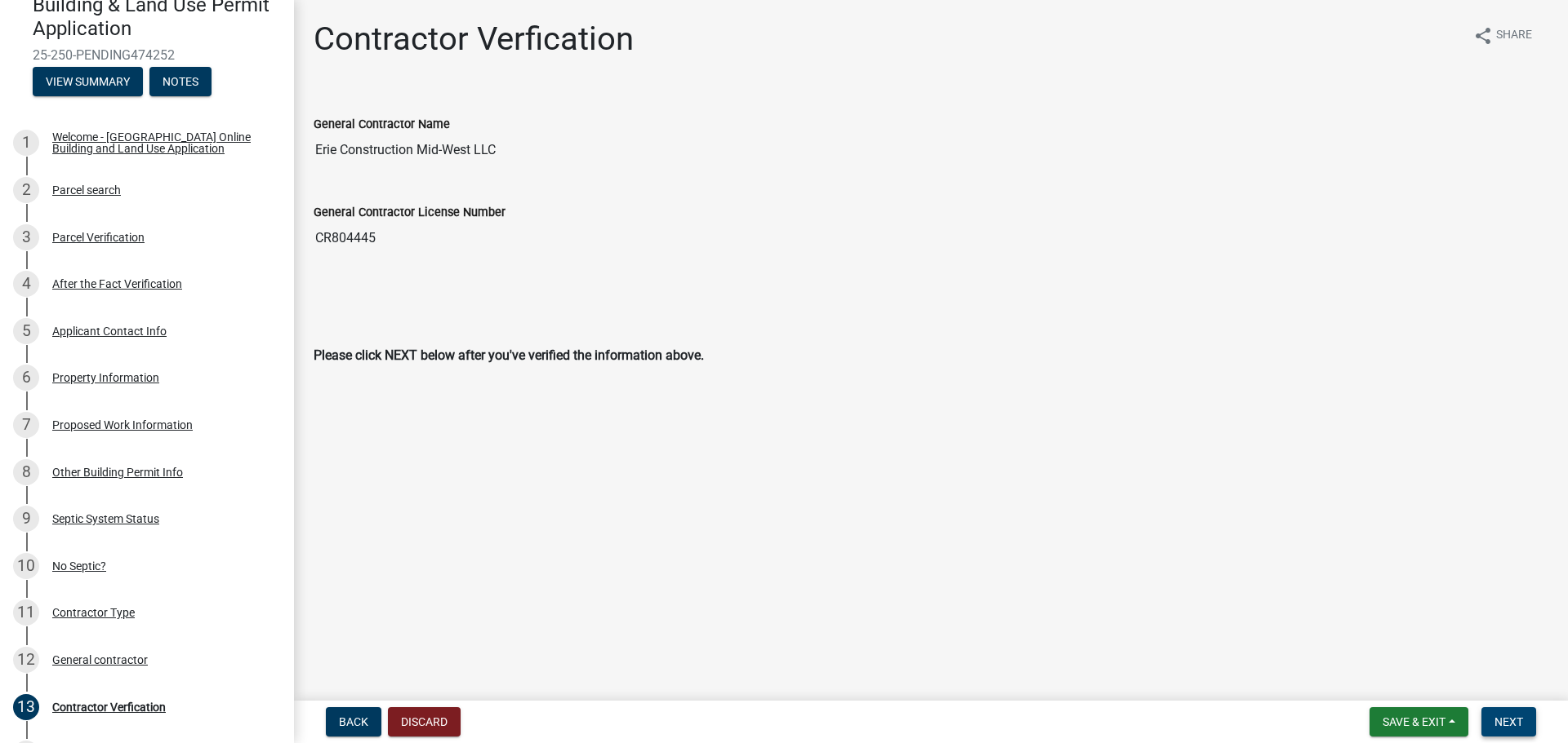
click at [1505, 719] on span "Next" at bounding box center [1509, 721] width 29 height 13
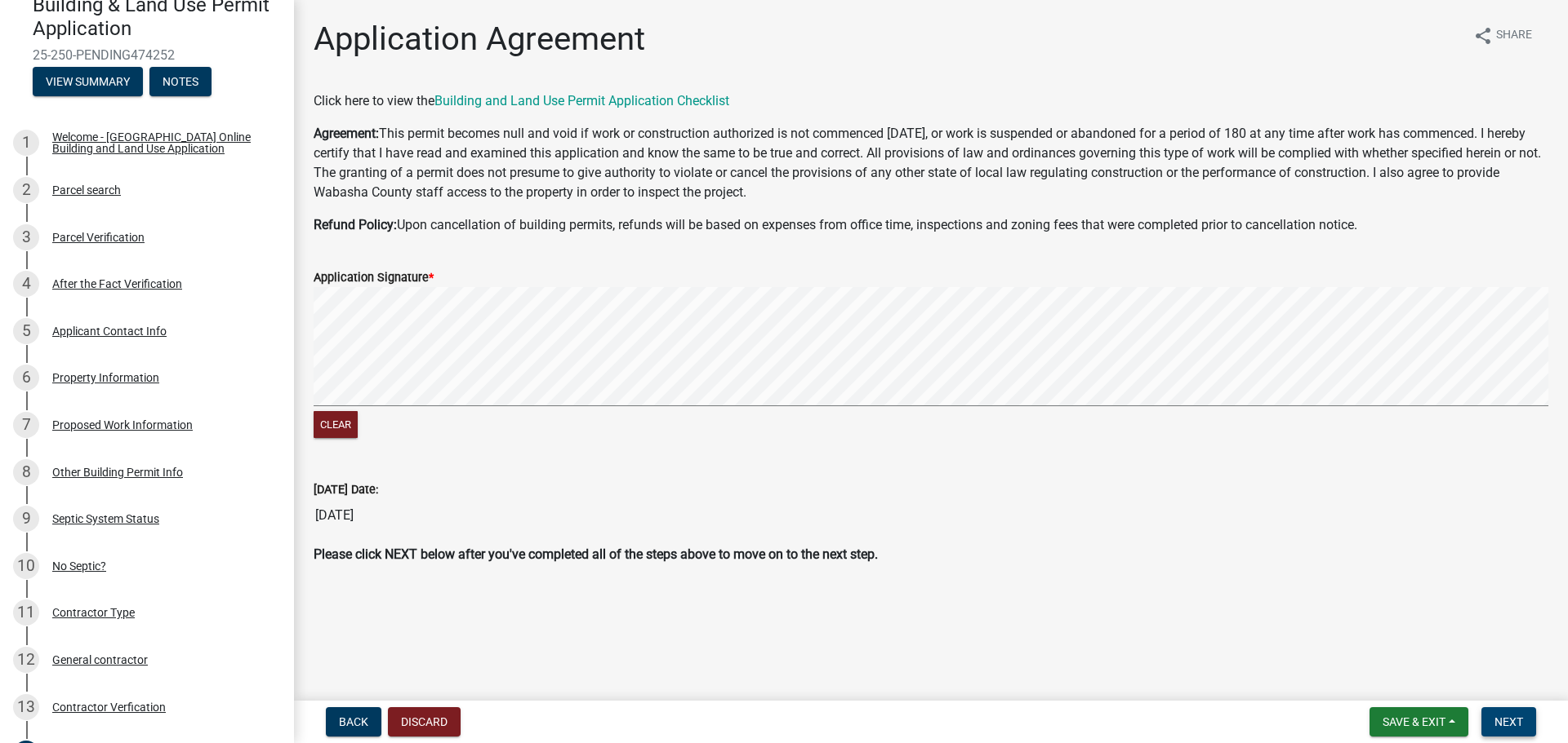
click at [1512, 724] on span "Next" at bounding box center [1509, 721] width 29 height 13
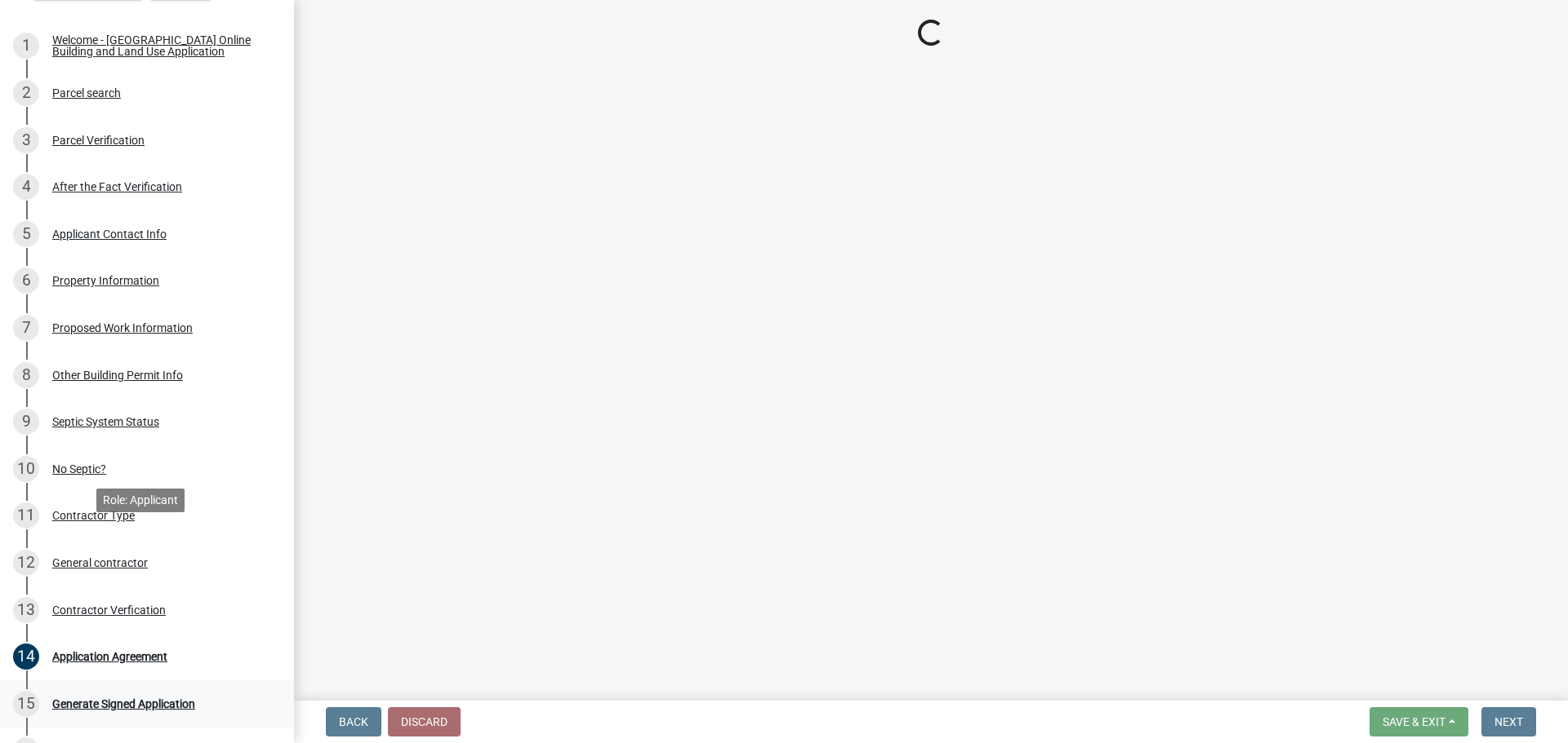
scroll to position [454, 0]
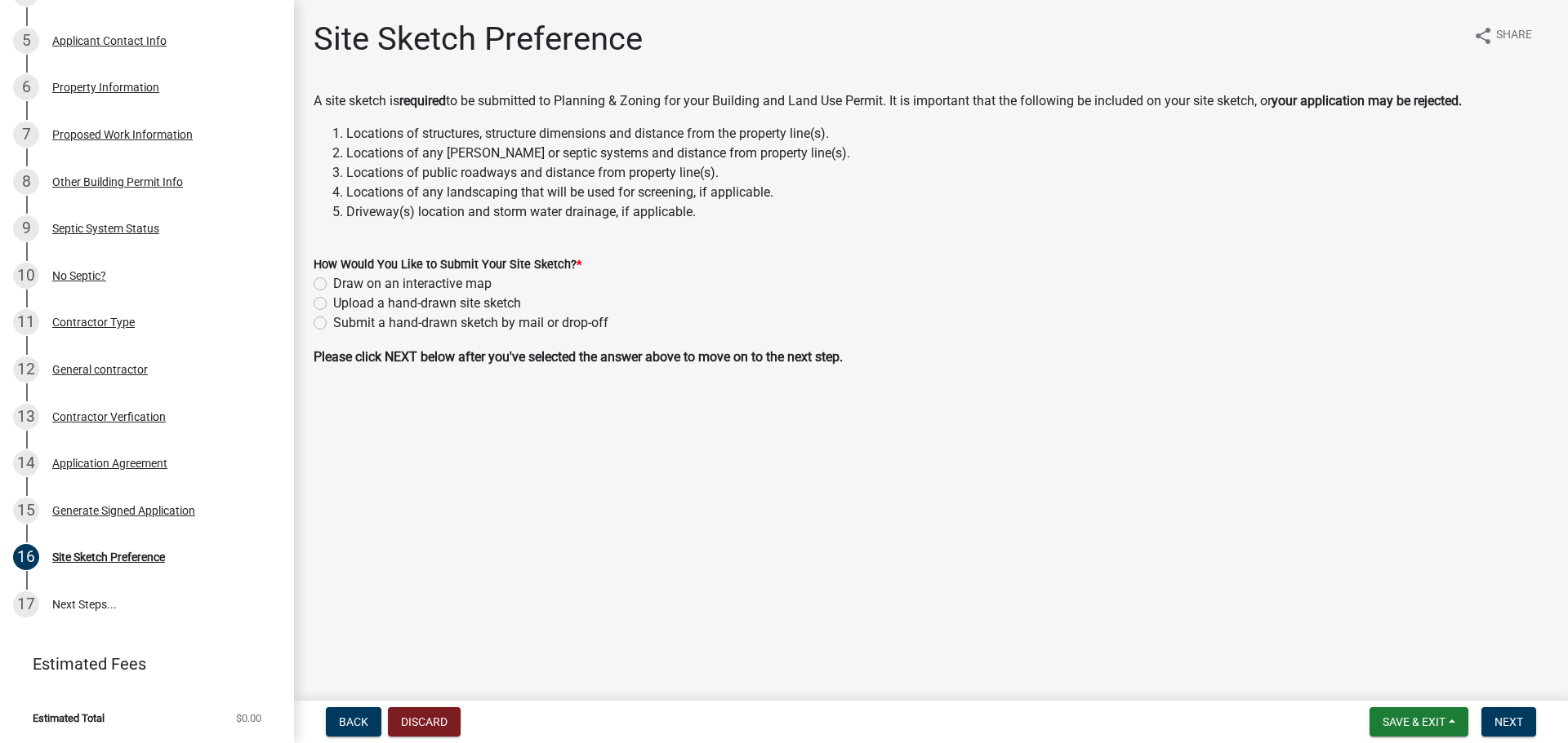
click at [333, 304] on label "Upload a hand-drawn site sketch" at bounding box center [427, 303] width 188 height 19
click at [333, 304] on input "Upload a hand-drawn site sketch" at bounding box center [338, 299] width 11 height 11
radio input "true"
click at [1504, 718] on span "Next" at bounding box center [1509, 721] width 29 height 13
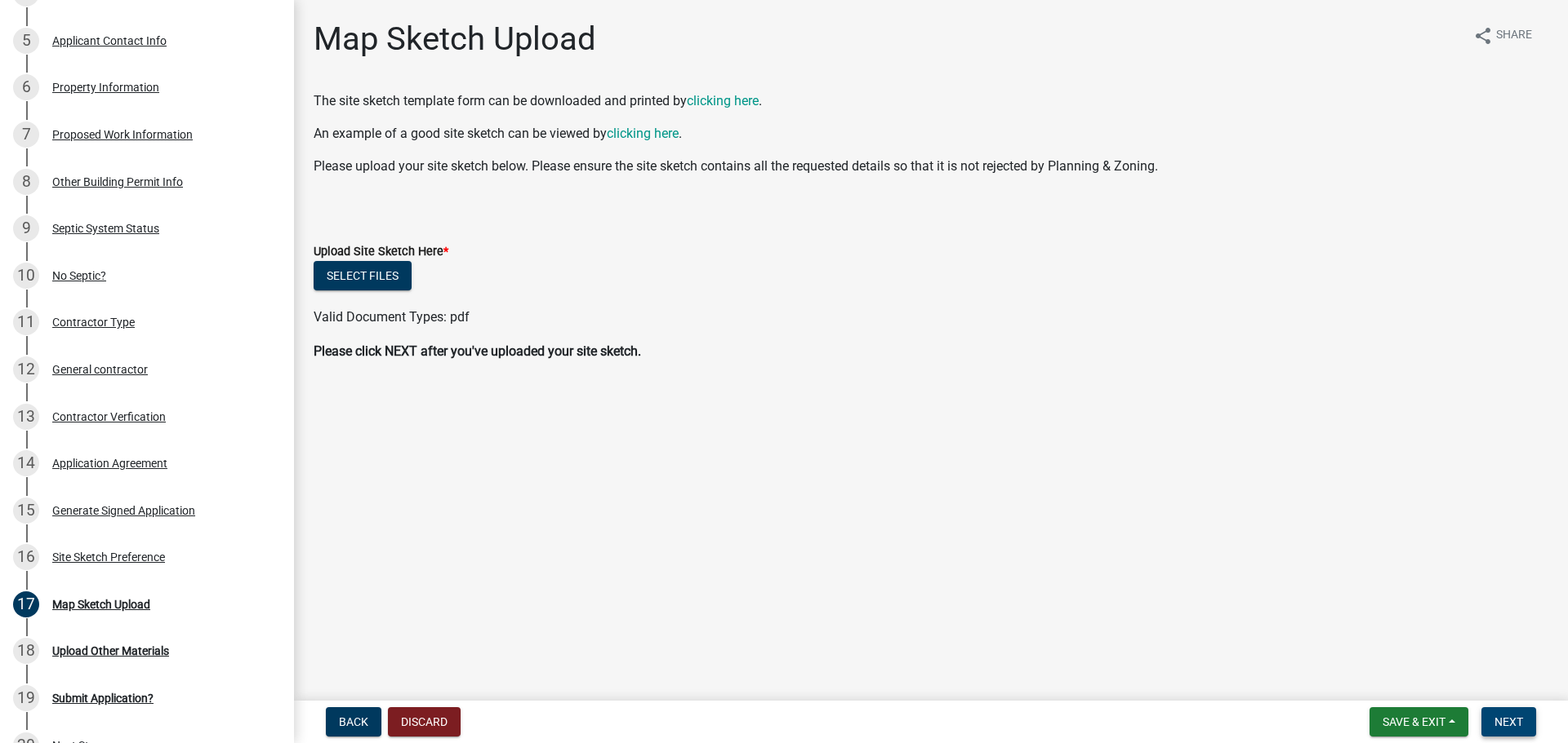
scroll to position [594, 0]
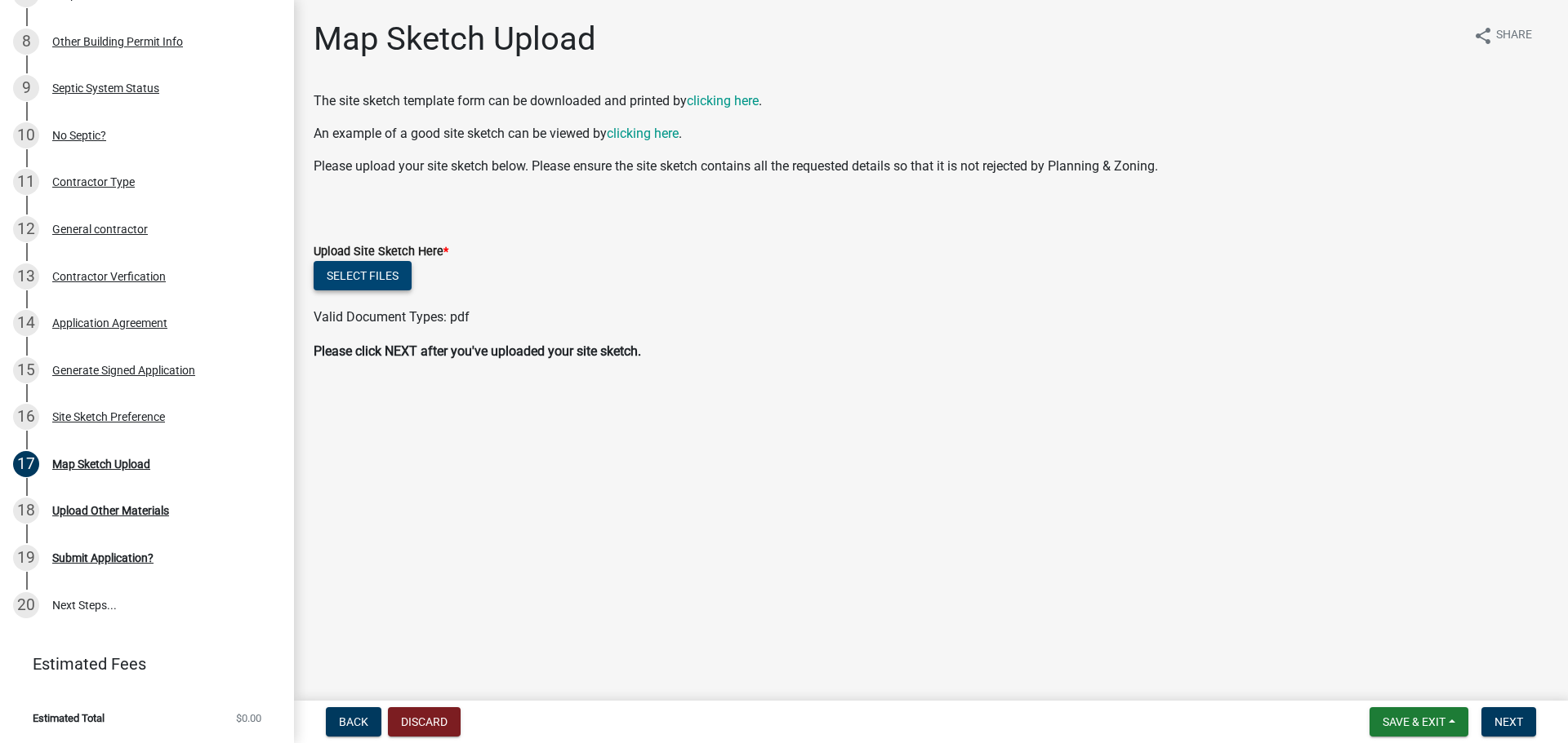
click at [392, 282] on button "Select files" at bounding box center [363, 276] width 98 height 30
click at [374, 271] on button "Select files" at bounding box center [363, 276] width 98 height 30
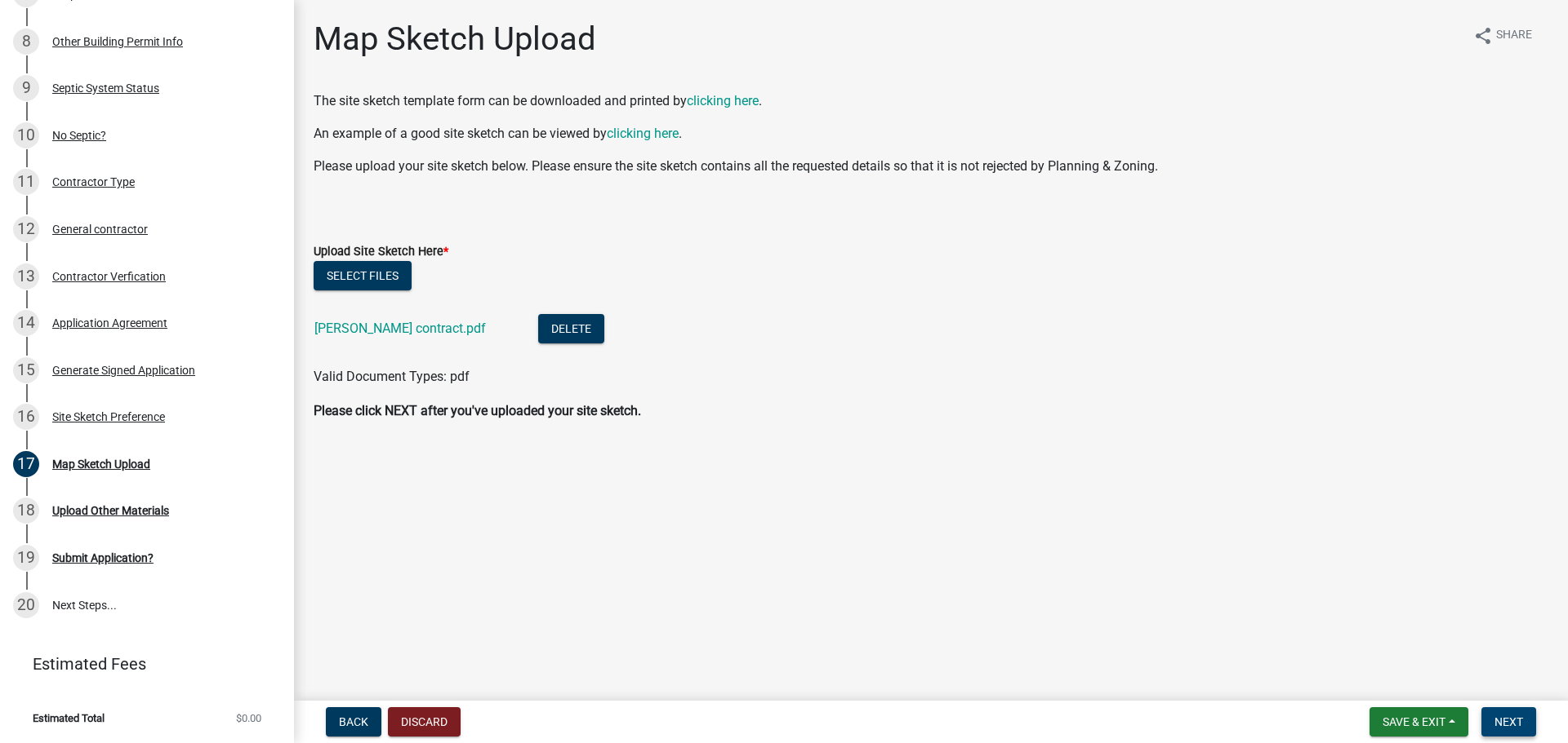
click at [1501, 724] on span "Next" at bounding box center [1509, 721] width 29 height 13
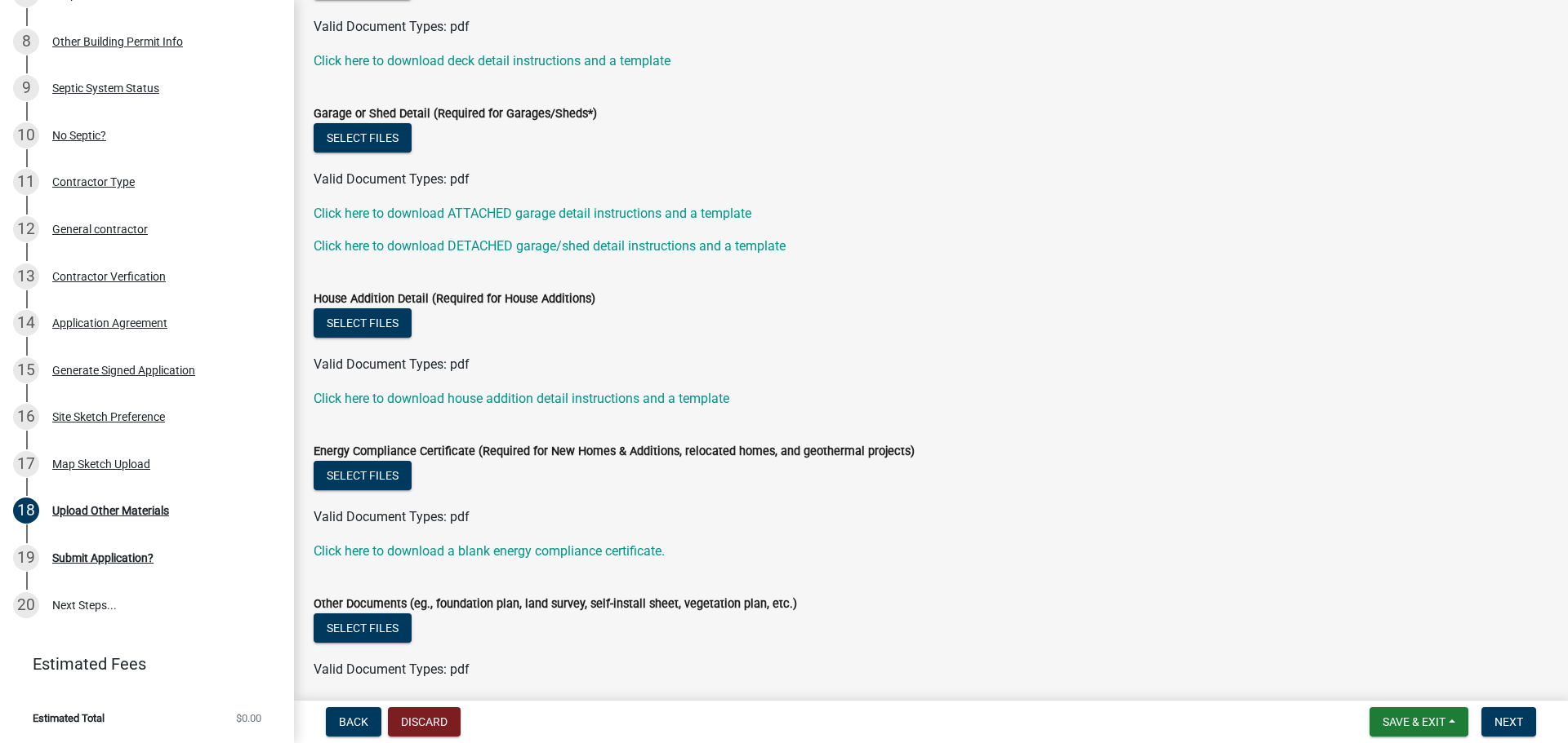
scroll to position [309, 0]
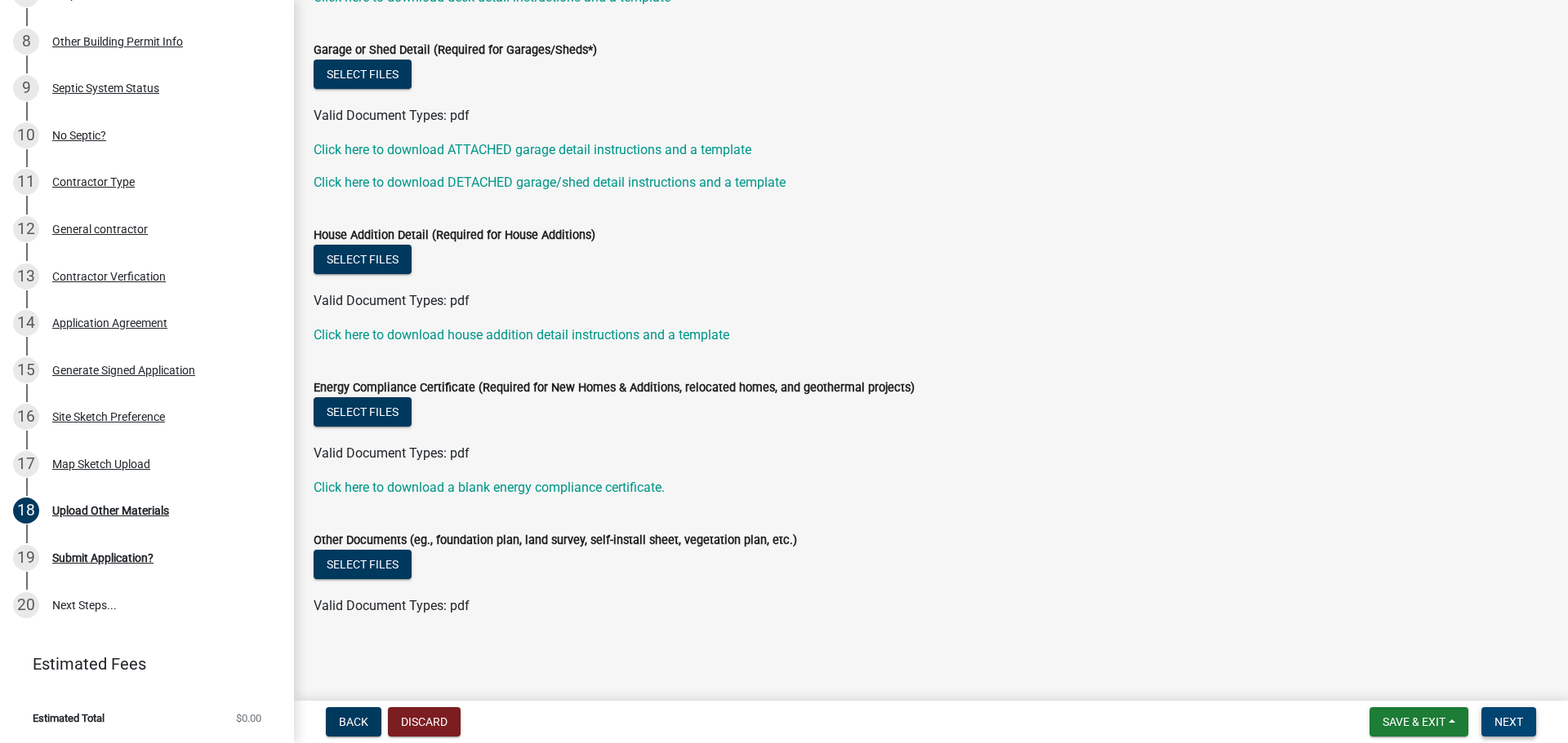
click at [1513, 709] on button "Next" at bounding box center [1508, 722] width 55 height 30
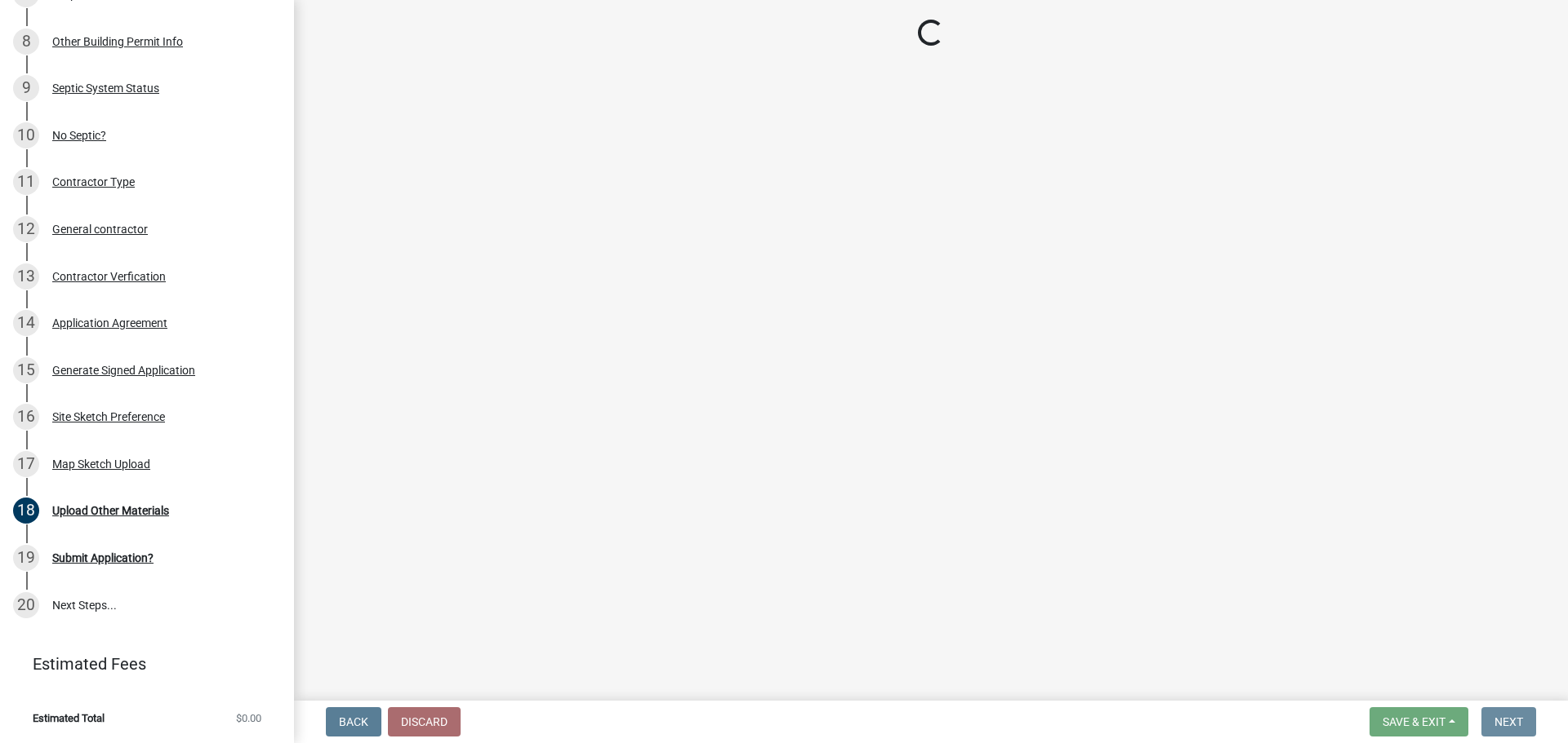
scroll to position [0, 0]
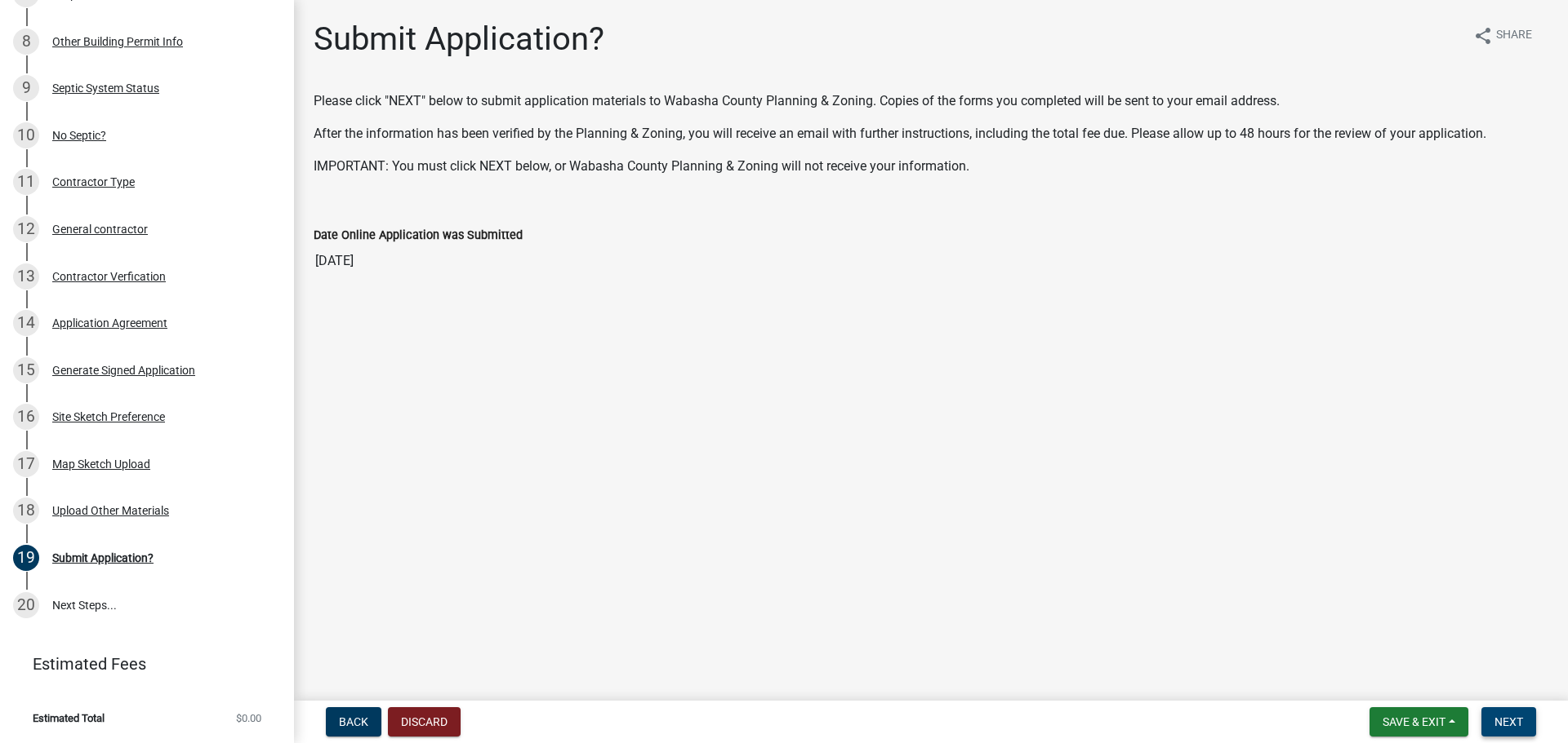
click at [1515, 719] on span "Next" at bounding box center [1509, 721] width 29 height 13
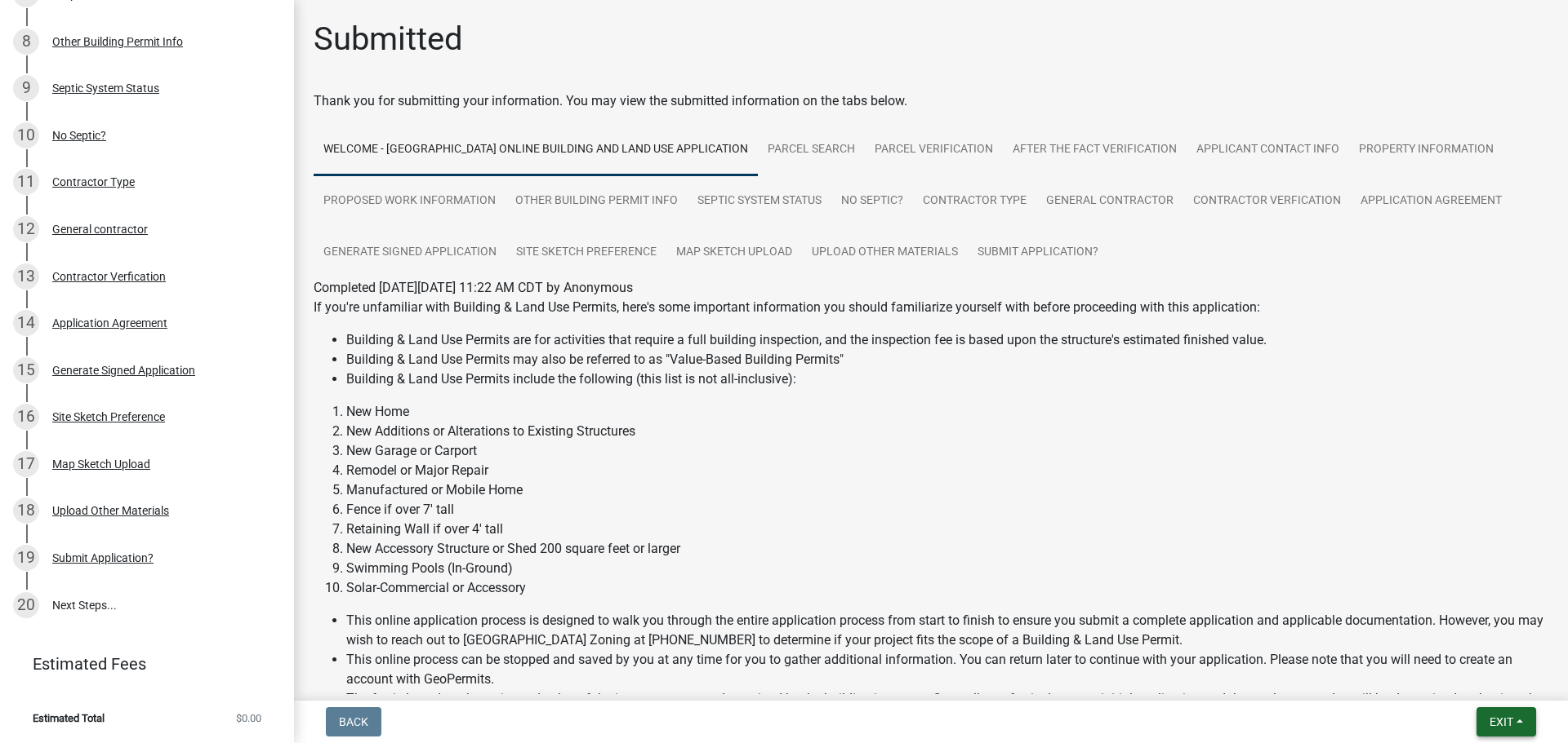
click at [1522, 730] on button "Exit" at bounding box center [1506, 722] width 60 height 30
click at [1469, 679] on button "Save & Exit" at bounding box center [1470, 680] width 131 height 39
